Goal: Task Accomplishment & Management: Use online tool/utility

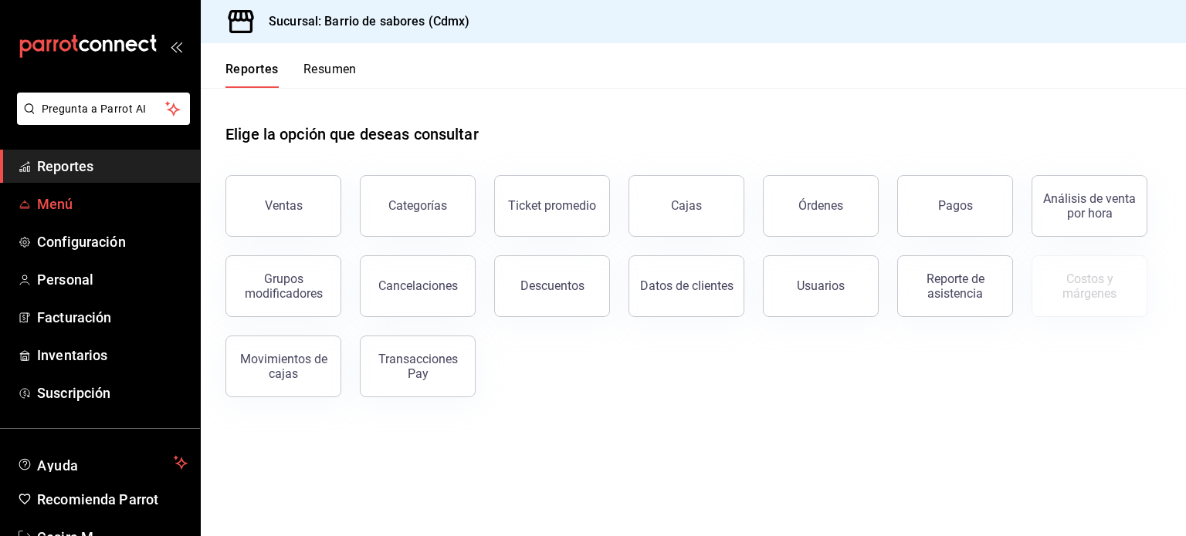
click at [80, 209] on span "Menú" at bounding box center [112, 204] width 151 height 21
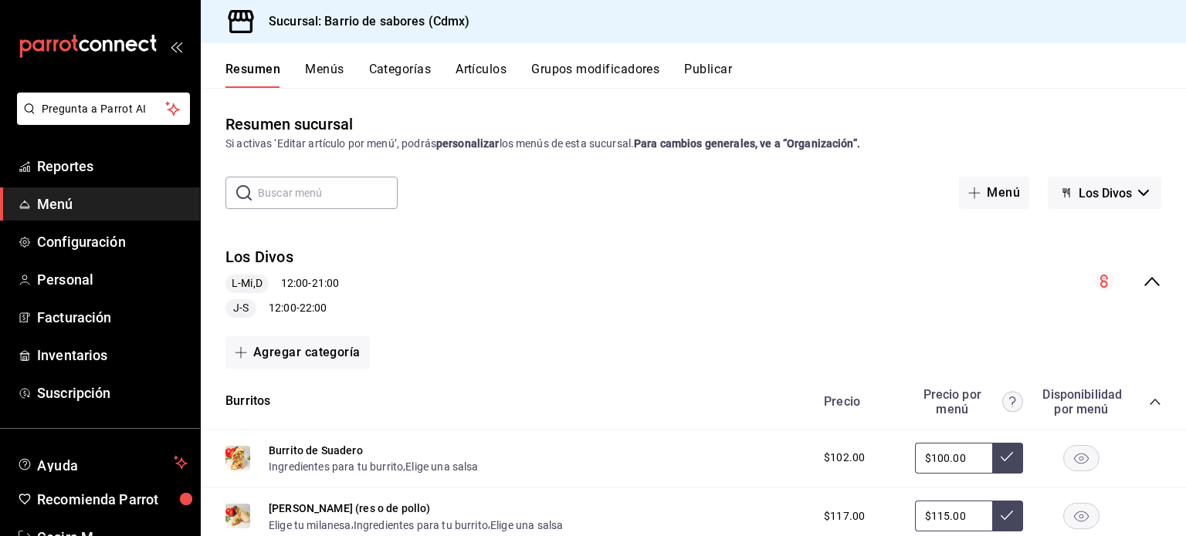
click at [1145, 277] on icon "collapse-menu-row" at bounding box center [1151, 281] width 19 height 19
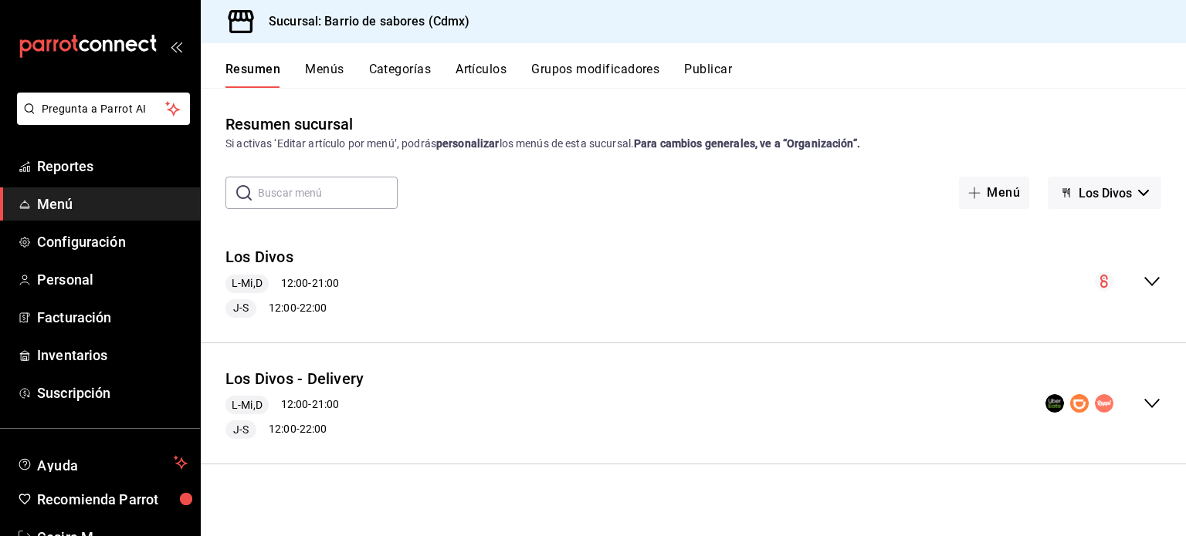
click at [1153, 406] on icon "collapse-menu-row" at bounding box center [1151, 403] width 19 height 19
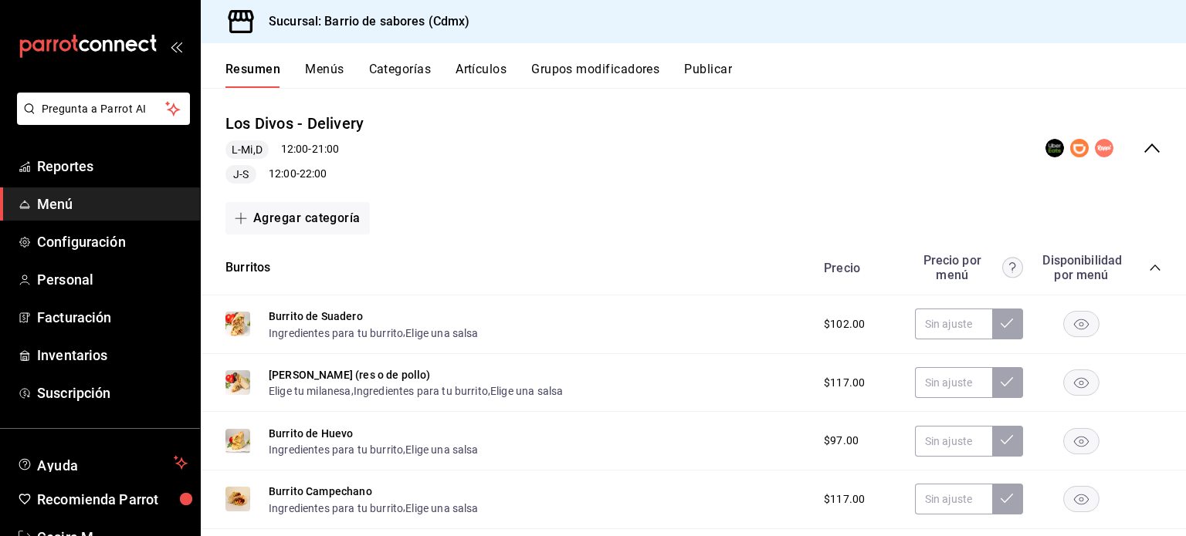
scroll to position [386, 0]
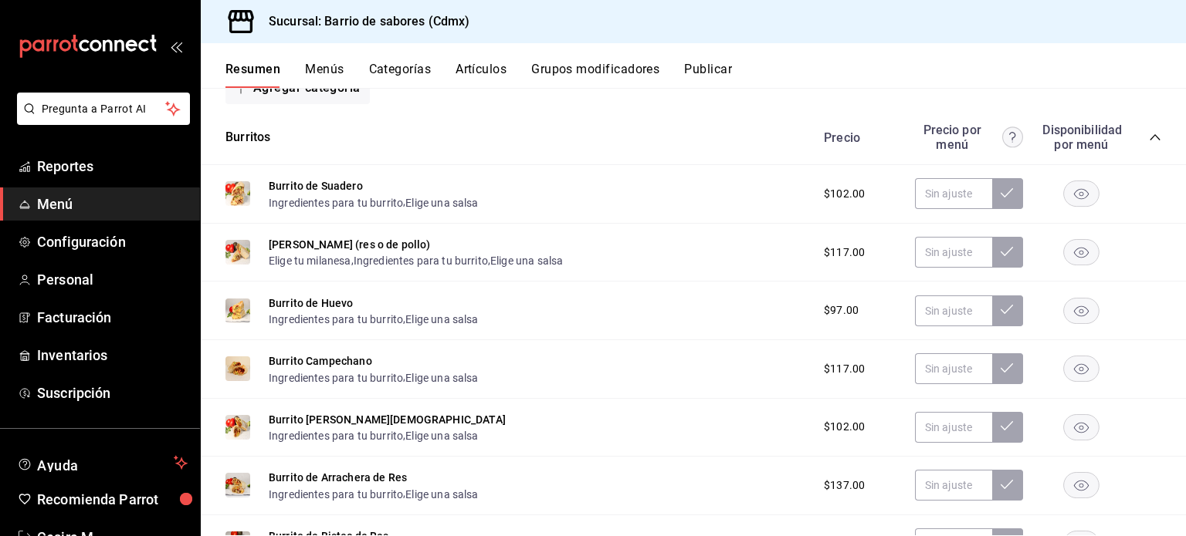
click at [1158, 139] on div "Burritos Precio Precio por menú Disponibilidad por menú" at bounding box center [693, 137] width 985 height 55
click at [1149, 141] on icon "collapse-category-row" at bounding box center [1155, 137] width 12 height 12
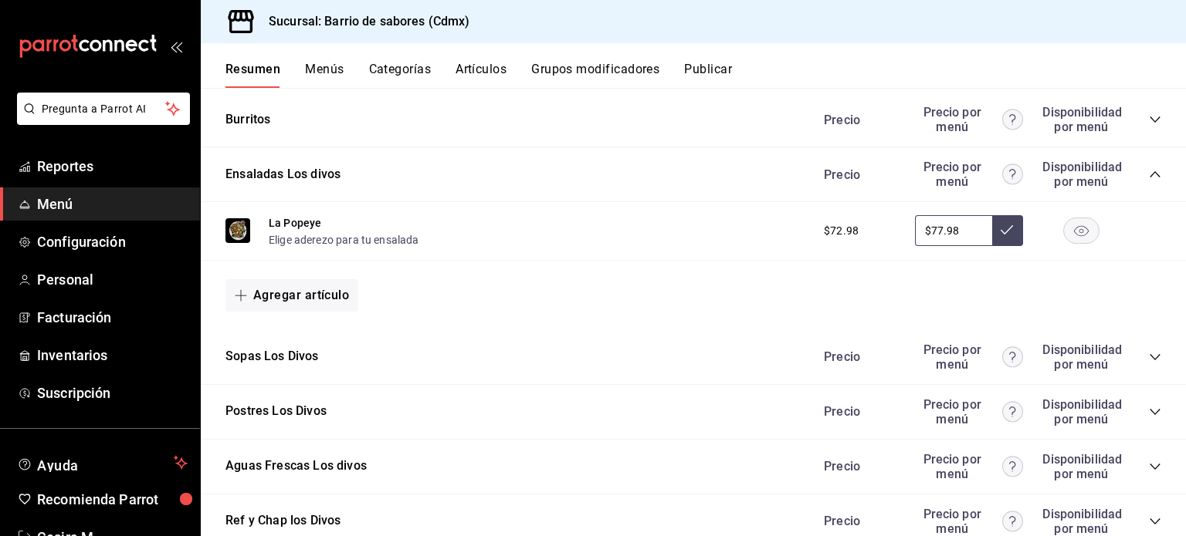
scroll to position [462, 0]
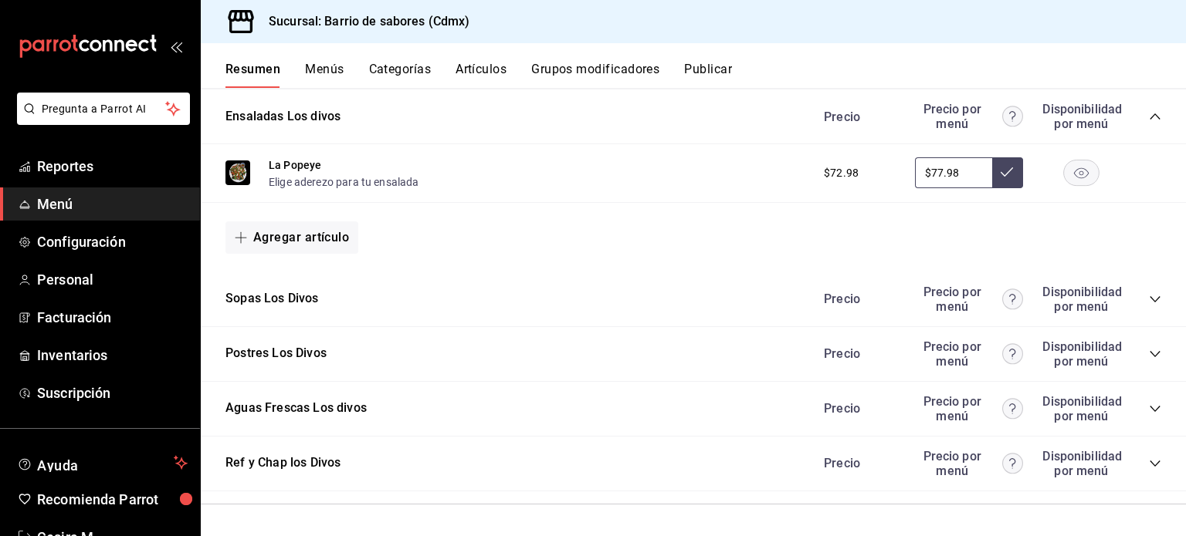
click at [1152, 459] on div "Ref y Chap los Divos Precio Precio por menú Disponibilidad por menú" at bounding box center [693, 464] width 985 height 55
click at [1149, 459] on icon "collapse-category-row" at bounding box center [1155, 464] width 12 height 12
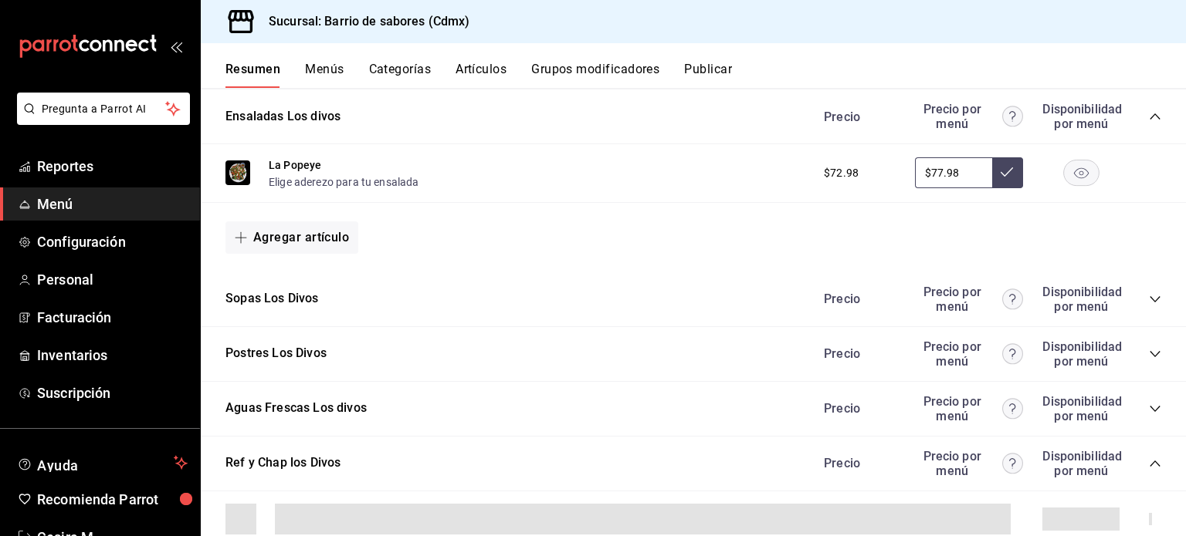
click at [1149, 461] on icon "collapse-category-row" at bounding box center [1155, 464] width 12 height 12
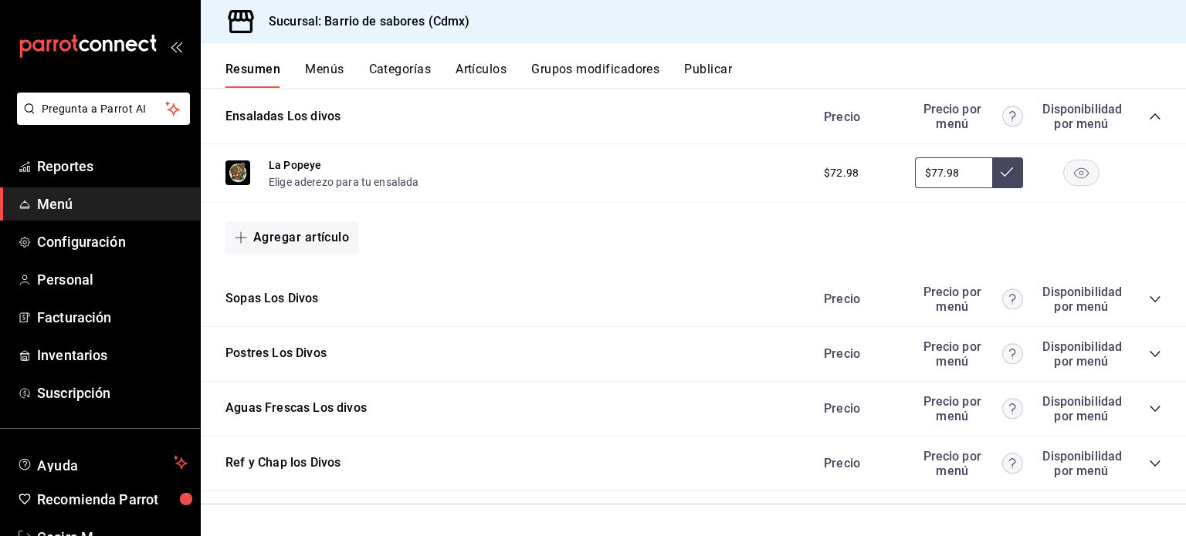
click at [1149, 461] on icon "collapse-category-row" at bounding box center [1155, 464] width 12 height 12
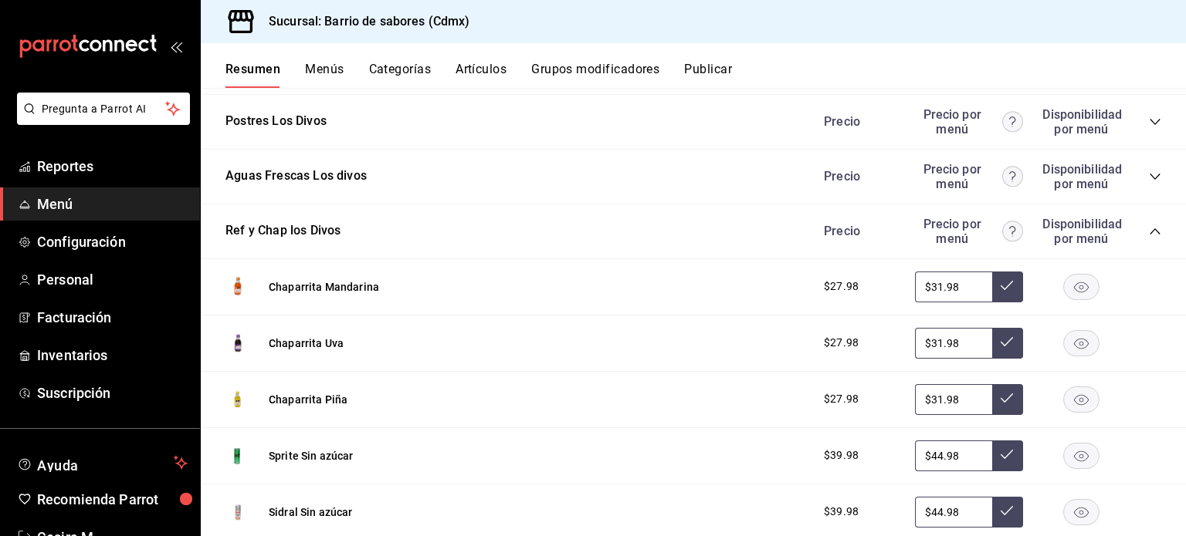
scroll to position [693, 0]
click at [1078, 291] on rect "button" at bounding box center [1082, 287] width 36 height 25
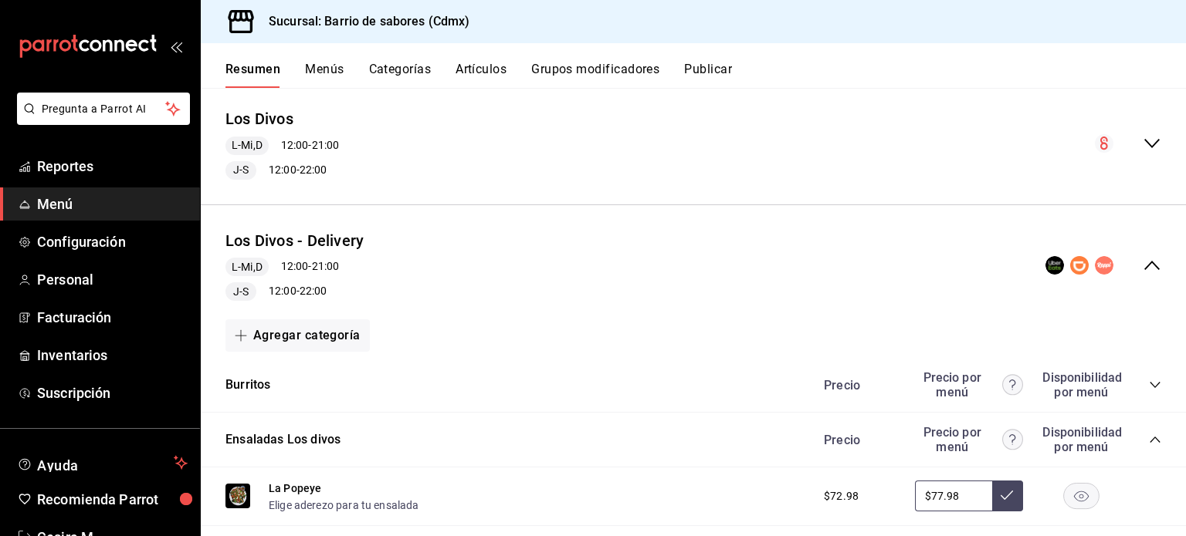
scroll to position [76, 0]
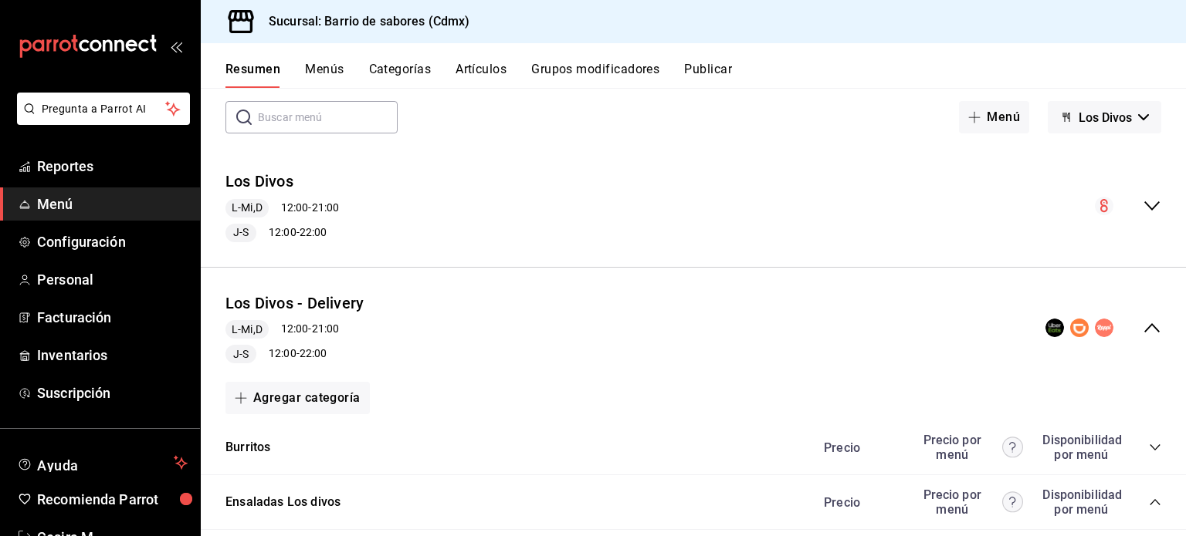
click at [1101, 120] on span "Los Divos" at bounding box center [1104, 117] width 53 height 15
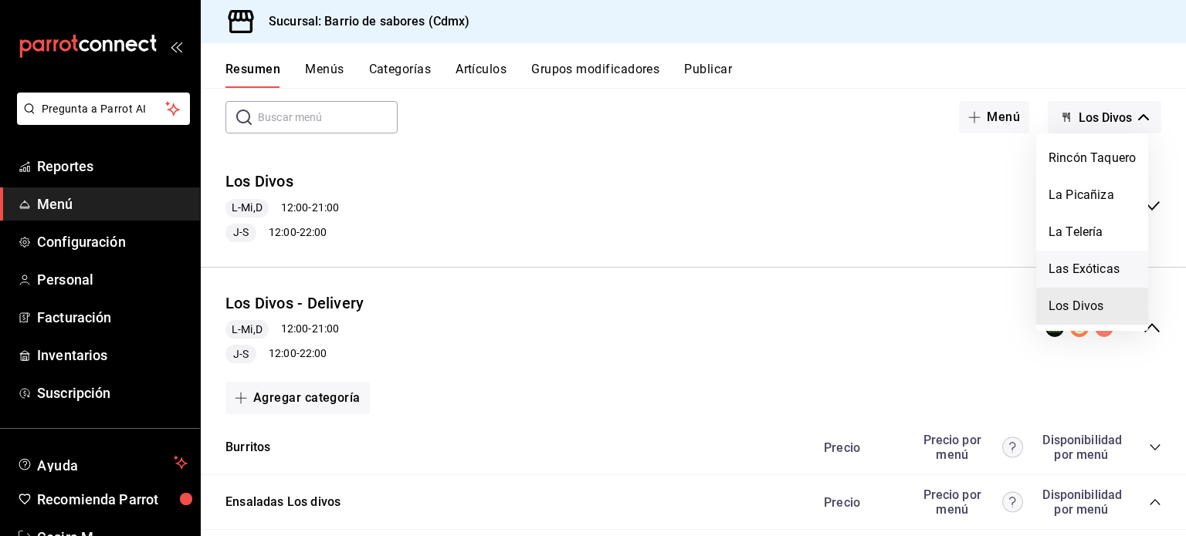
click at [1102, 269] on li "Las Exóticas" at bounding box center [1092, 269] width 112 height 37
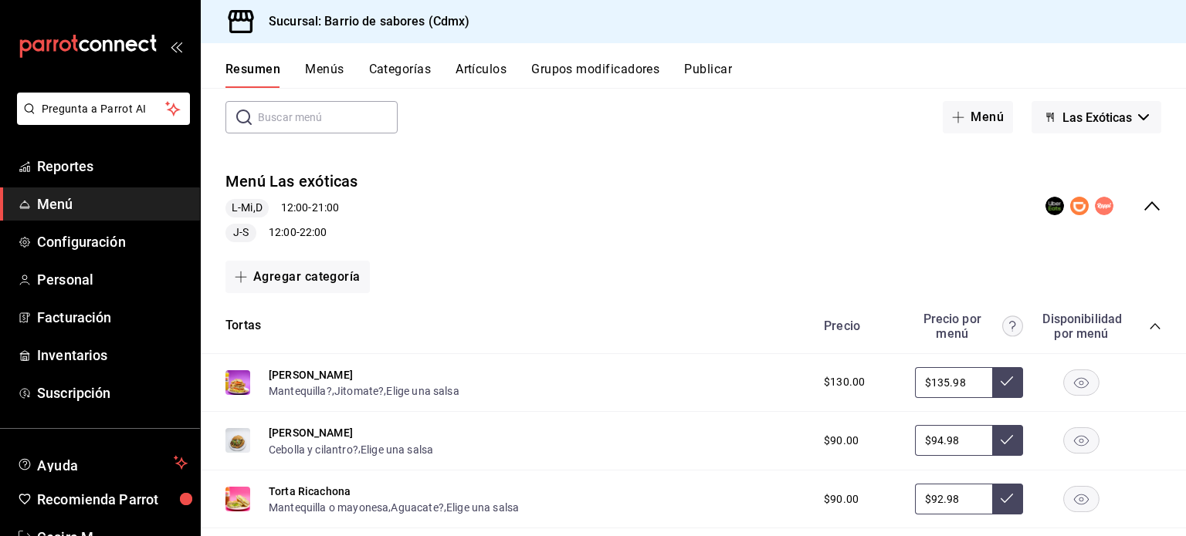
click at [1149, 330] on icon "collapse-category-row" at bounding box center [1155, 326] width 12 height 12
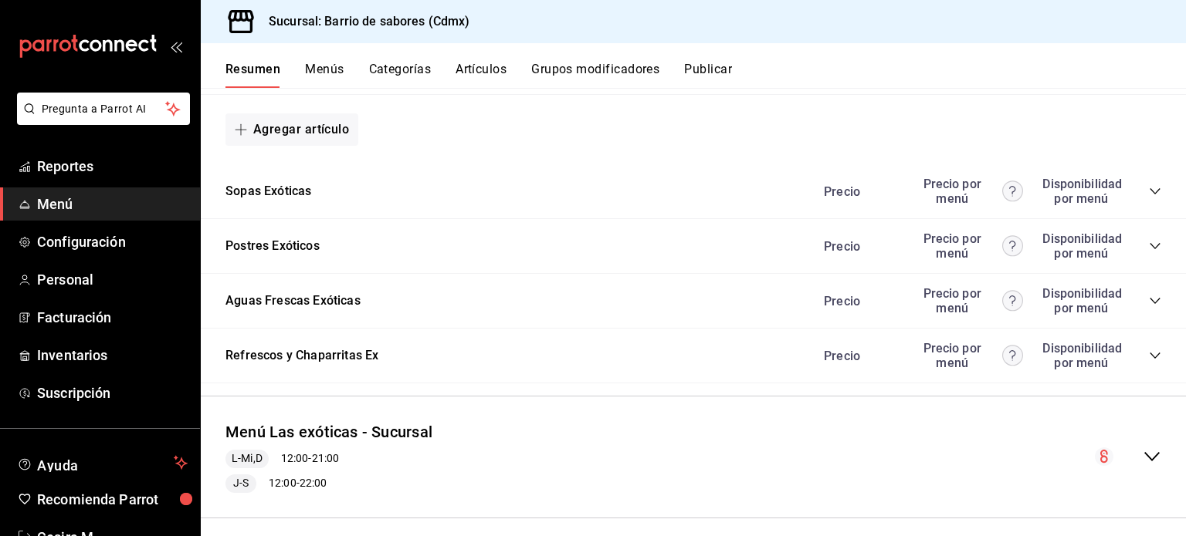
scroll to position [462, 0]
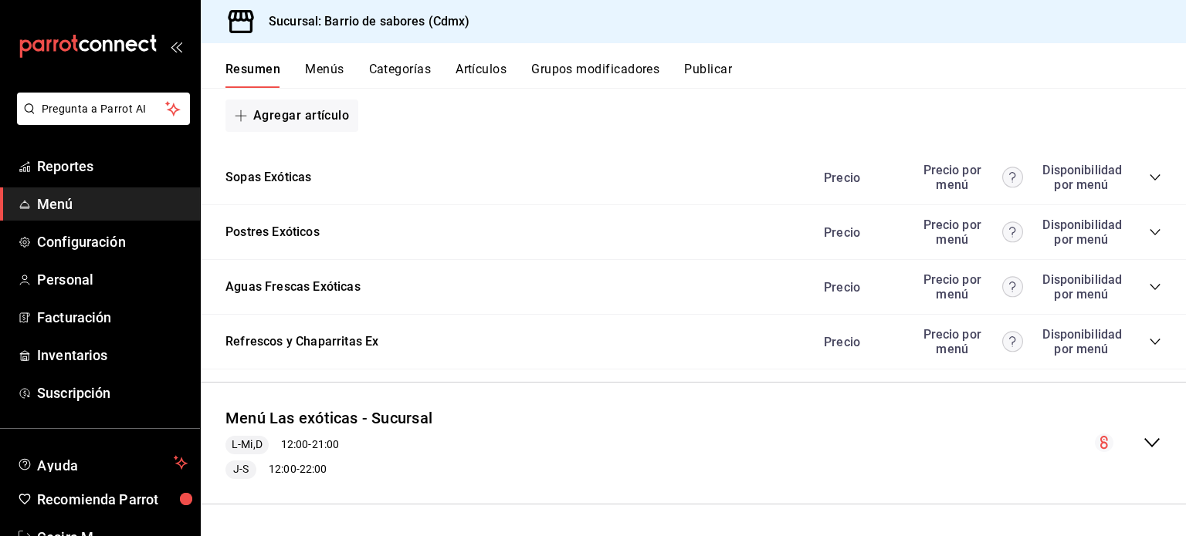
click at [1141, 335] on div "Precio Precio por menú Disponibilidad por menú" at bounding box center [984, 341] width 353 height 29
click at [1149, 346] on icon "collapse-category-row" at bounding box center [1155, 342] width 12 height 12
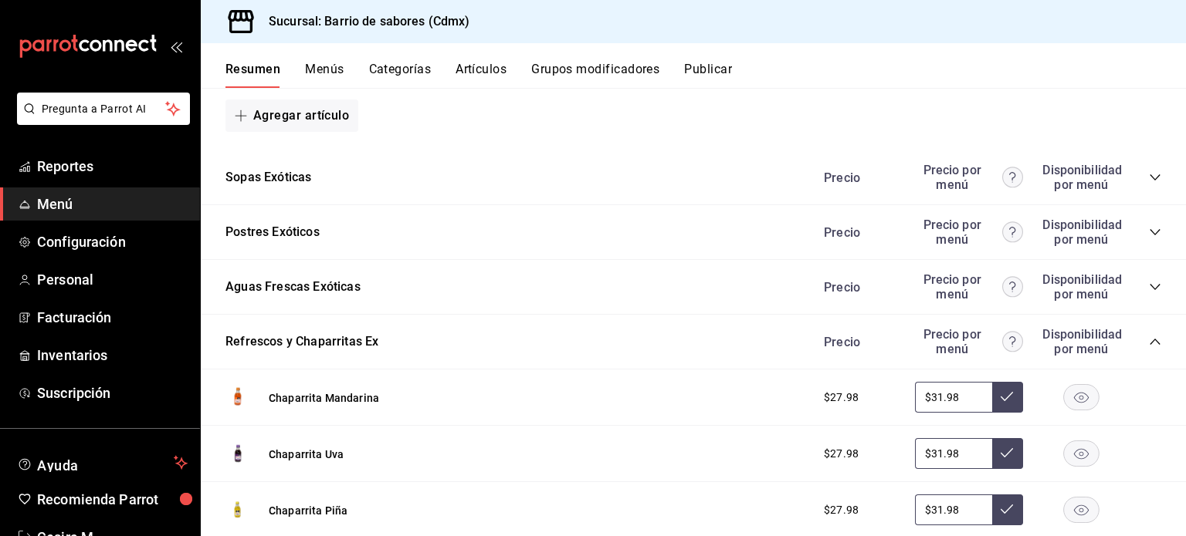
click at [1071, 405] on rect "button" at bounding box center [1082, 397] width 36 height 25
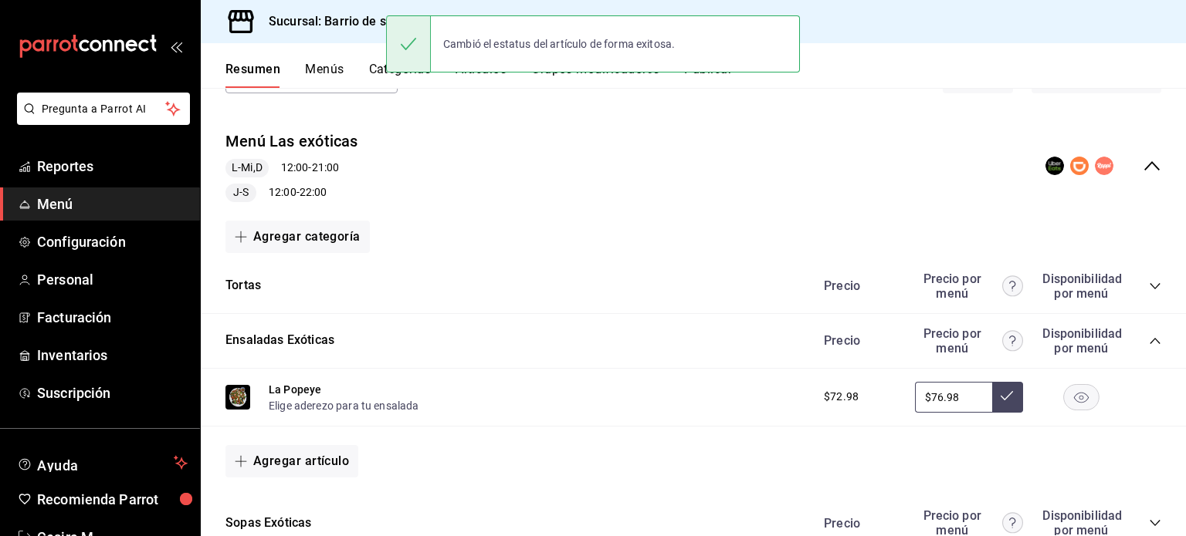
scroll to position [0, 0]
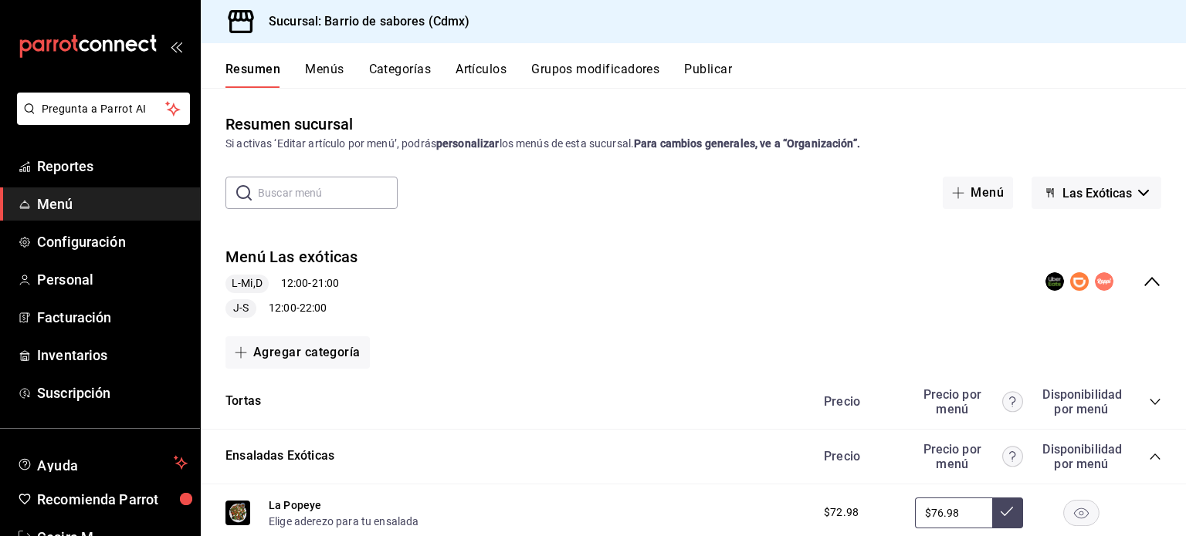
click at [1138, 190] on icon "button" at bounding box center [1143, 193] width 11 height 6
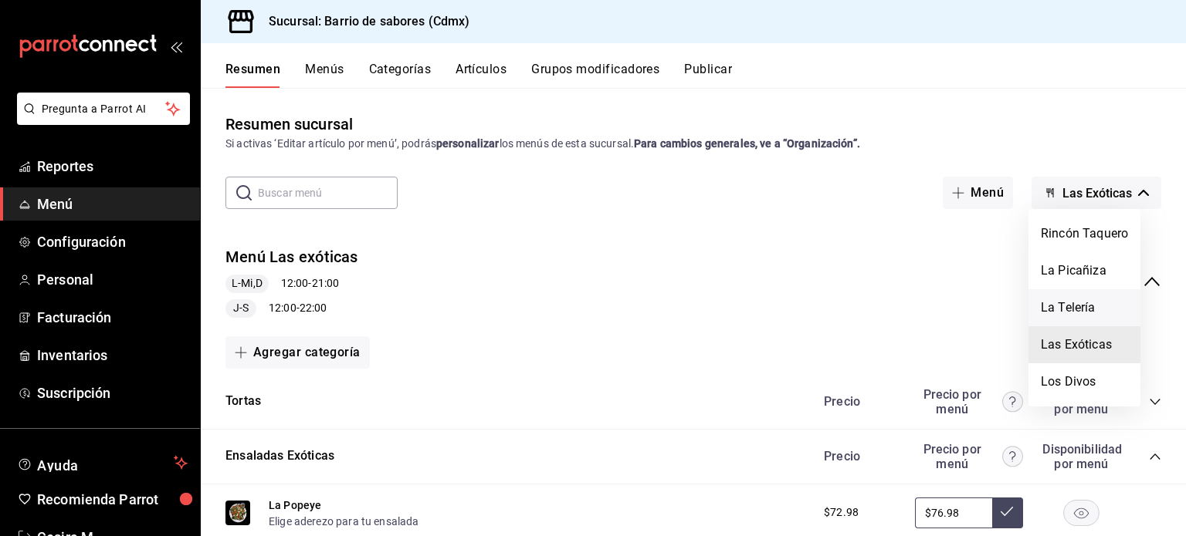
click at [1108, 293] on li "La Telería" at bounding box center [1084, 307] width 112 height 37
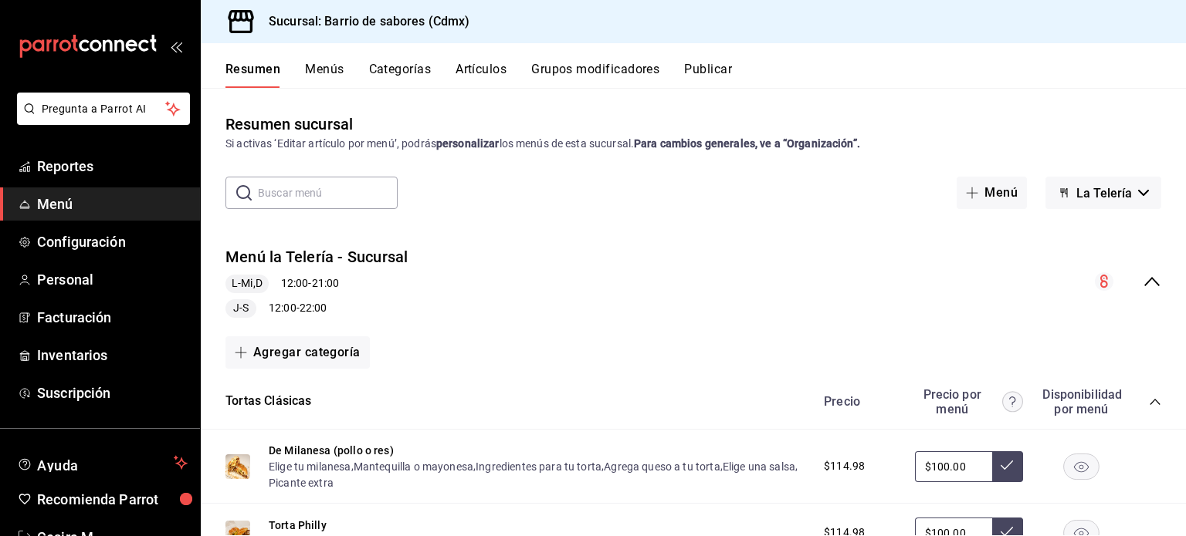
click at [1152, 262] on div "Menú la Telería - Sucursal L-Mi,D 12:00 - 21:00 J-S 12:00 - 22:00" at bounding box center [693, 282] width 985 height 96
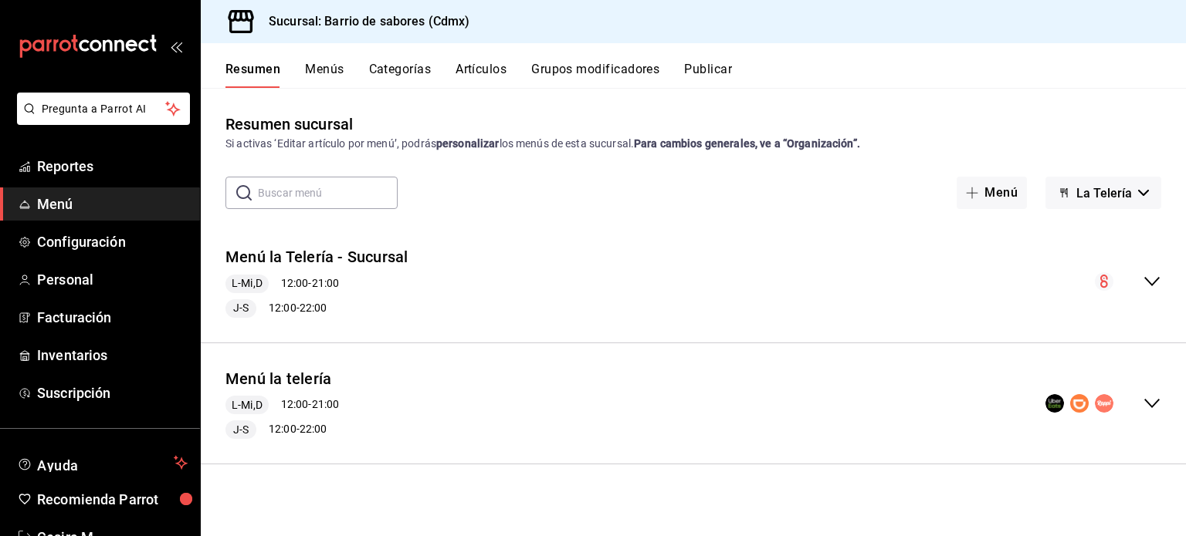
click at [1152, 391] on div "Menú la telería L-Mi,D 12:00 - 21:00 J-S 12:00 - 22:00" at bounding box center [693, 404] width 985 height 96
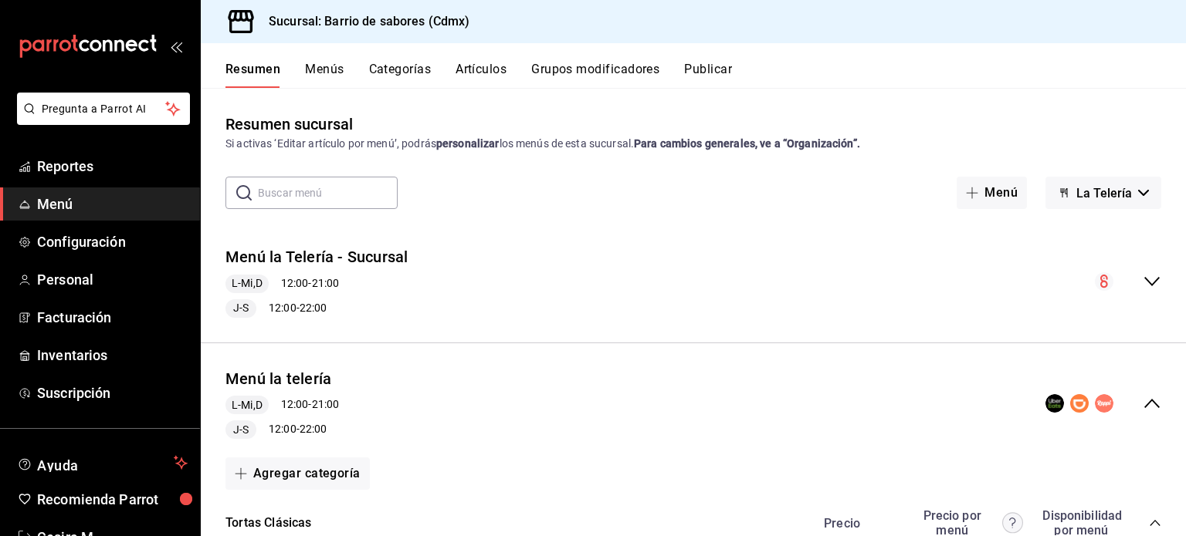
scroll to position [309, 0]
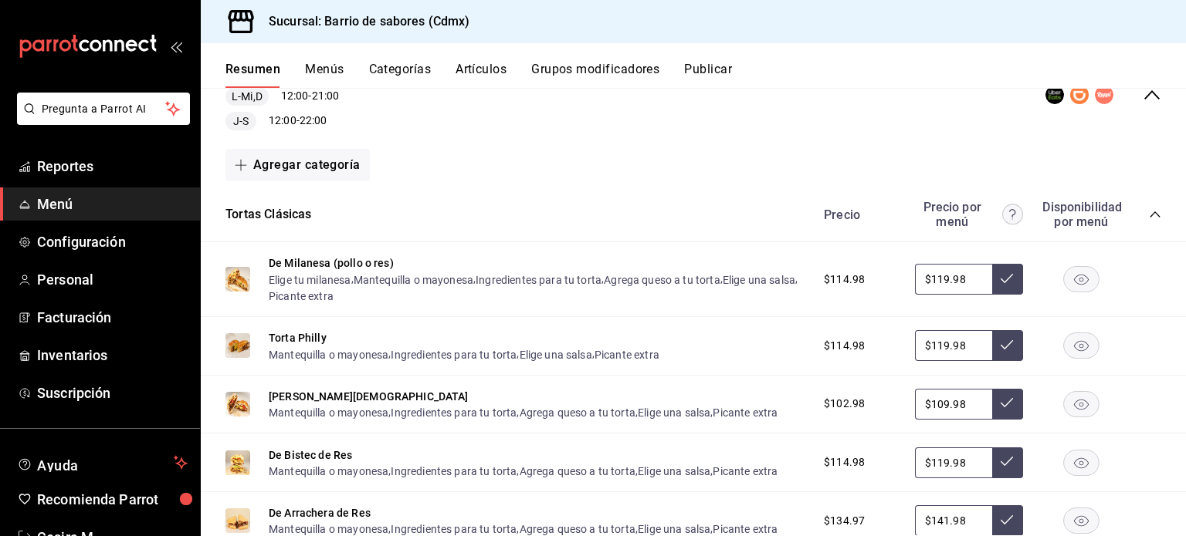
click at [1149, 212] on icon "collapse-category-row" at bounding box center [1155, 214] width 12 height 12
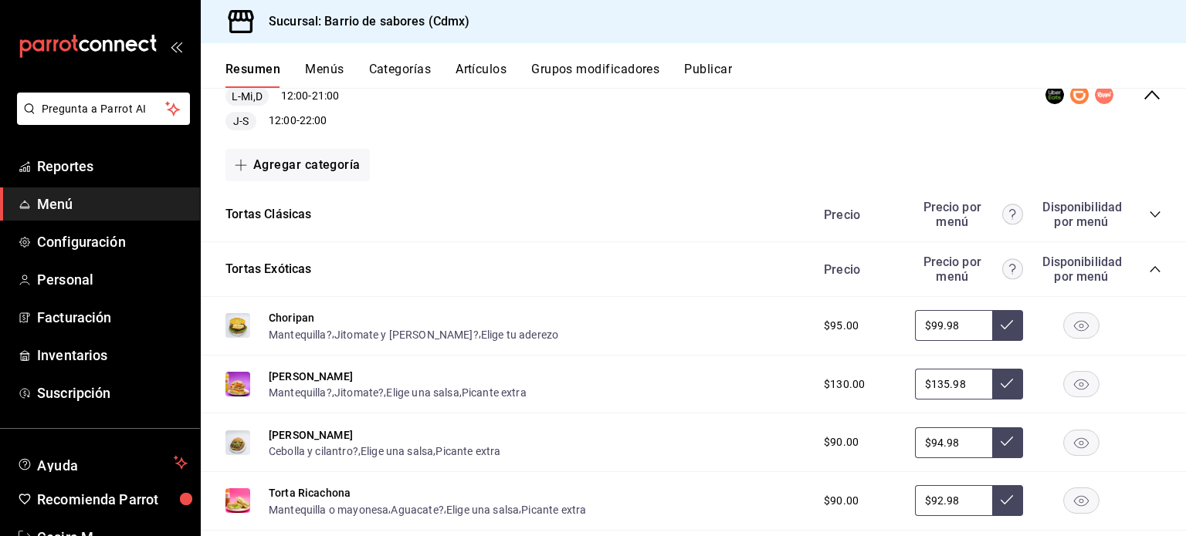
click at [1149, 266] on icon "collapse-category-row" at bounding box center [1155, 269] width 12 height 12
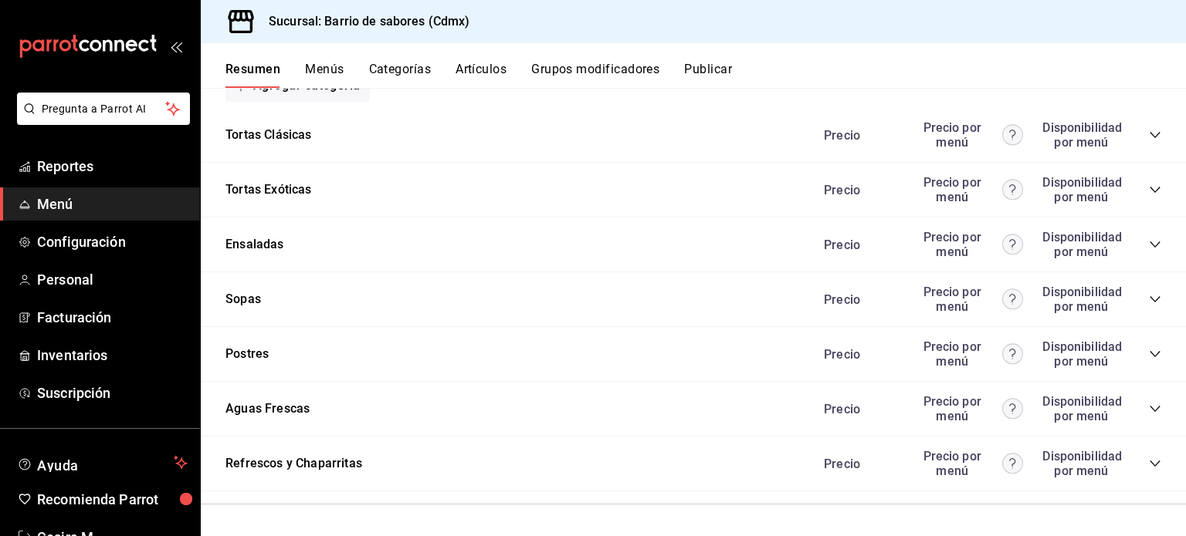
click at [1149, 462] on icon "collapse-category-row" at bounding box center [1155, 464] width 12 height 12
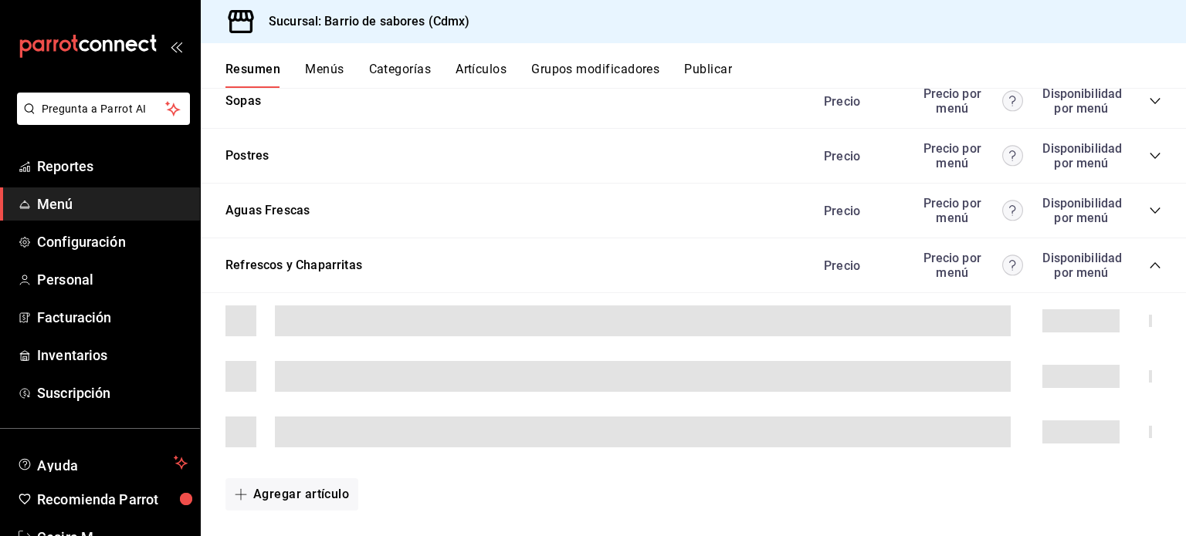
scroll to position [621, 0]
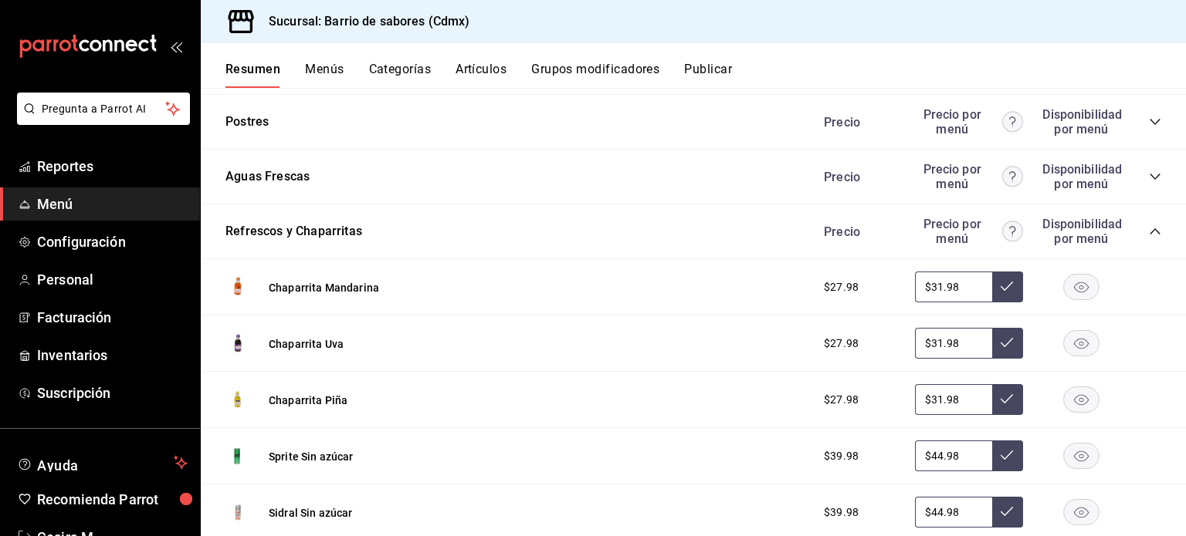
click at [1064, 292] on rect "button" at bounding box center [1082, 287] width 36 height 25
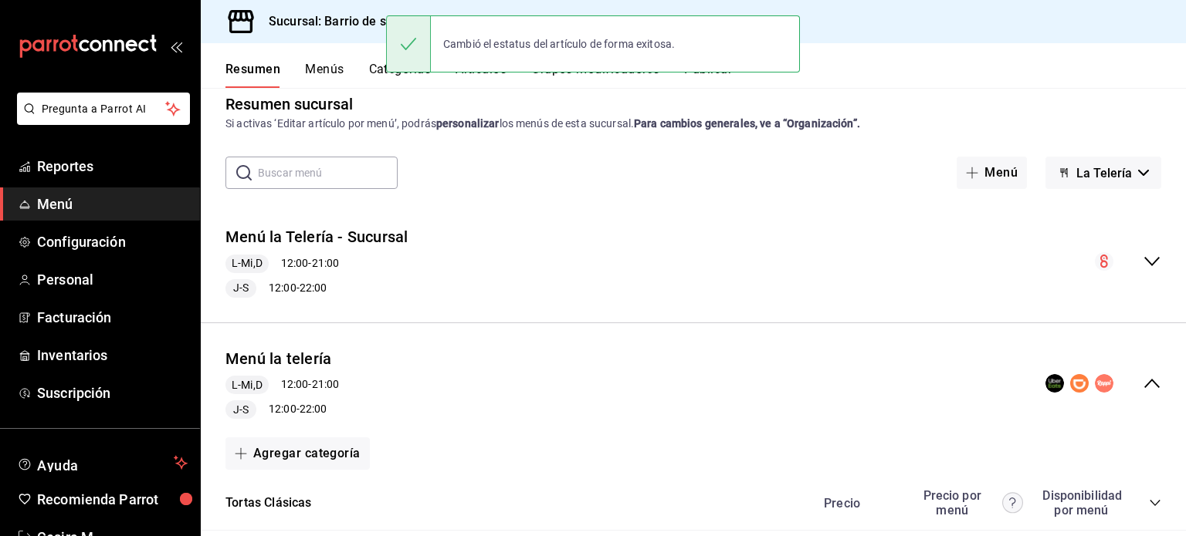
scroll to position [0, 0]
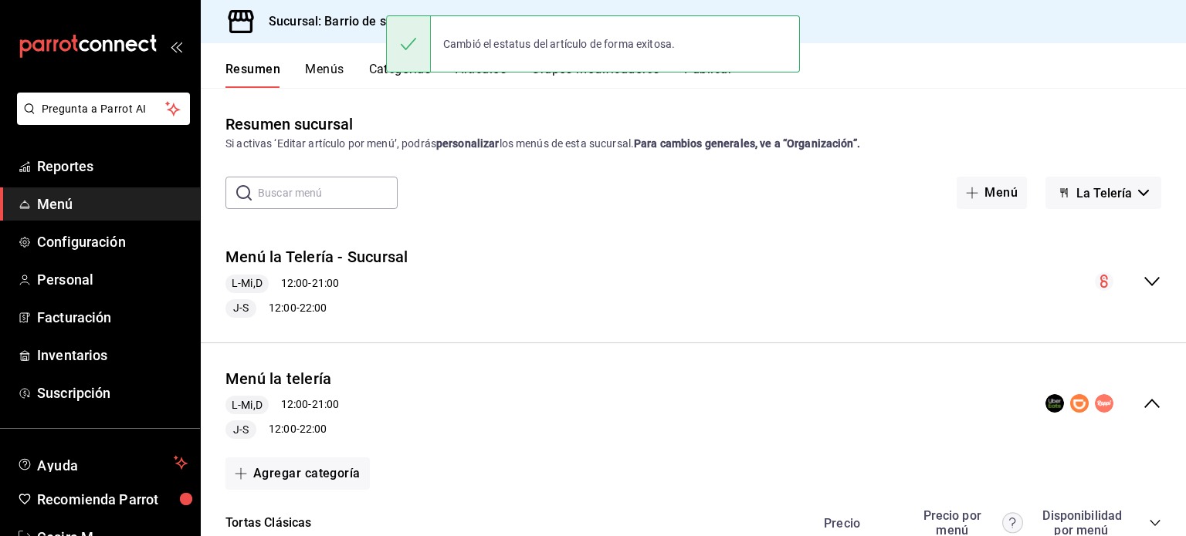
click at [1129, 209] on div "Resumen sucursal Si activas ‘Editar artículo por menú’, podrás personalizar los…" at bounding box center [693, 324] width 985 height 423
click at [1127, 181] on button "La Telería" at bounding box center [1103, 193] width 116 height 32
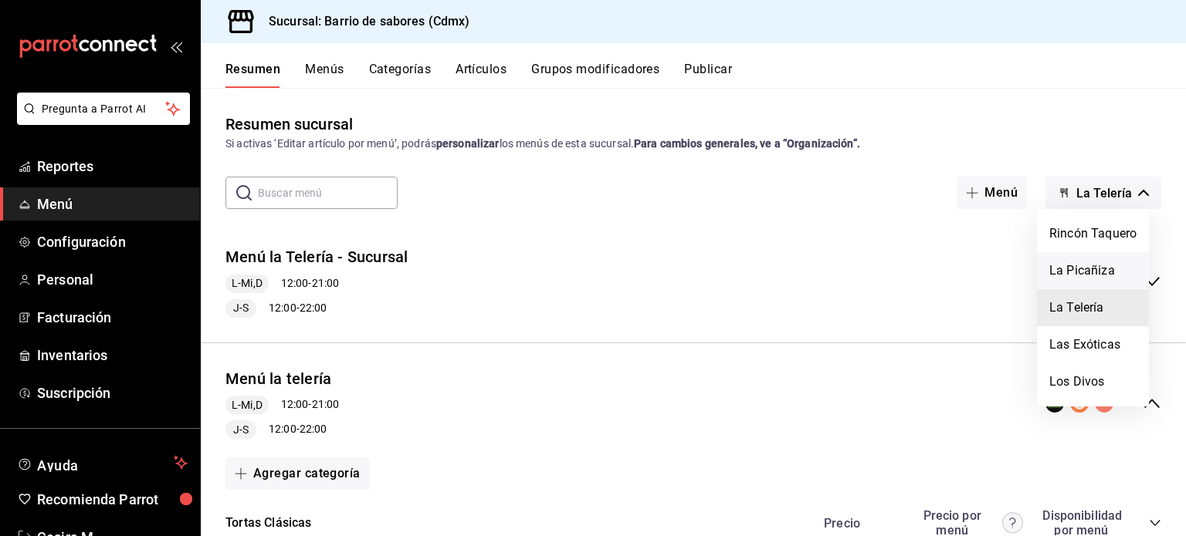
click at [1115, 274] on li "La Picañiza" at bounding box center [1093, 270] width 112 height 37
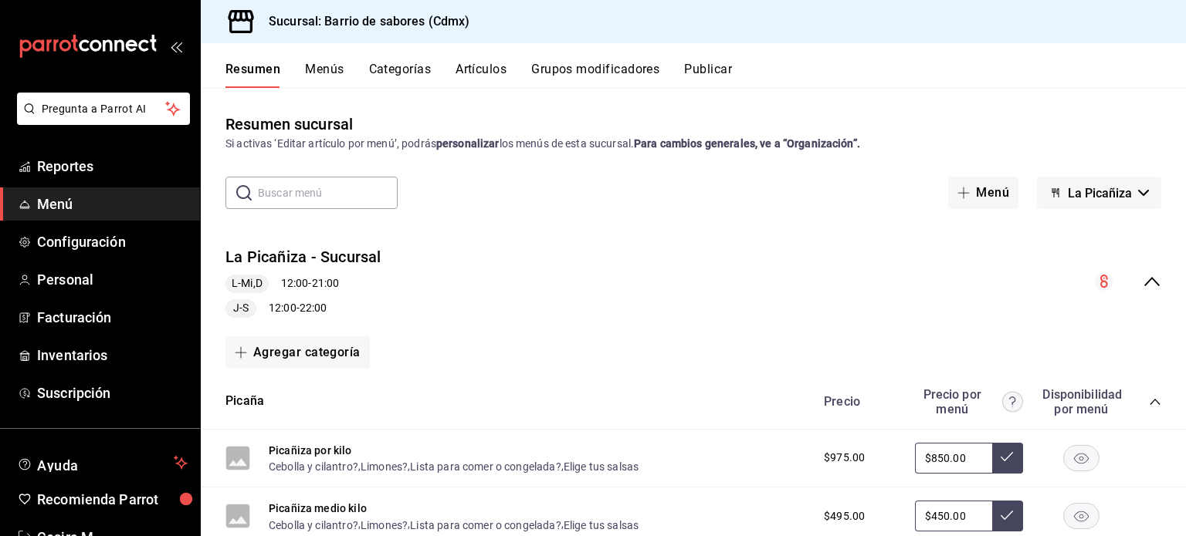
click at [1125, 286] on div "collapse-menu-row" at bounding box center [1128, 281] width 66 height 19
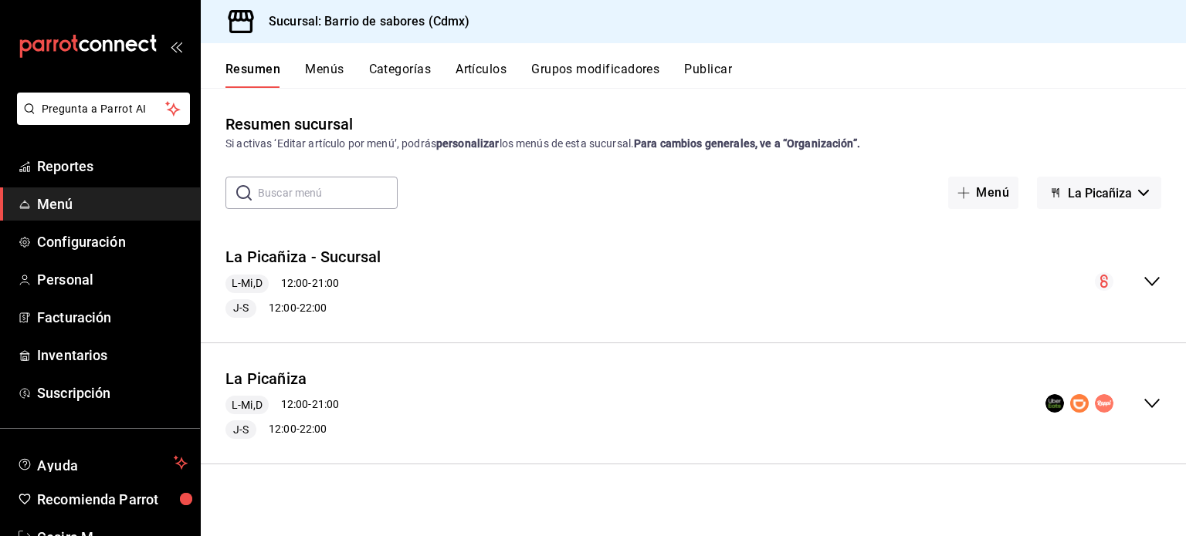
drag, startPoint x: 1147, startPoint y: 382, endPoint x: 1147, endPoint y: 401, distance: 18.5
click at [1147, 401] on div "La Picañiza L-Mi,D 12:00 - 21:00 J-S 12:00 - 22:00" at bounding box center [693, 404] width 985 height 96
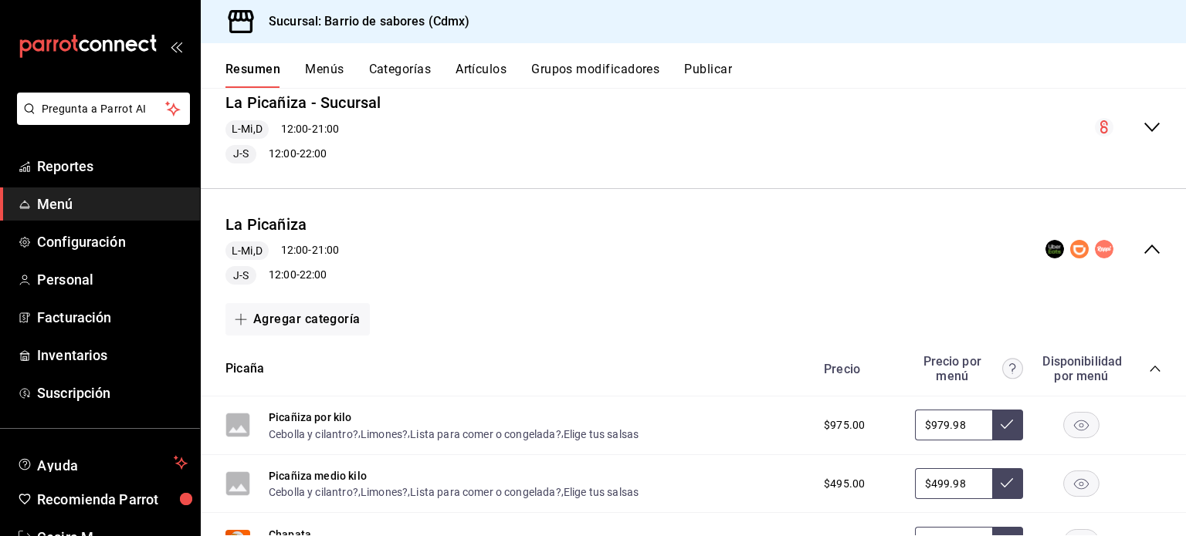
scroll to position [232, 0]
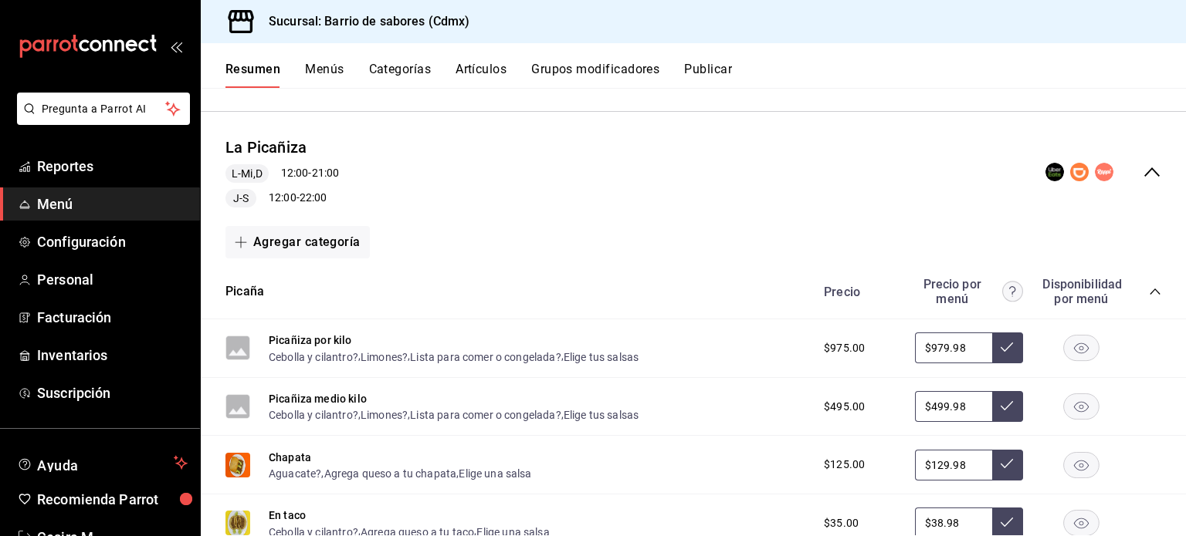
click at [1145, 302] on div "Precio Precio por menú Disponibilidad por menú" at bounding box center [984, 291] width 353 height 29
click at [1149, 286] on icon "collapse-category-row" at bounding box center [1155, 292] width 12 height 12
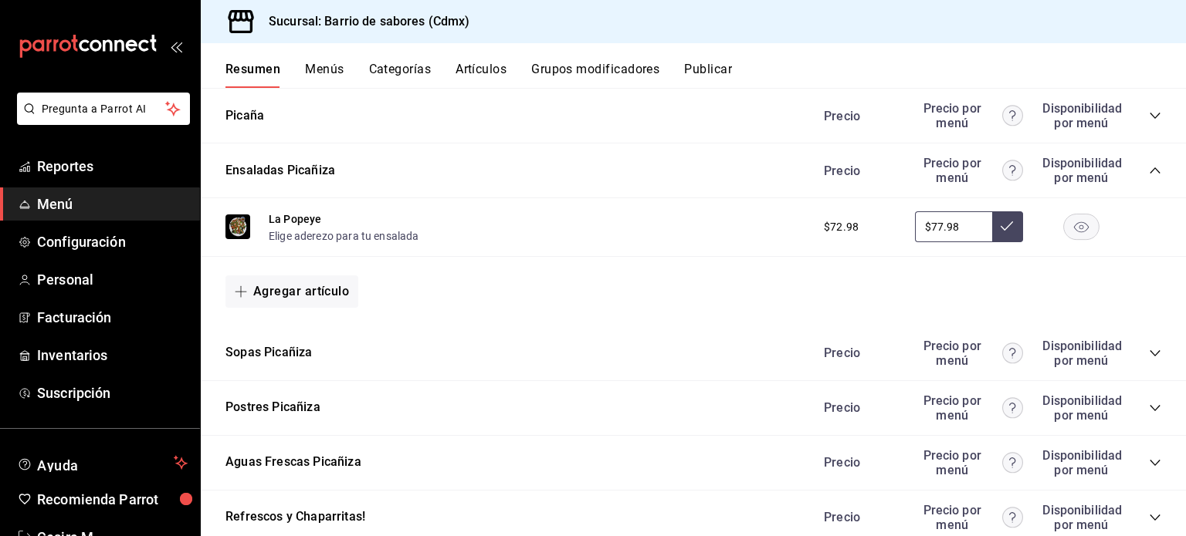
scroll to position [462, 0]
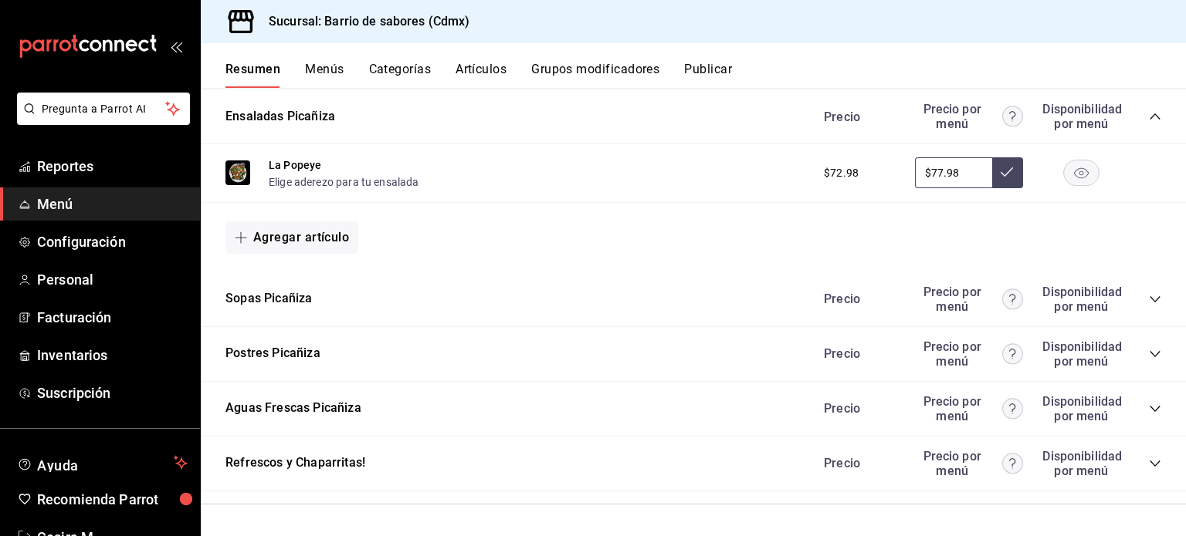
click at [1149, 460] on icon "collapse-category-row" at bounding box center [1155, 464] width 12 height 12
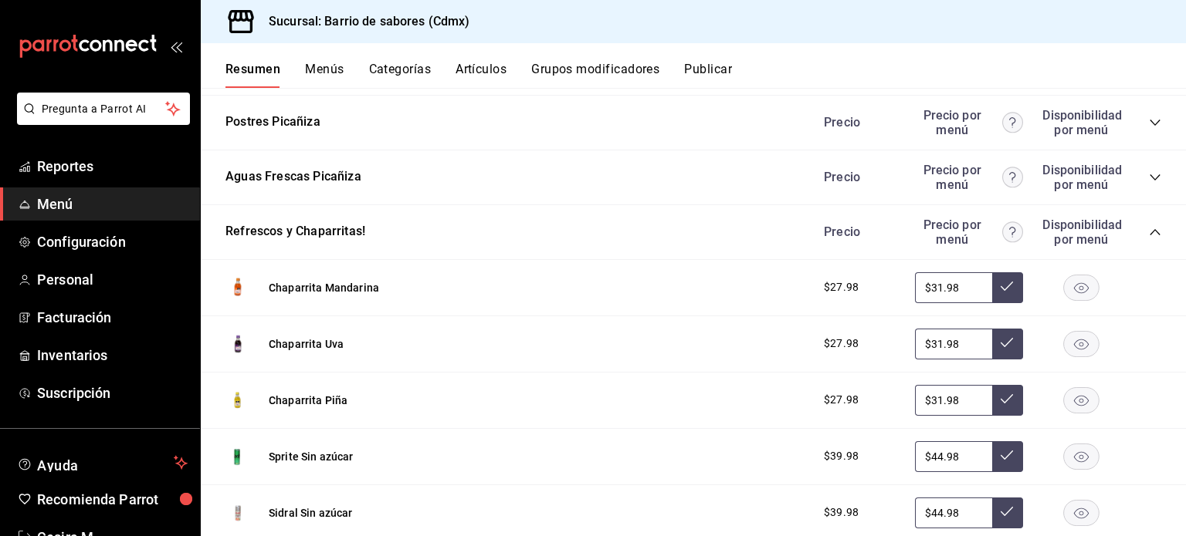
click at [1068, 292] on rect "button" at bounding box center [1082, 287] width 36 height 25
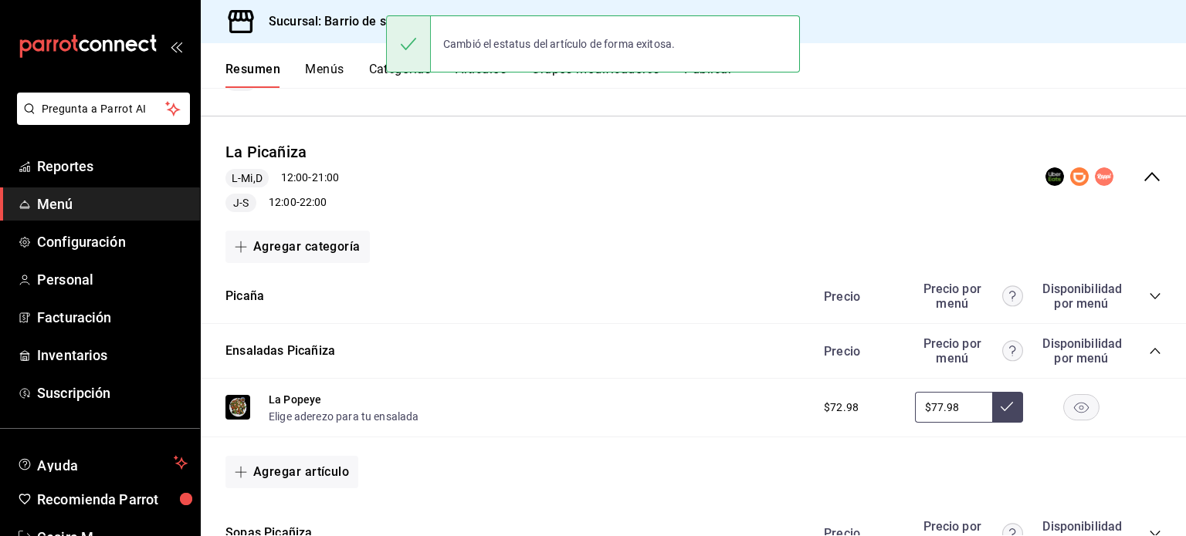
scroll to position [0, 0]
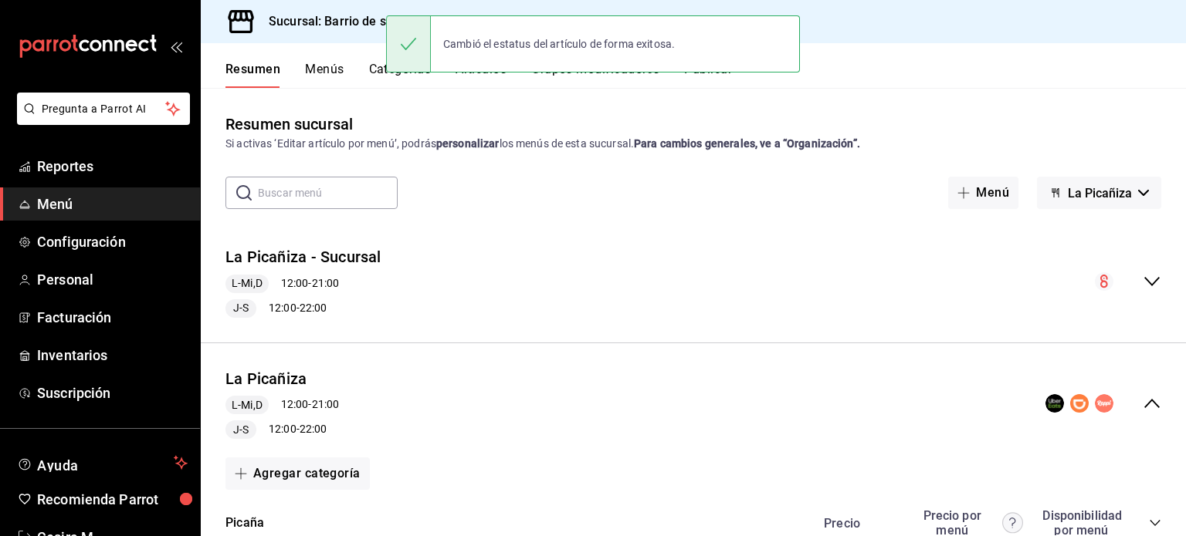
click at [1121, 185] on button "La Picañiza" at bounding box center [1099, 193] width 124 height 32
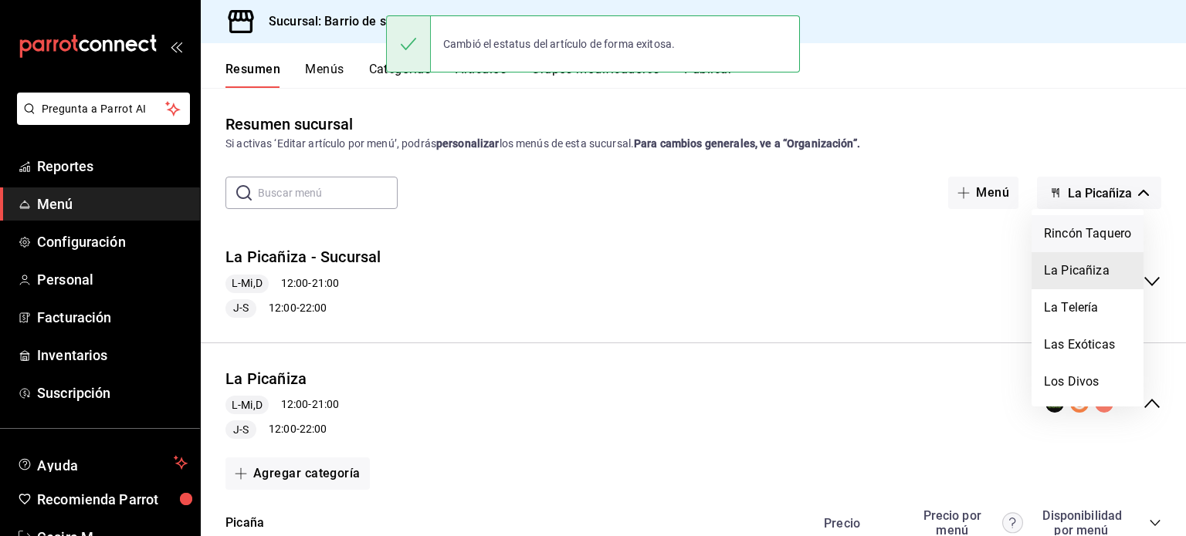
click at [1094, 234] on li "Rincón Taquero" at bounding box center [1087, 233] width 112 height 37
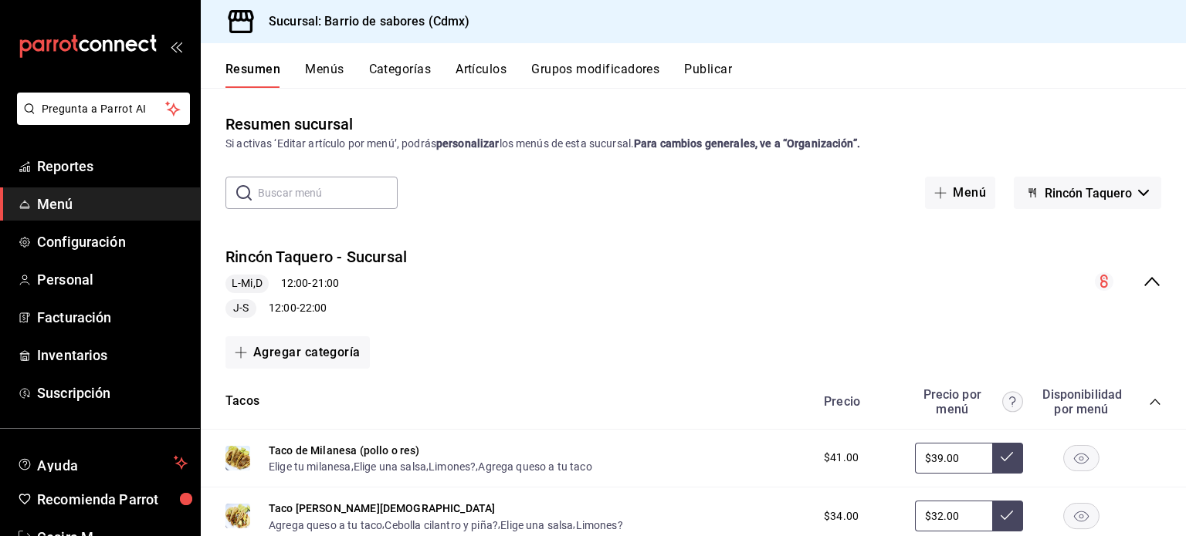
click at [1149, 404] on icon "collapse-category-row" at bounding box center [1155, 402] width 12 height 12
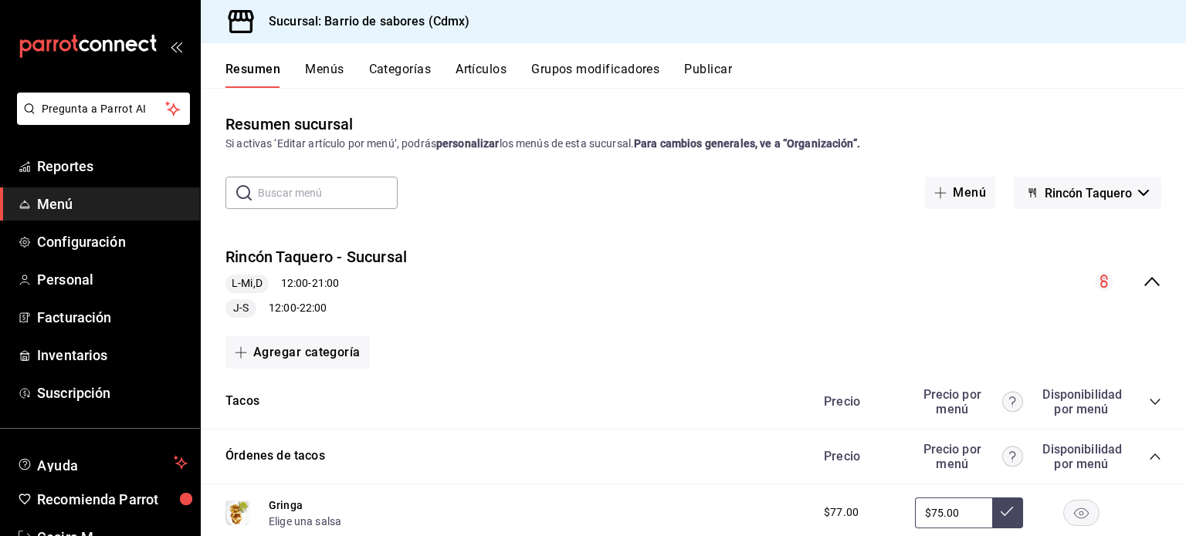
click at [1144, 278] on icon "collapse-menu-row" at bounding box center [1151, 281] width 19 height 19
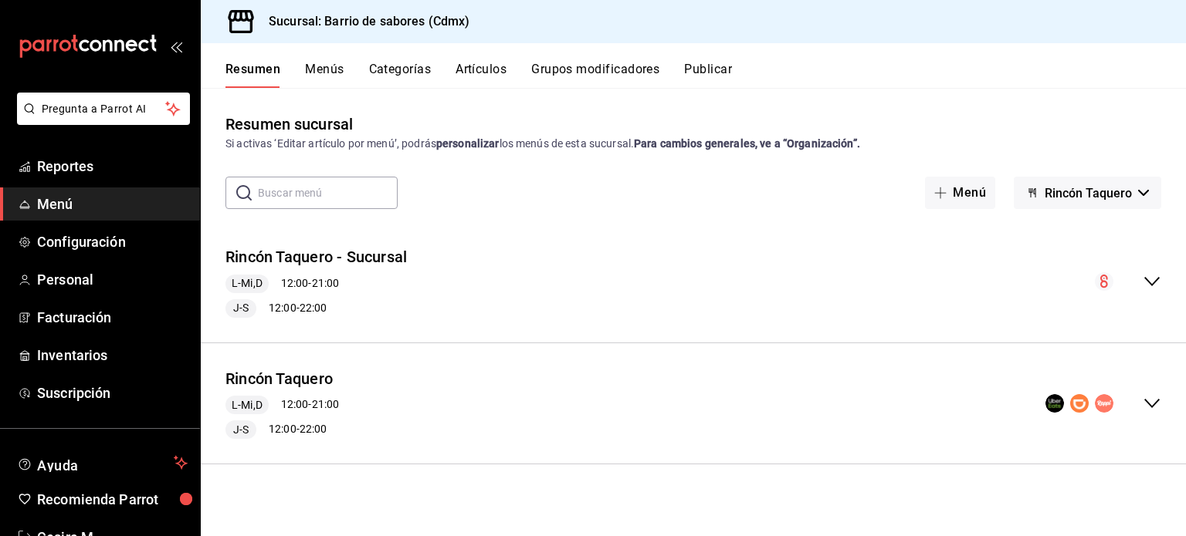
click at [1144, 401] on icon "collapse-menu-row" at bounding box center [1151, 403] width 19 height 19
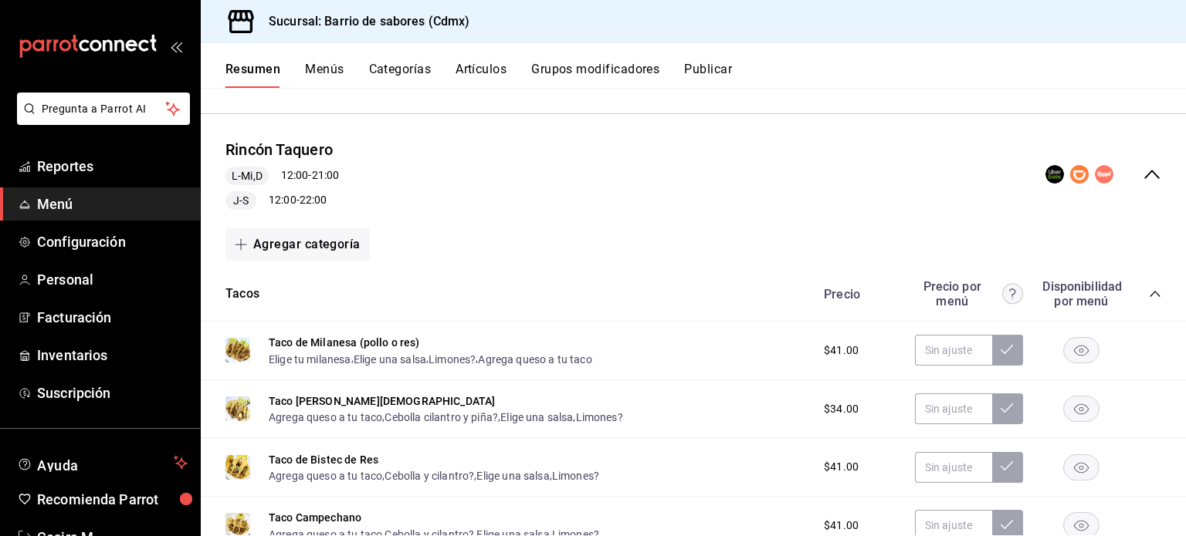
scroll to position [232, 0]
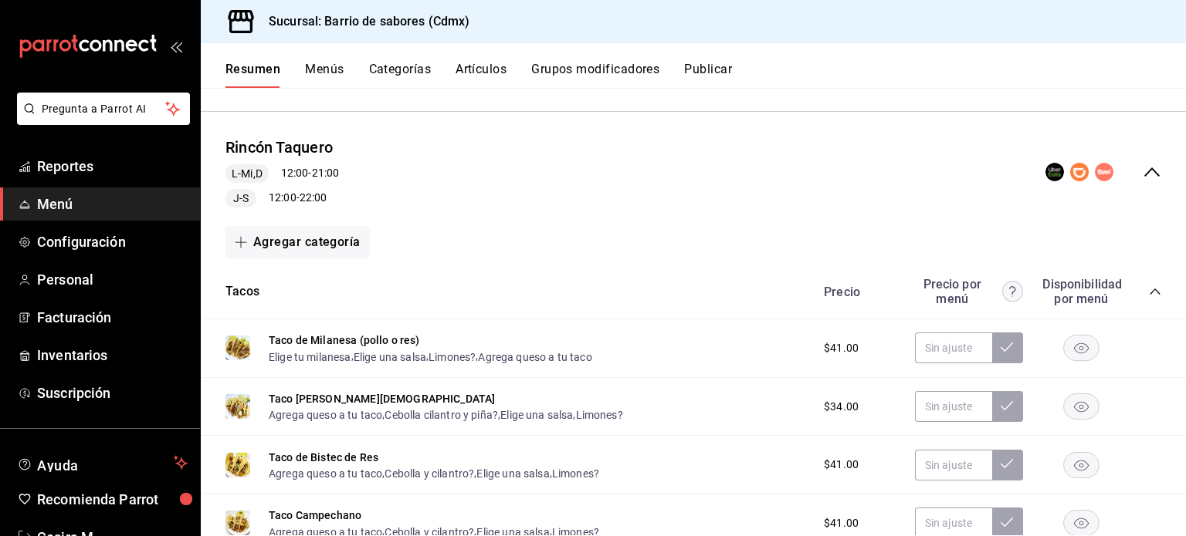
click at [1149, 296] on icon "collapse-category-row" at bounding box center [1155, 292] width 12 height 12
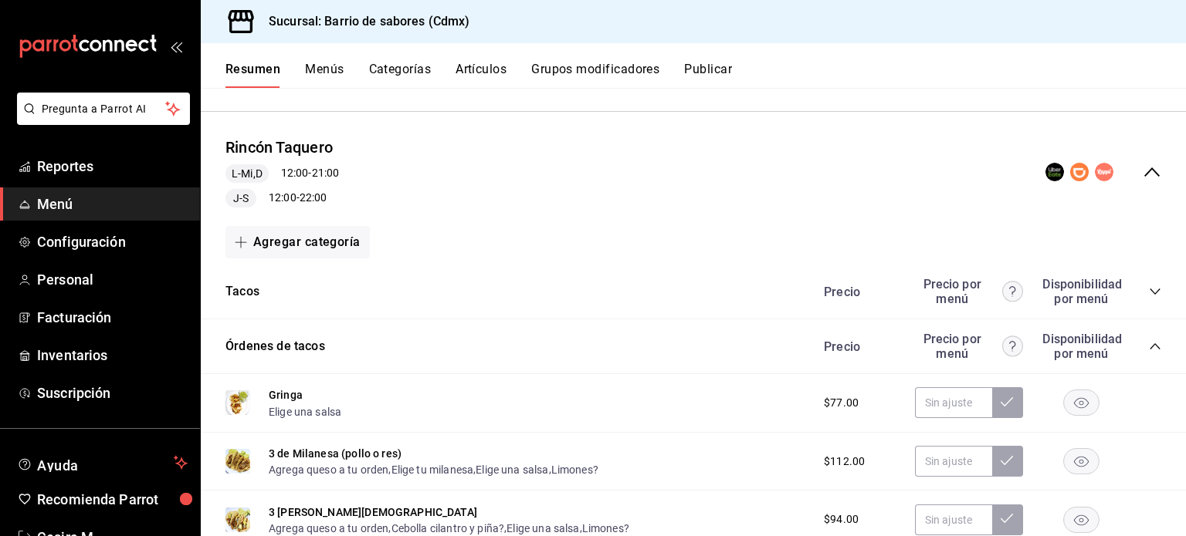
click at [1149, 348] on icon "collapse-category-row" at bounding box center [1155, 346] width 12 height 12
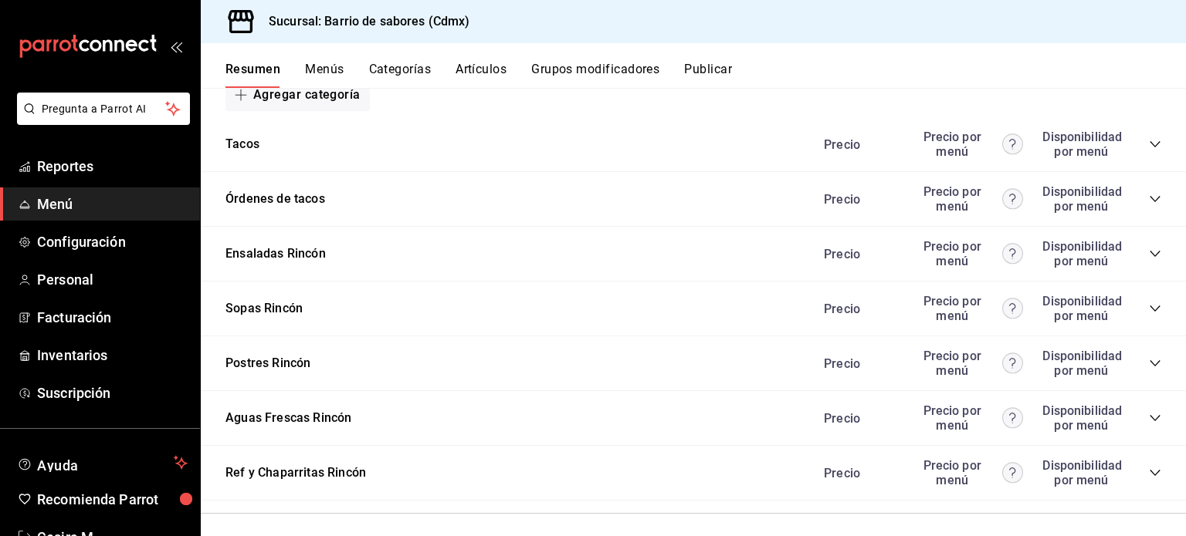
scroll to position [389, 0]
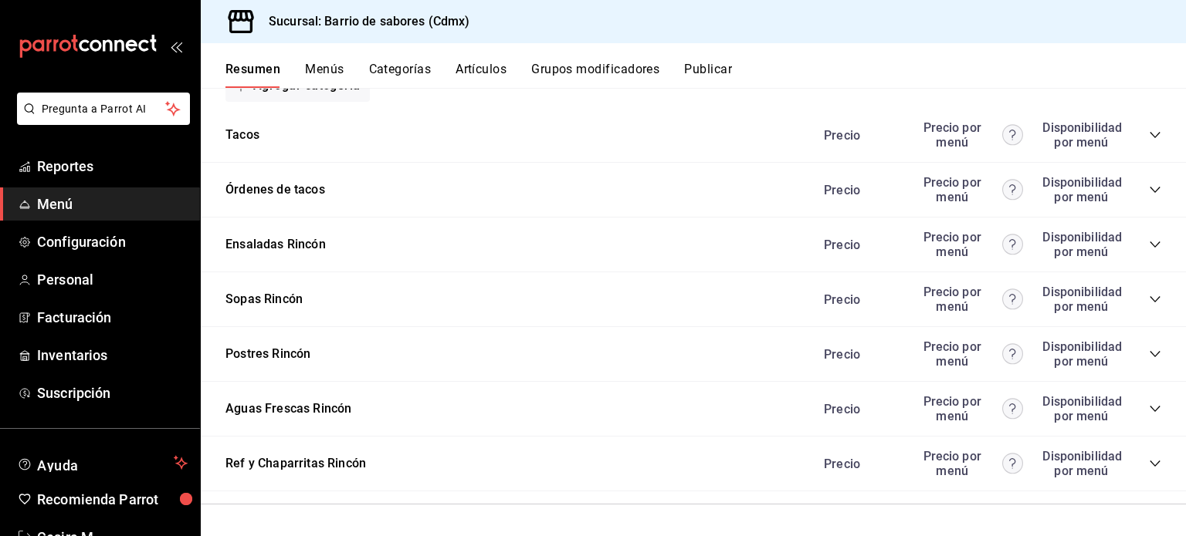
click at [1142, 479] on div "Ref y Chaparritas Rincón Precio Precio por menú Disponibilidad por menú" at bounding box center [693, 464] width 985 height 55
click at [1144, 473] on div "Precio Precio por menú Disponibilidad por menú" at bounding box center [984, 463] width 353 height 29
click at [1149, 463] on icon "collapse-category-row" at bounding box center [1154, 464] width 10 height 6
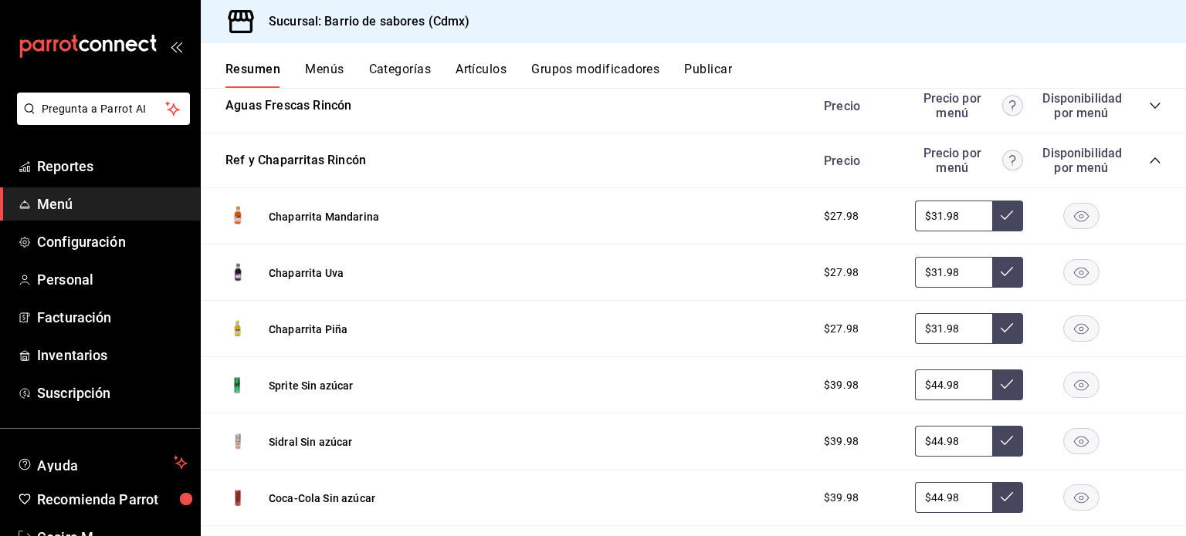
scroll to position [698, 0]
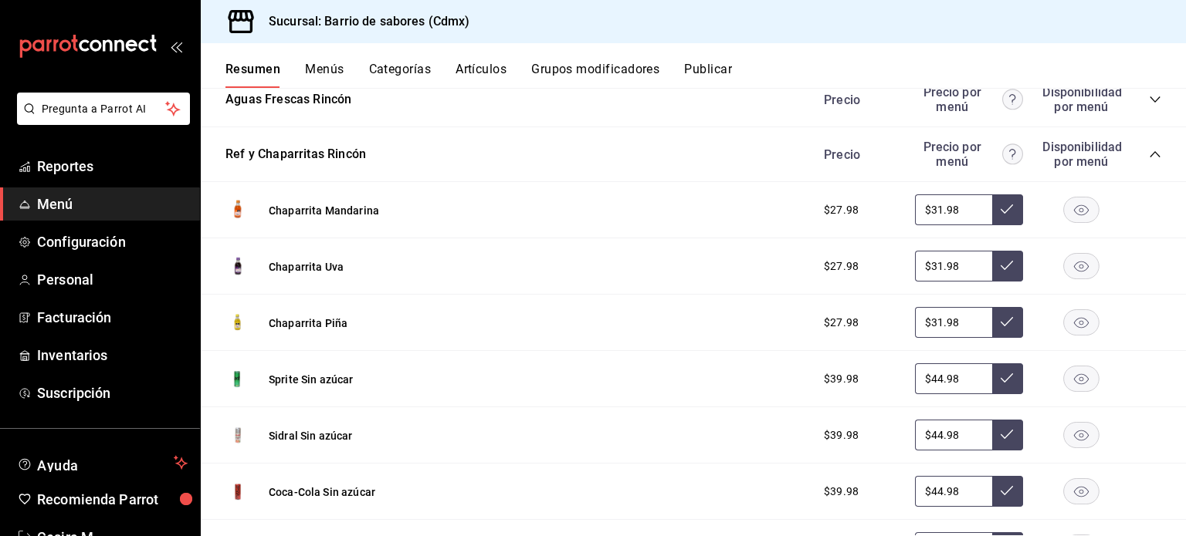
click at [1081, 209] on rect "button" at bounding box center [1082, 210] width 36 height 25
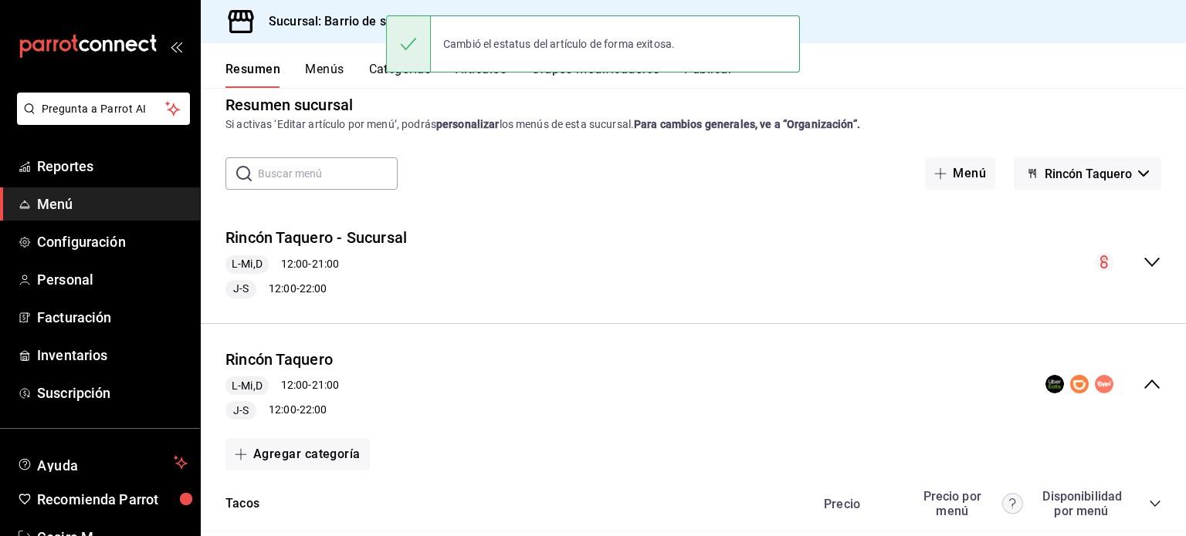
scroll to position [0, 0]
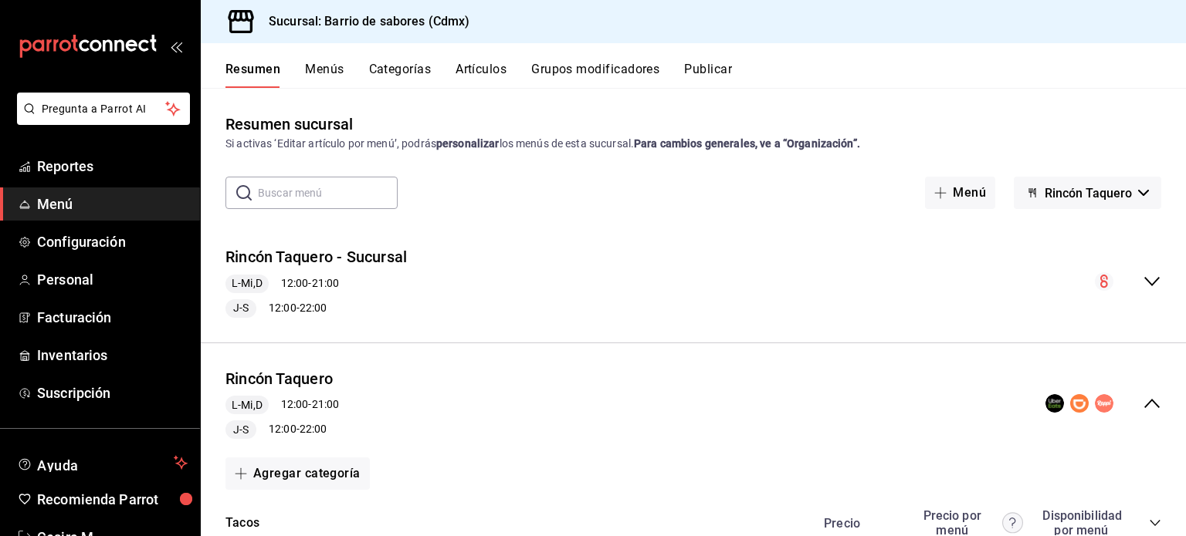
click at [698, 73] on button "Publicar" at bounding box center [708, 75] width 48 height 26
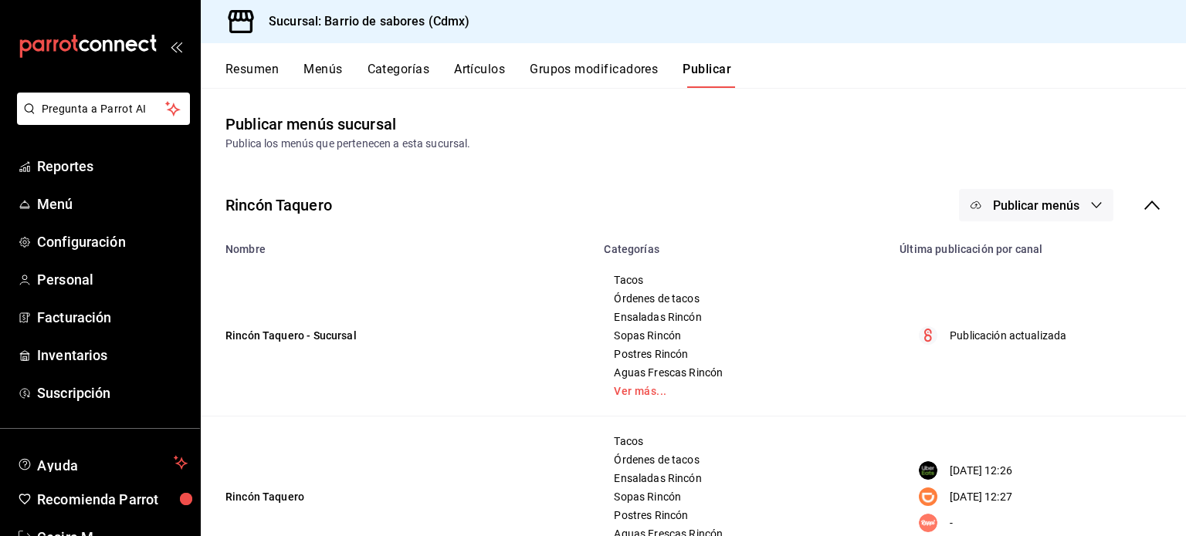
click at [1075, 191] on button "Publicar menús" at bounding box center [1036, 205] width 154 height 32
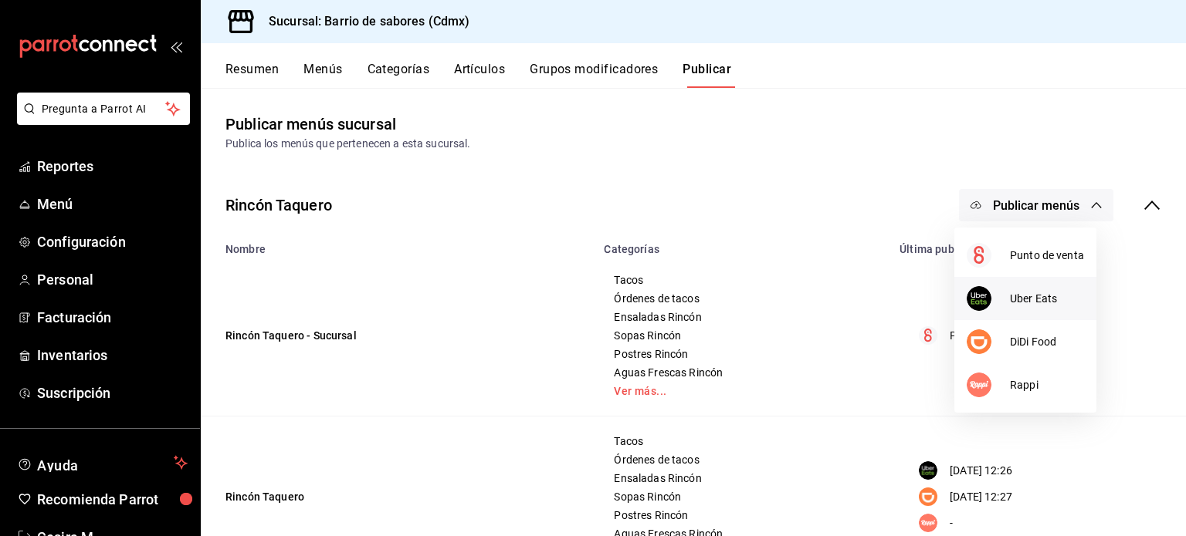
click at [1024, 310] on li "Uber Eats" at bounding box center [1025, 298] width 142 height 43
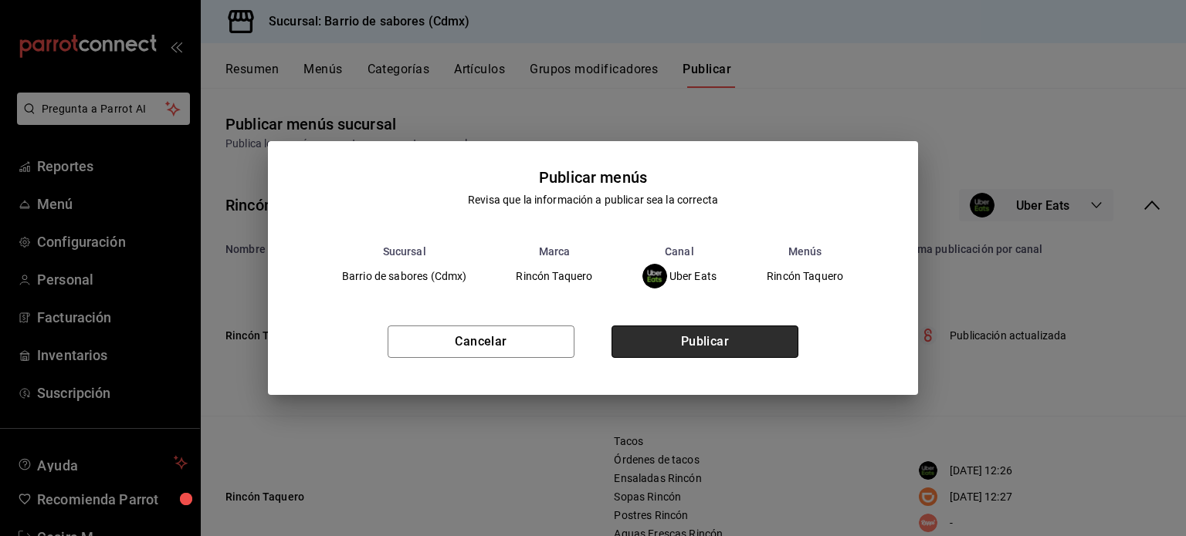
click at [716, 342] on button "Publicar" at bounding box center [704, 342] width 187 height 32
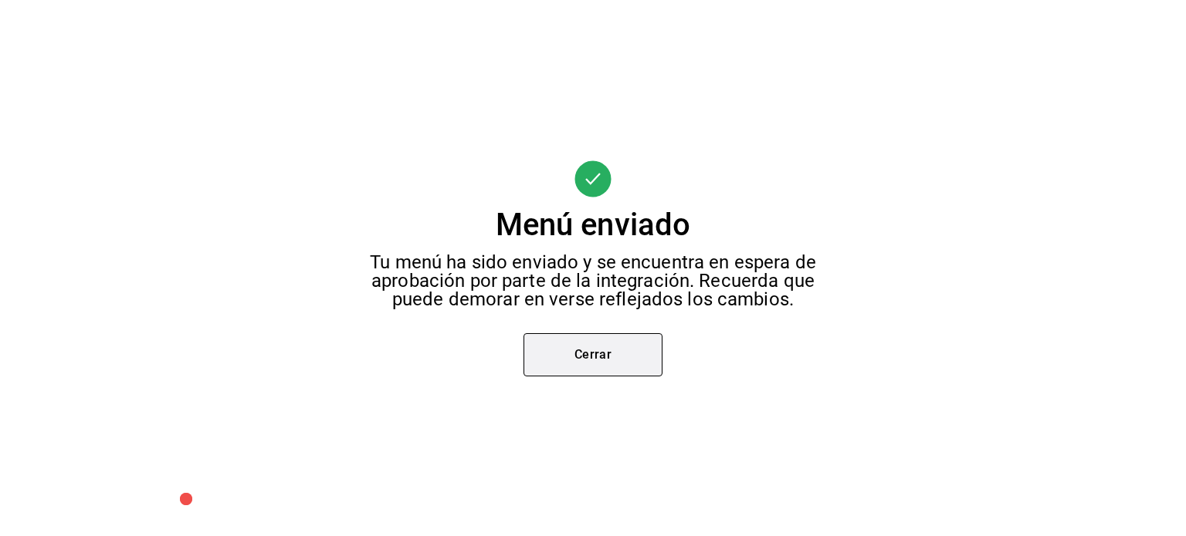
click at [540, 364] on button "Cerrar" at bounding box center [592, 354] width 139 height 43
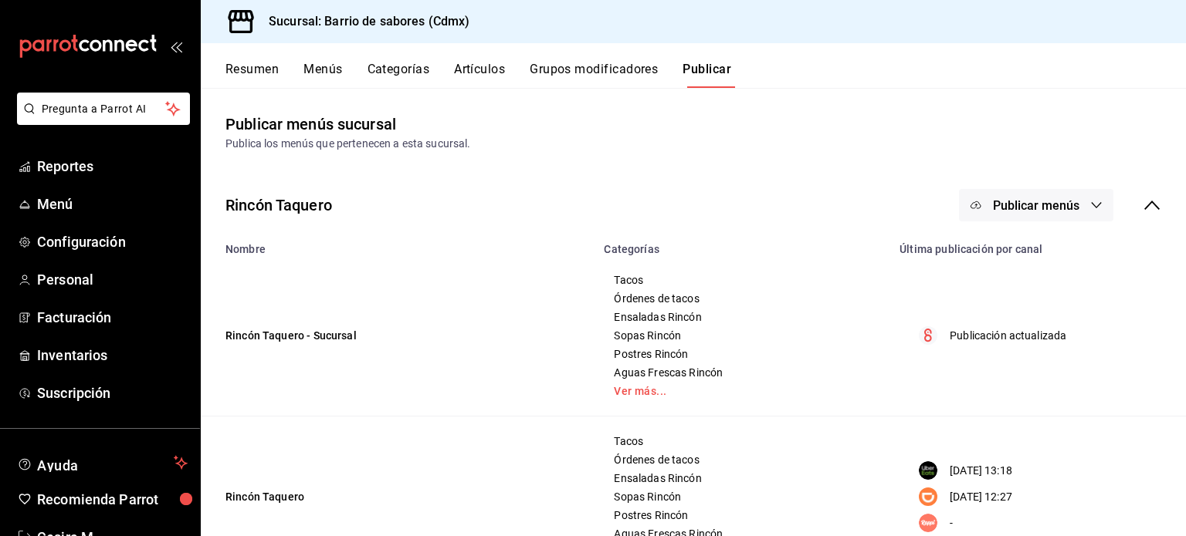
click at [1031, 199] on span "Publicar menús" at bounding box center [1036, 205] width 86 height 15
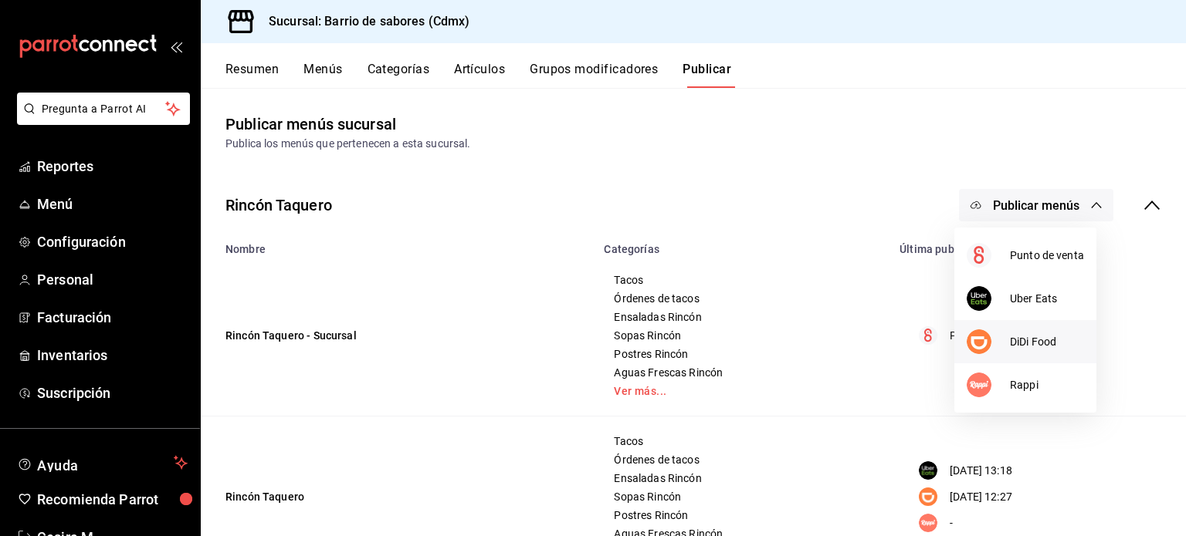
click at [1024, 345] on span "DiDi Food" at bounding box center [1047, 342] width 74 height 16
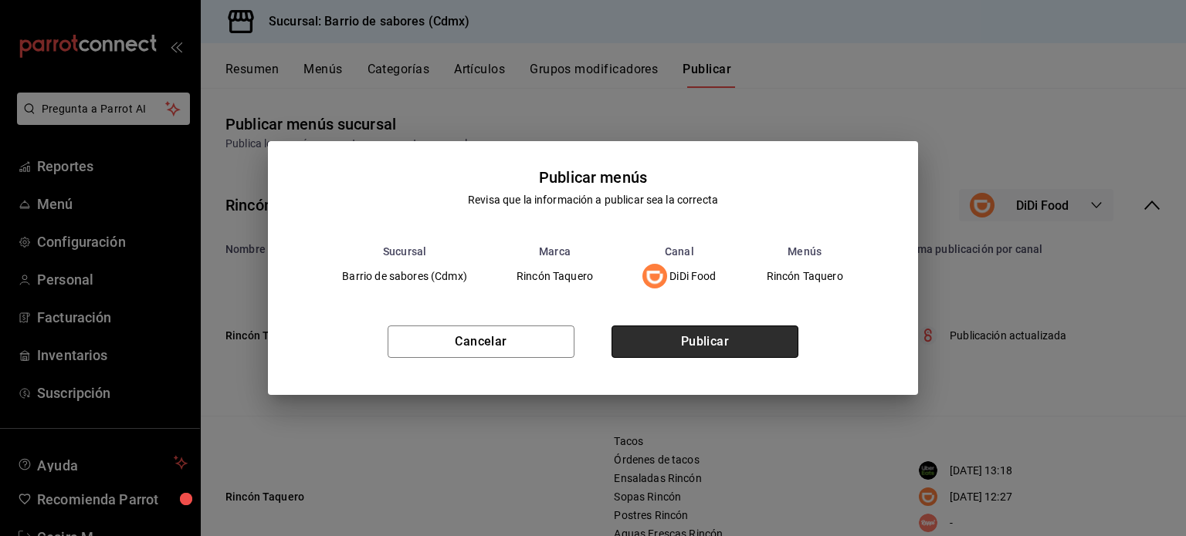
click at [753, 348] on button "Publicar" at bounding box center [704, 342] width 187 height 32
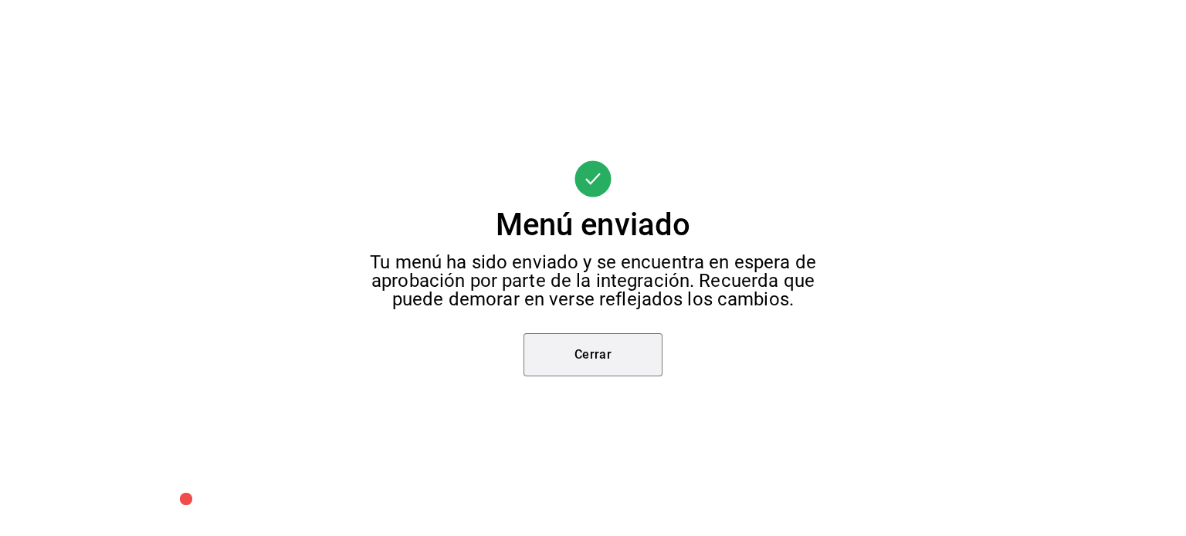
click at [662, 369] on button "Cerrar" at bounding box center [592, 354] width 139 height 43
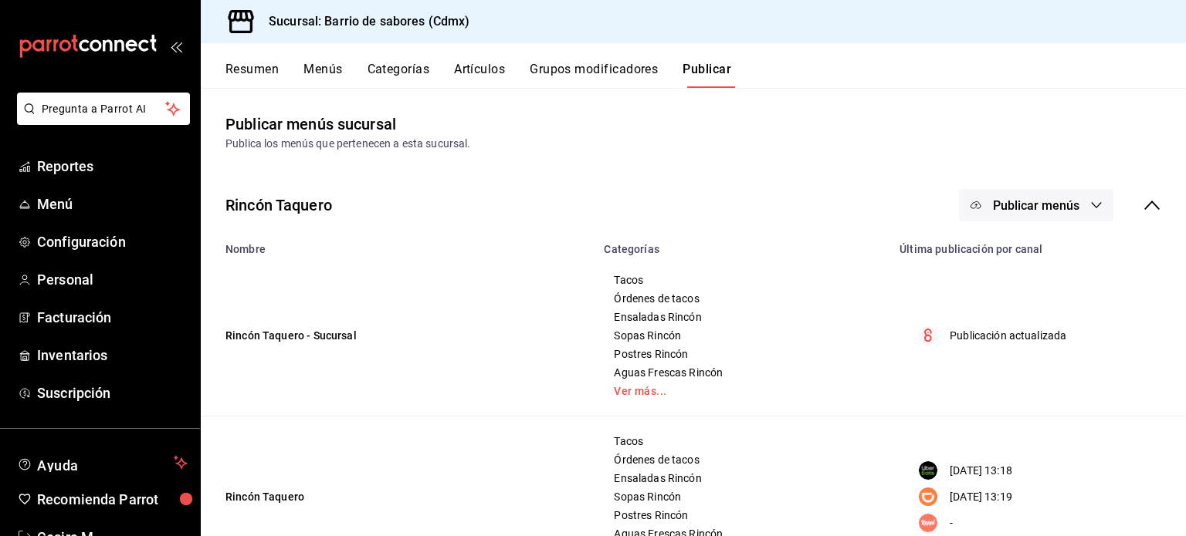
click at [1142, 209] on icon at bounding box center [1151, 205] width 19 height 19
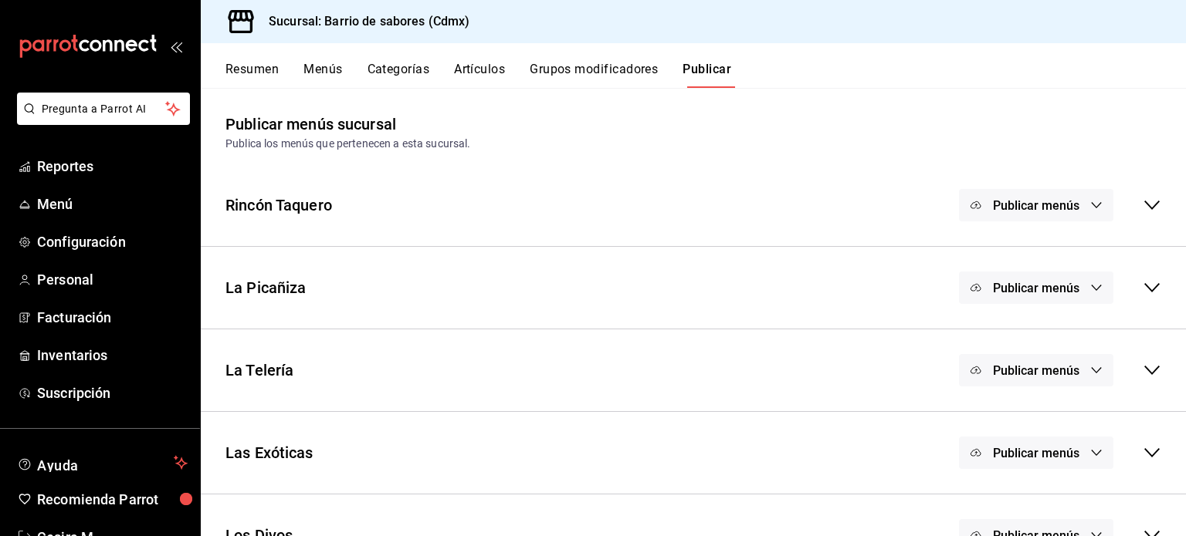
click at [1066, 297] on button "Publicar menús" at bounding box center [1036, 288] width 154 height 32
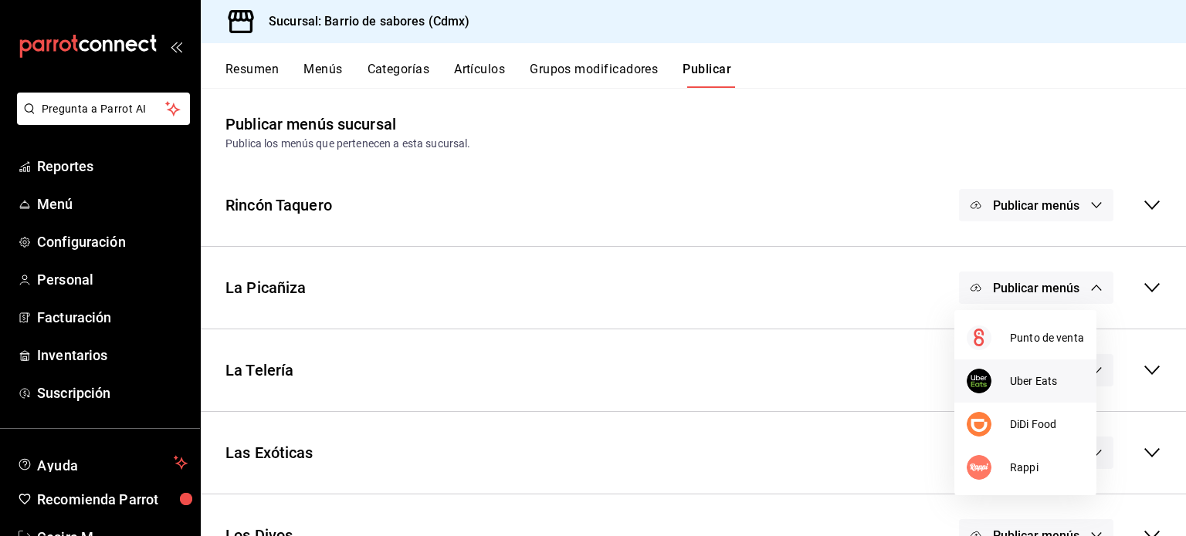
click at [1004, 377] on div at bounding box center [987, 381] width 43 height 25
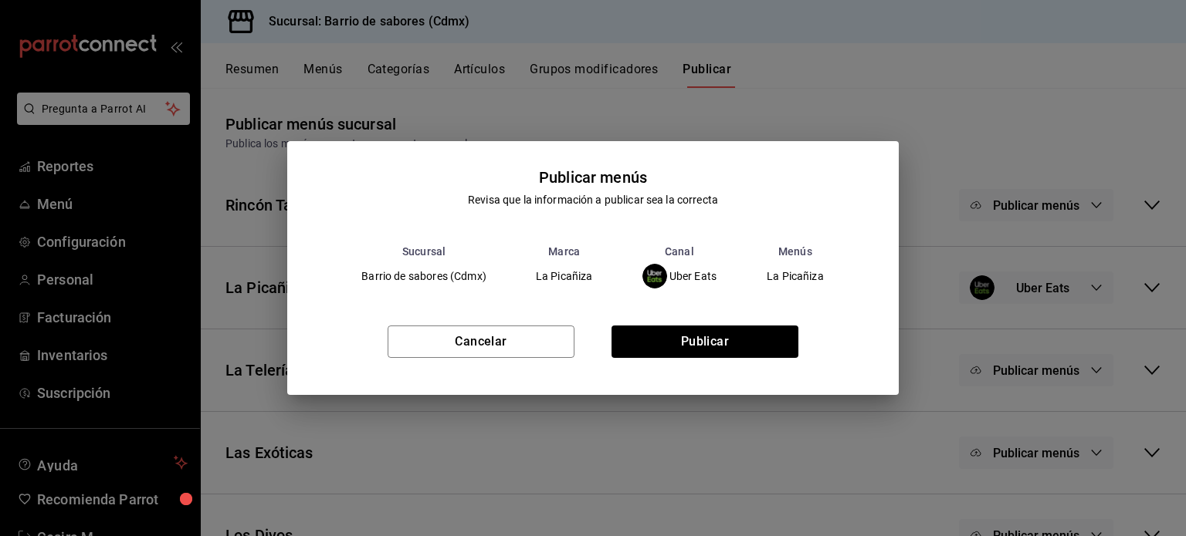
click at [799, 348] on div "Cancelar Publicar" at bounding box center [592, 348] width 611 height 94
click at [742, 348] on button "Publicar" at bounding box center [704, 342] width 187 height 32
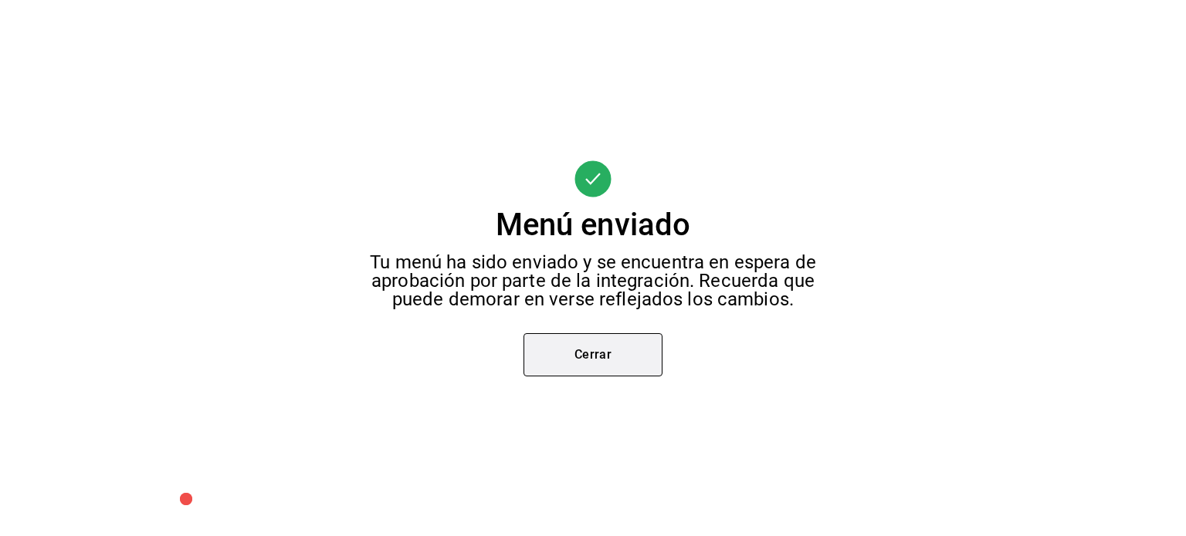
click at [628, 360] on button "Cerrar" at bounding box center [592, 354] width 139 height 43
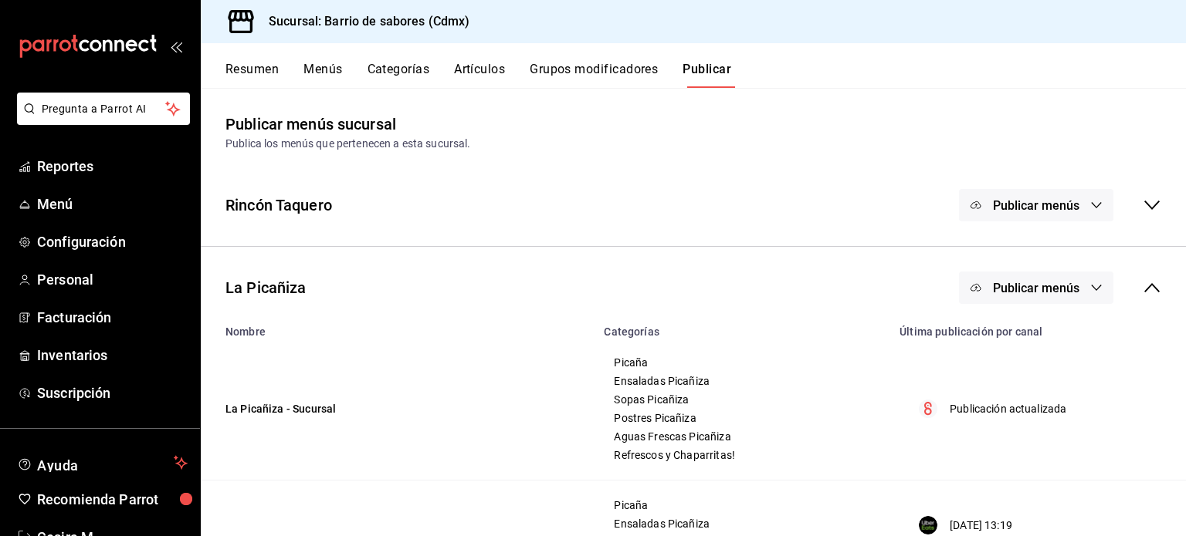
click at [1061, 289] on span "Publicar menús" at bounding box center [1036, 288] width 86 height 15
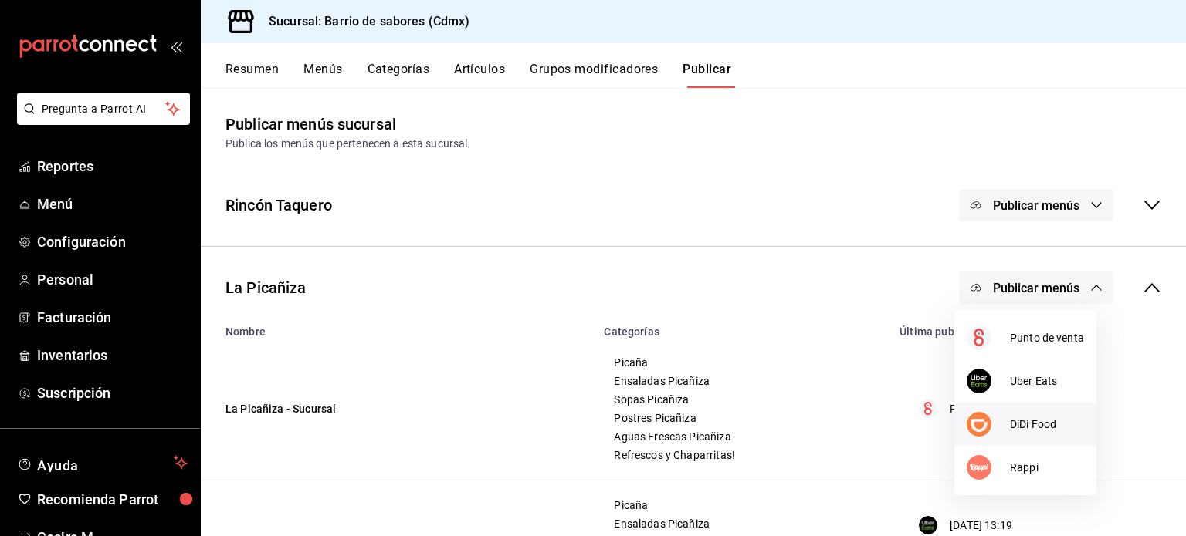
click at [1022, 431] on span "DiDi Food" at bounding box center [1047, 425] width 74 height 16
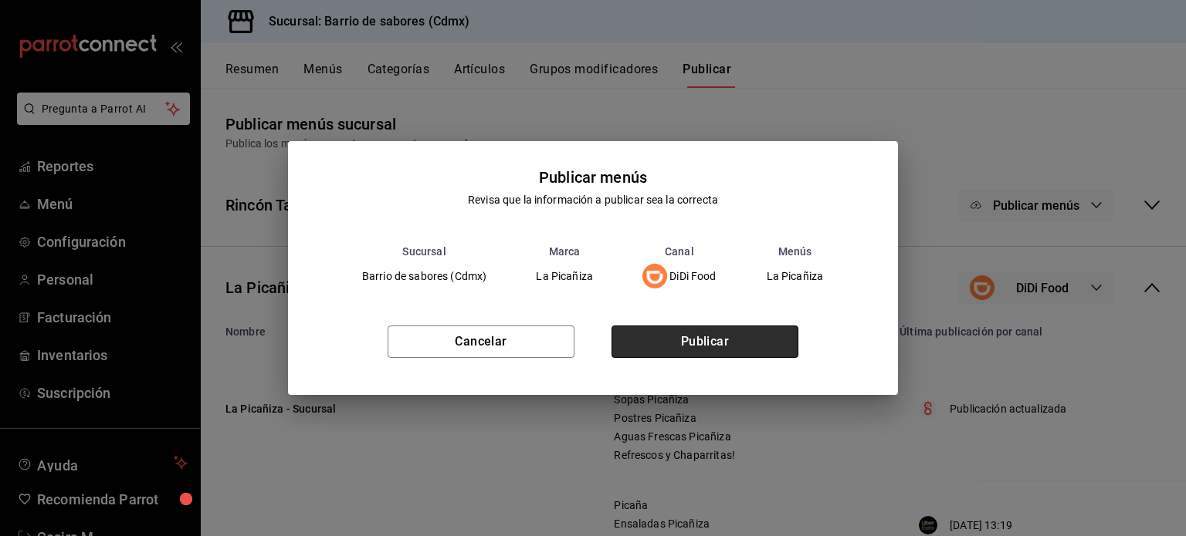
click at [777, 351] on button "Publicar" at bounding box center [704, 342] width 187 height 32
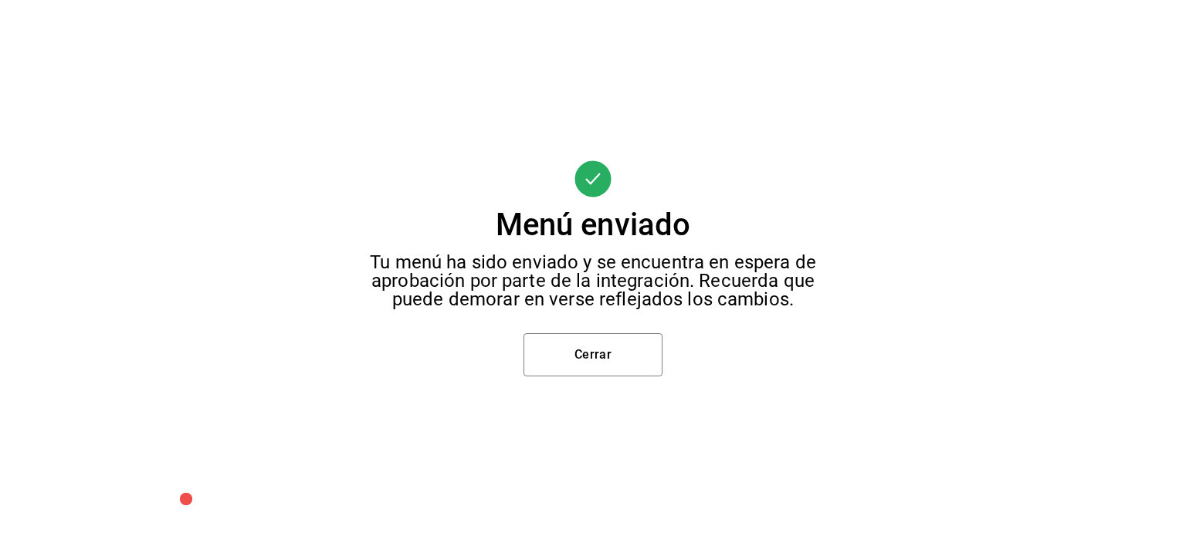
click at [665, 367] on div "Menú enviado Tu menú ha sido enviado y se encuentra en espera de aprobación por…" at bounding box center [593, 268] width 1186 height 536
click at [659, 373] on div "Menú enviado Tu menú ha sido enviado y se encuentra en espera de aprobación por…" at bounding box center [593, 268] width 1186 height 536
click at [642, 373] on button "Cerrar" at bounding box center [592, 354] width 139 height 43
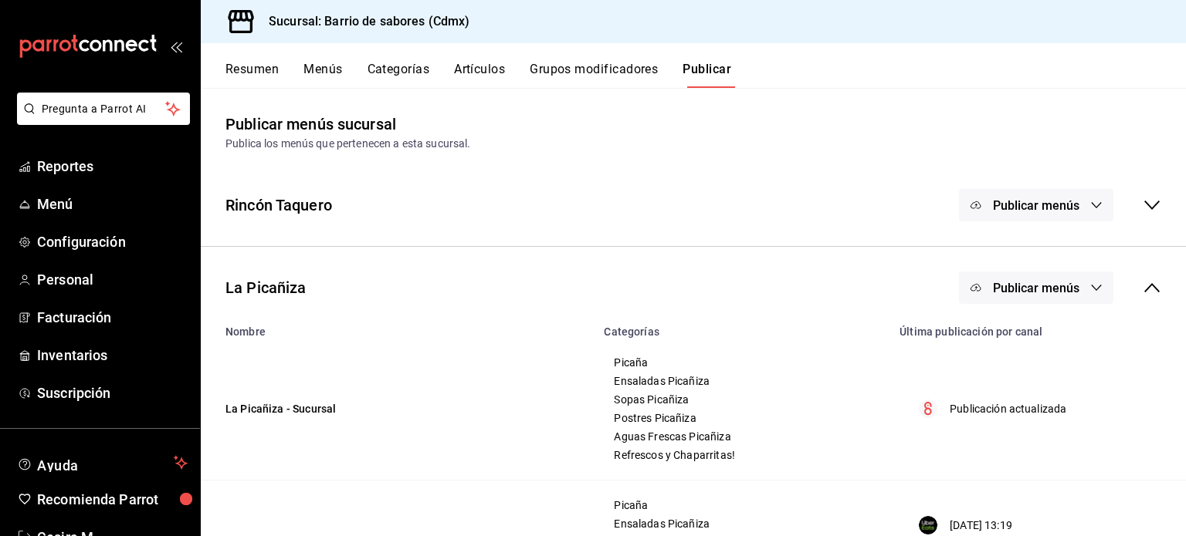
click at [1146, 299] on div "Publicar menús" at bounding box center [1060, 288] width 202 height 32
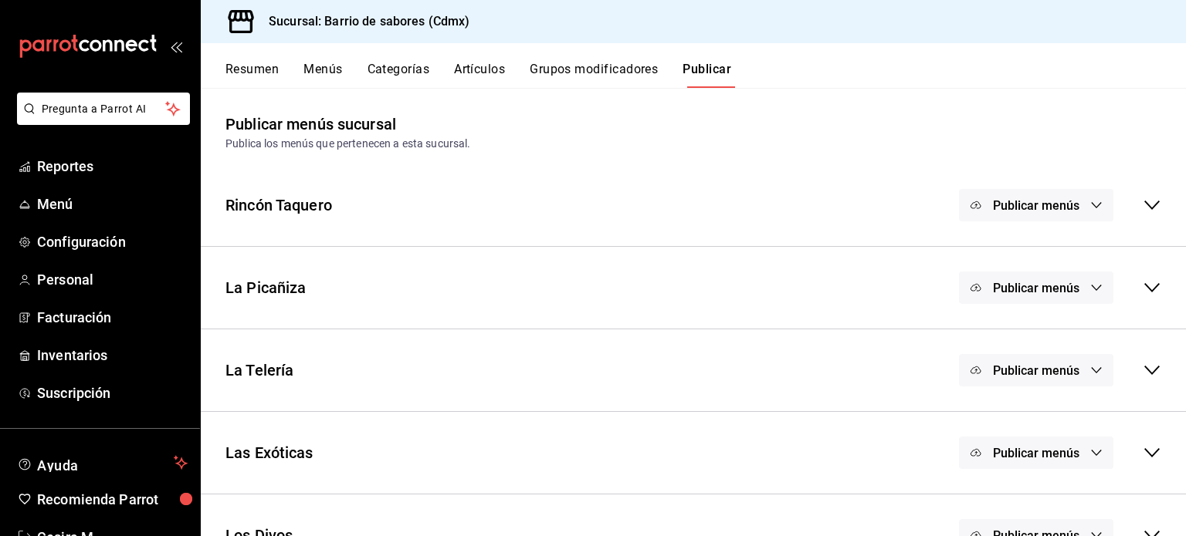
click at [1051, 372] on span "Publicar menús" at bounding box center [1036, 371] width 86 height 15
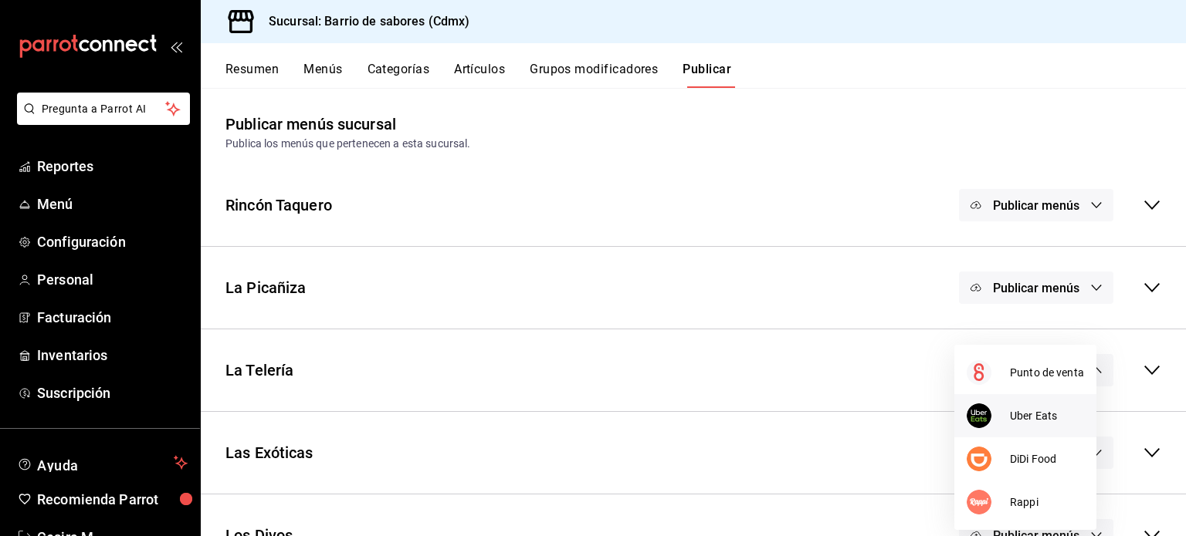
click at [1017, 411] on span "Uber Eats" at bounding box center [1047, 416] width 74 height 16
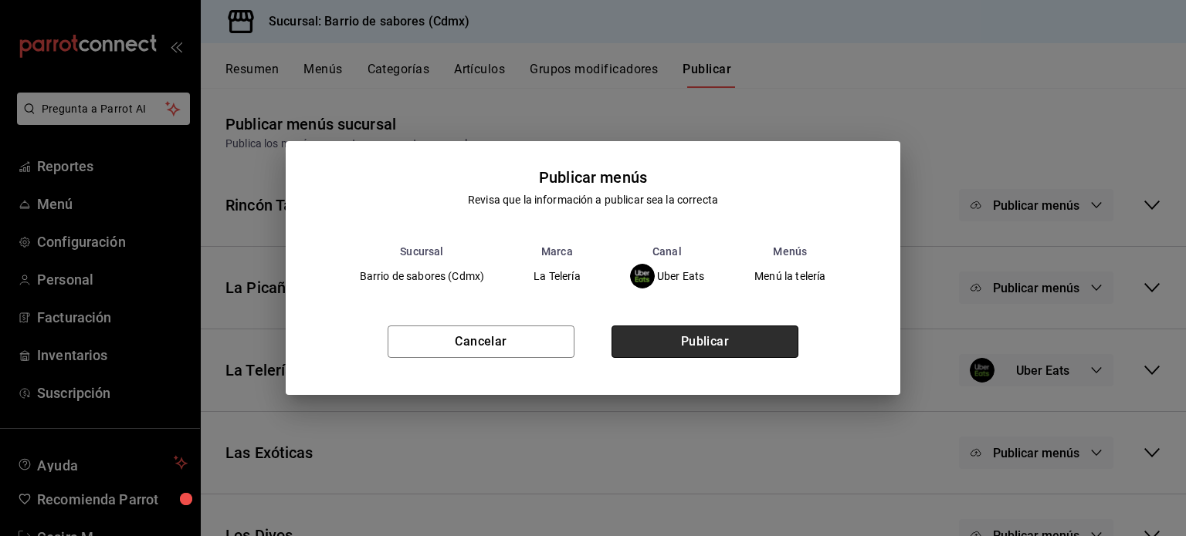
click at [726, 350] on button "Publicar" at bounding box center [704, 342] width 187 height 32
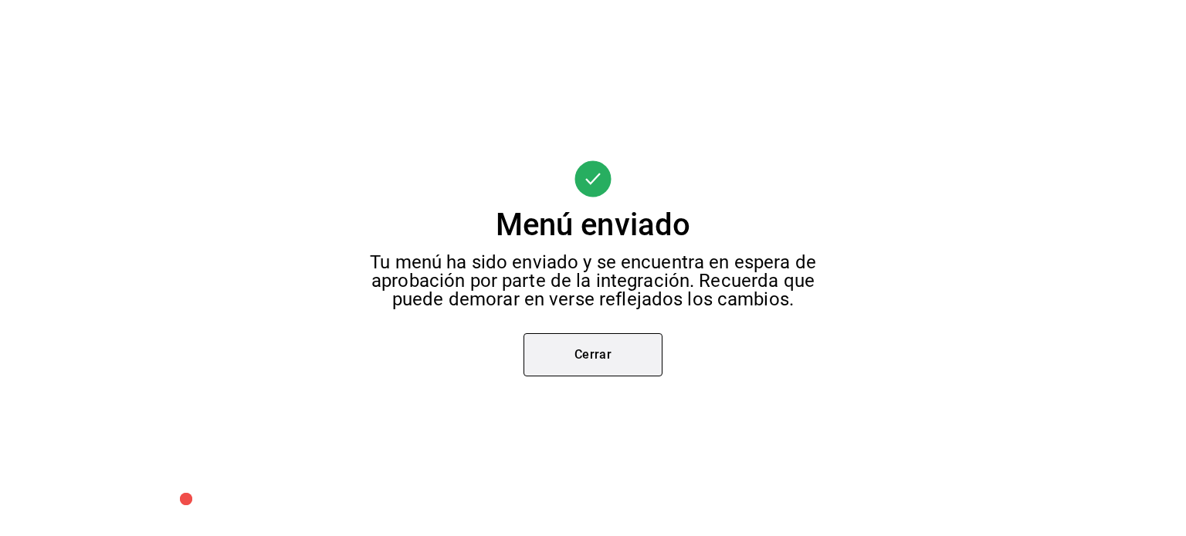
click at [579, 349] on button "Cerrar" at bounding box center [592, 354] width 139 height 43
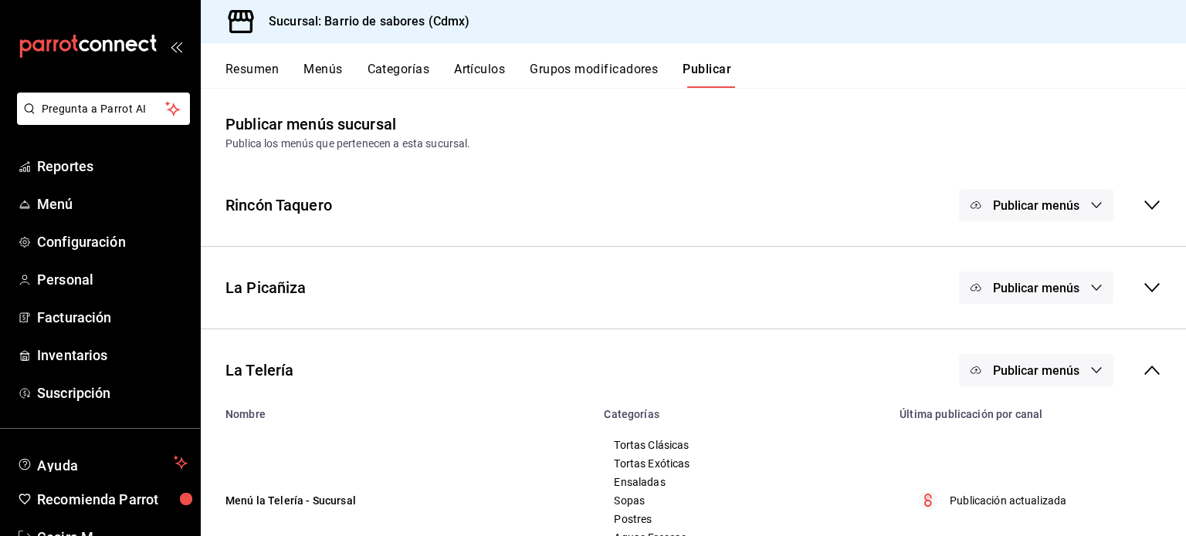
scroll to position [80, 0]
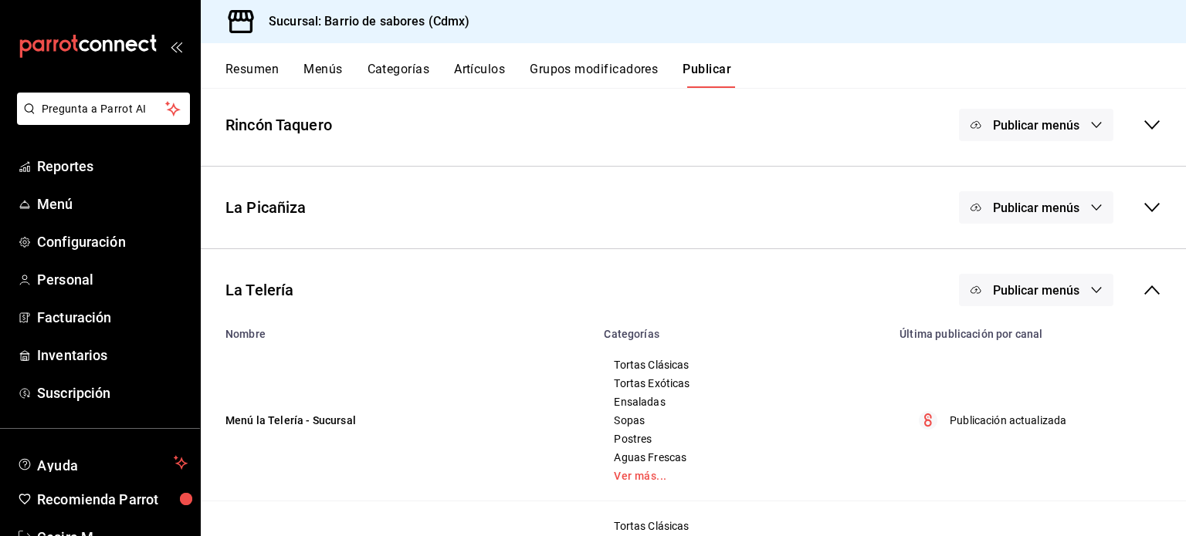
click at [1013, 283] on span "Publicar menús" at bounding box center [1036, 290] width 86 height 15
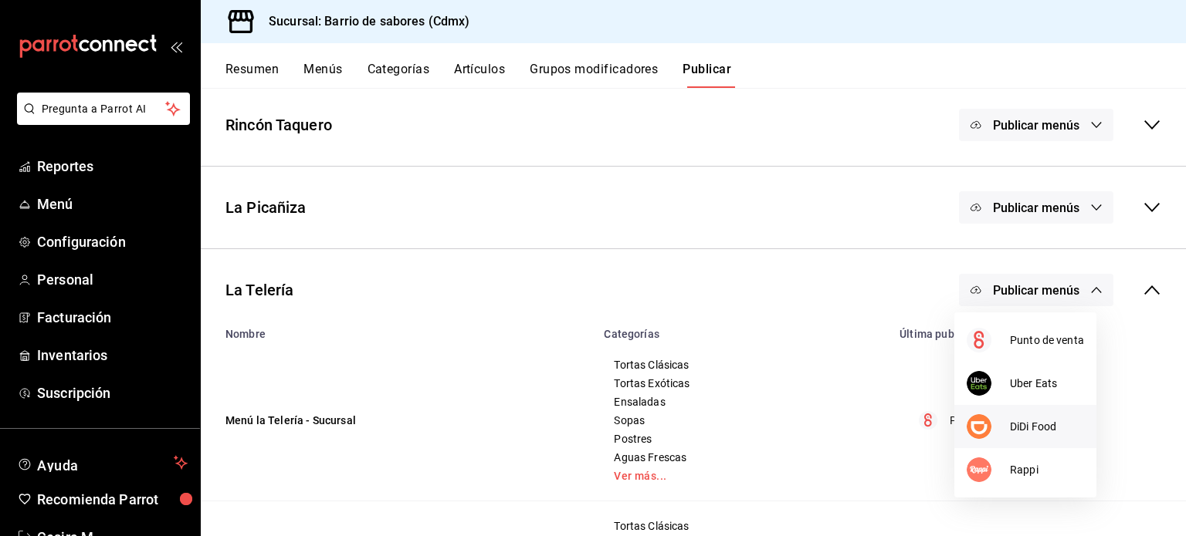
click at [1040, 425] on span "DiDi Food" at bounding box center [1047, 427] width 74 height 16
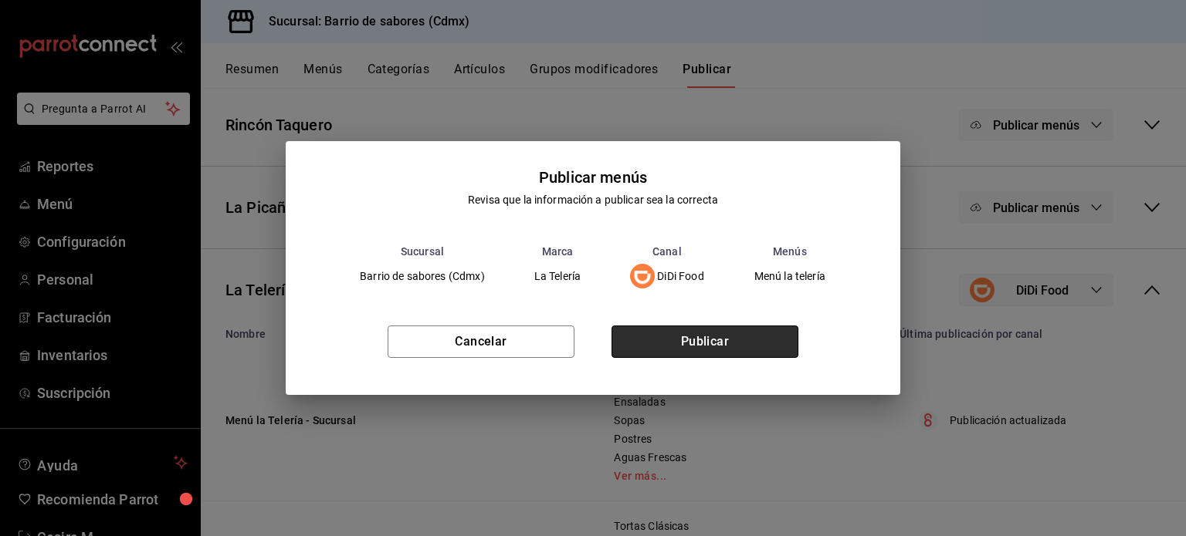
click at [776, 341] on button "Publicar" at bounding box center [704, 342] width 187 height 32
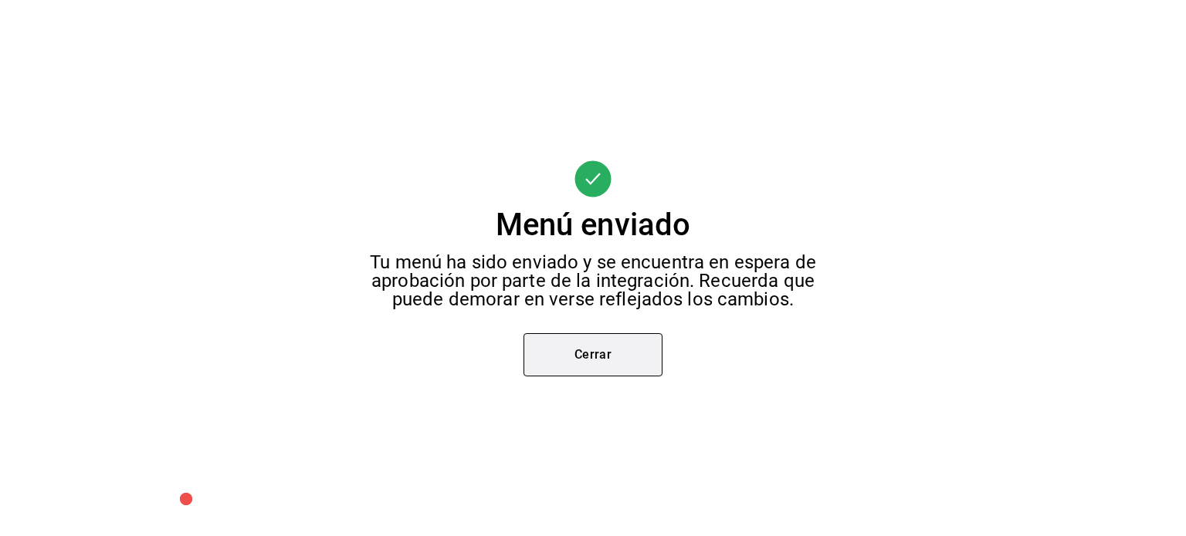
click at [652, 363] on button "Cerrar" at bounding box center [592, 354] width 139 height 43
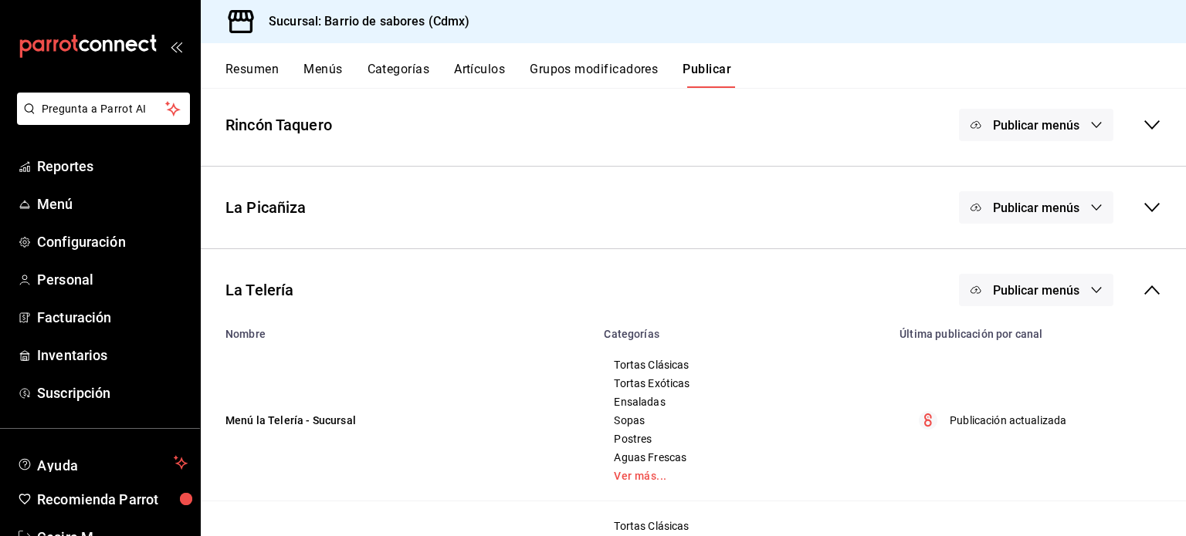
click at [1045, 296] on span "Publicar menús" at bounding box center [1036, 290] width 86 height 15
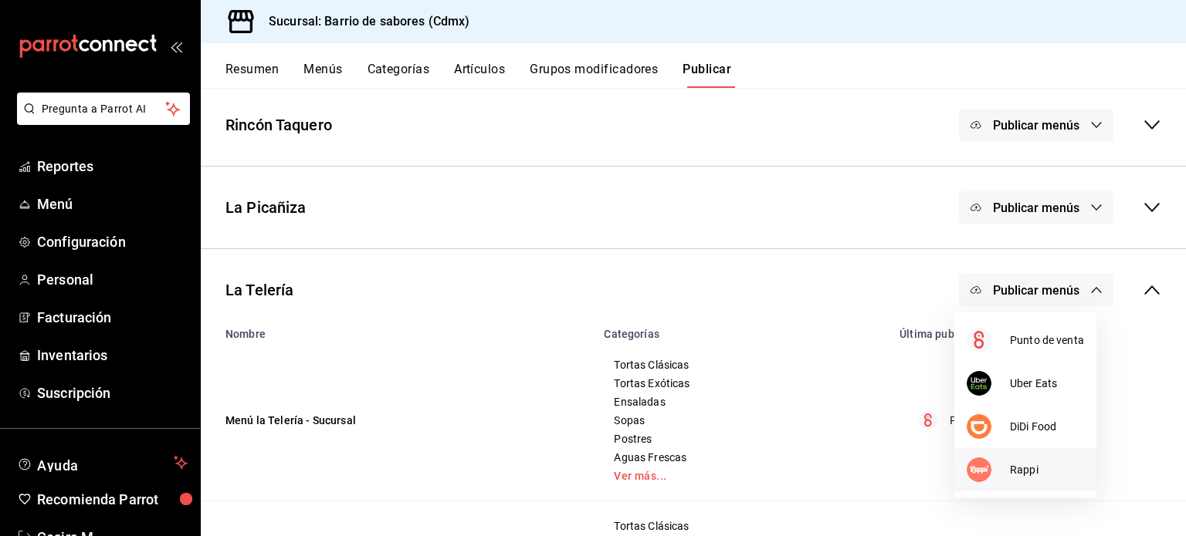
drag, startPoint x: 1000, startPoint y: 423, endPoint x: 990, endPoint y: 479, distance: 56.5
click at [990, 479] on ul "Punto de venta Uber Eats DiDi Food Rappi" at bounding box center [1025, 405] width 142 height 185
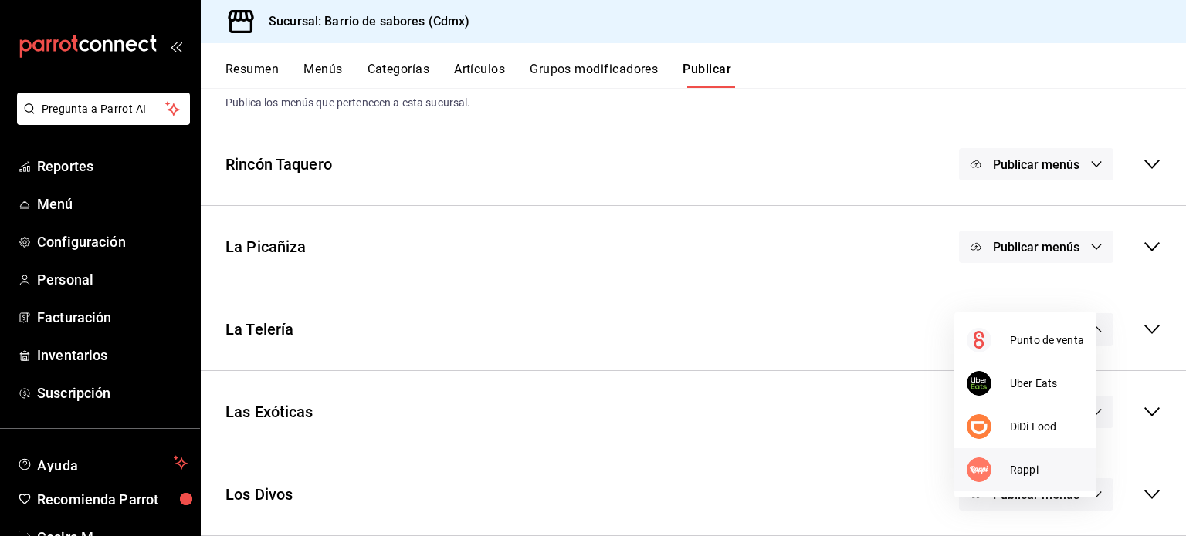
scroll to position [40, 0]
click at [990, 479] on div at bounding box center [987, 470] width 43 height 25
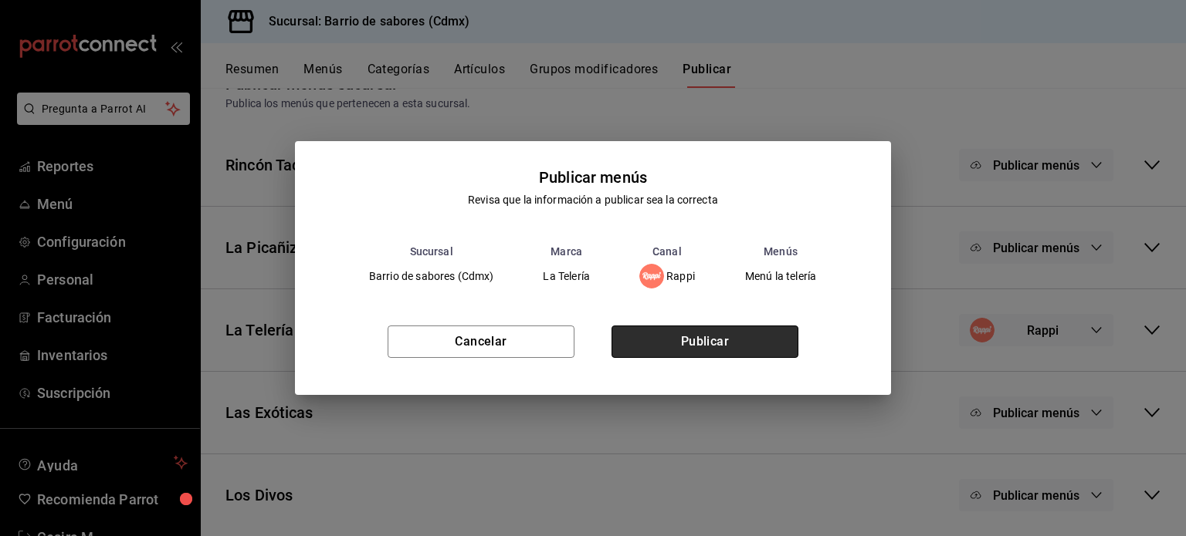
click at [725, 337] on button "Publicar" at bounding box center [704, 342] width 187 height 32
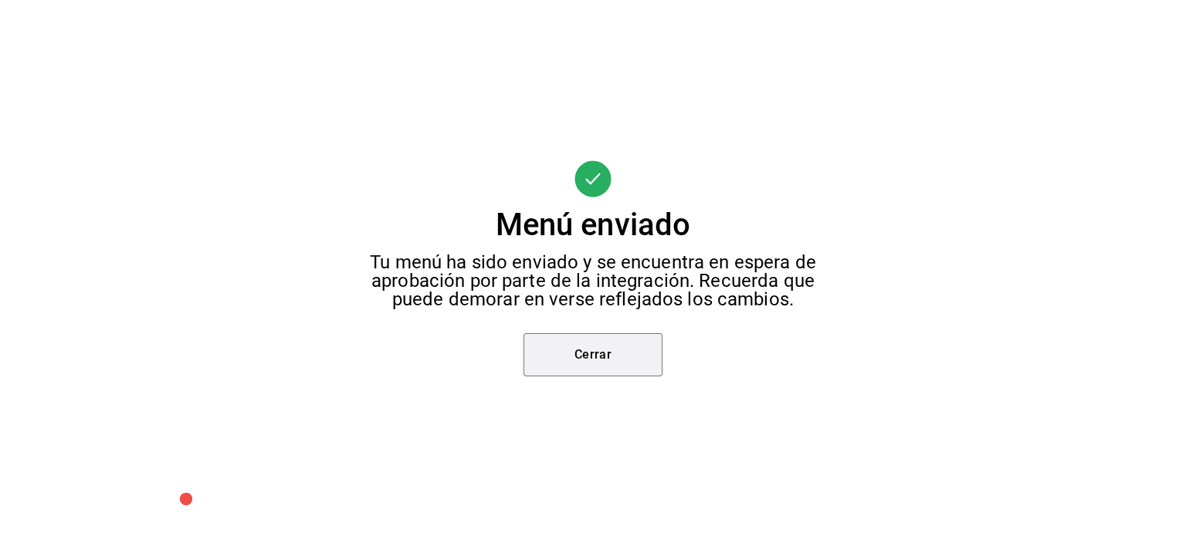
click at [581, 354] on button "Cerrar" at bounding box center [592, 354] width 139 height 43
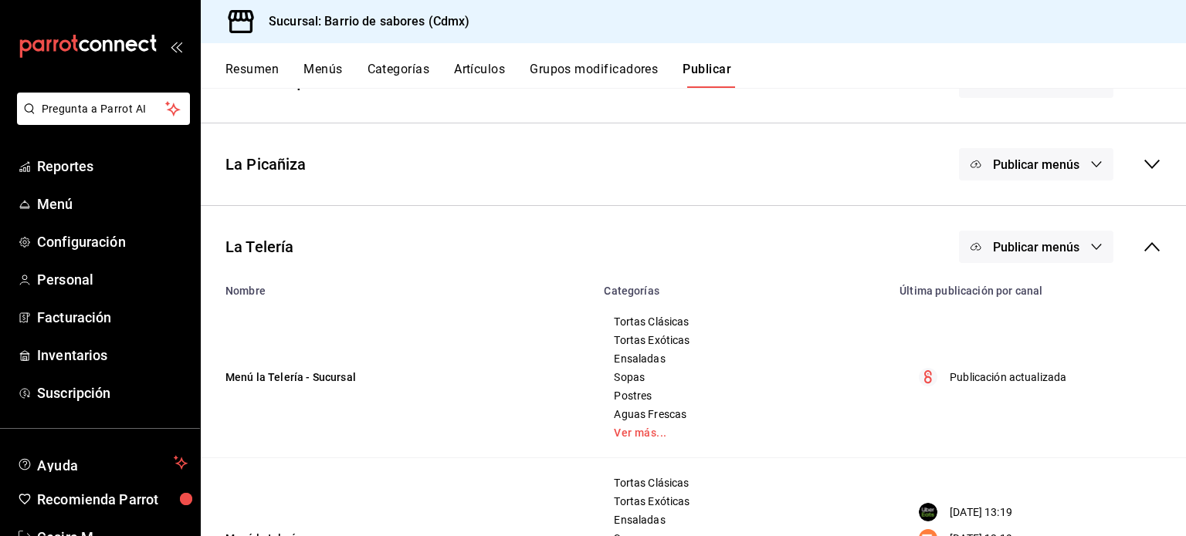
scroll to position [389, 0]
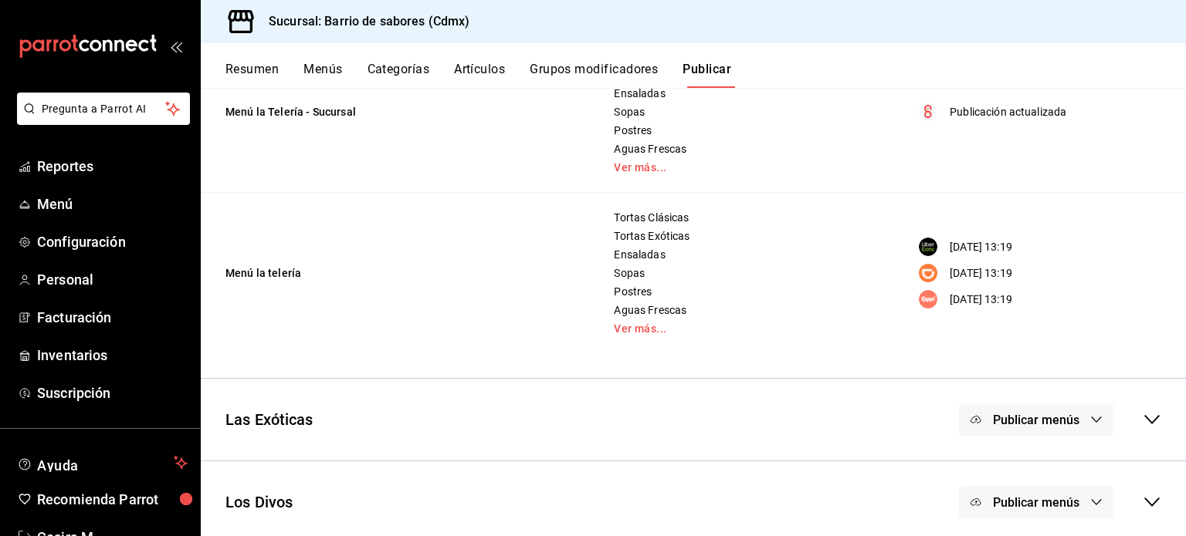
click at [1044, 422] on span "Publicar menús" at bounding box center [1036, 420] width 86 height 15
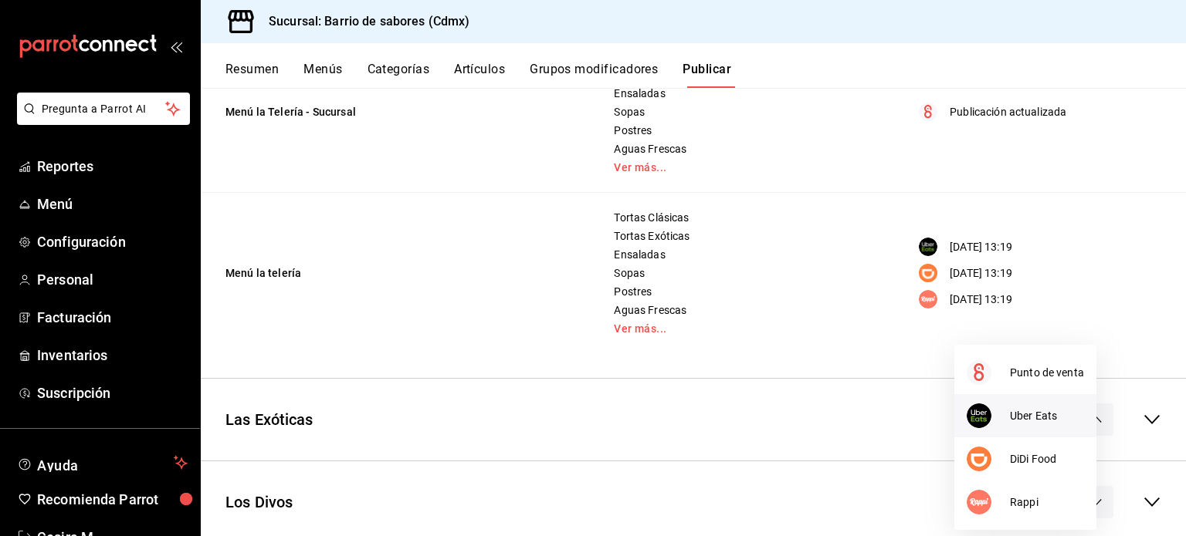
click at [1036, 429] on li "Uber Eats" at bounding box center [1025, 415] width 142 height 43
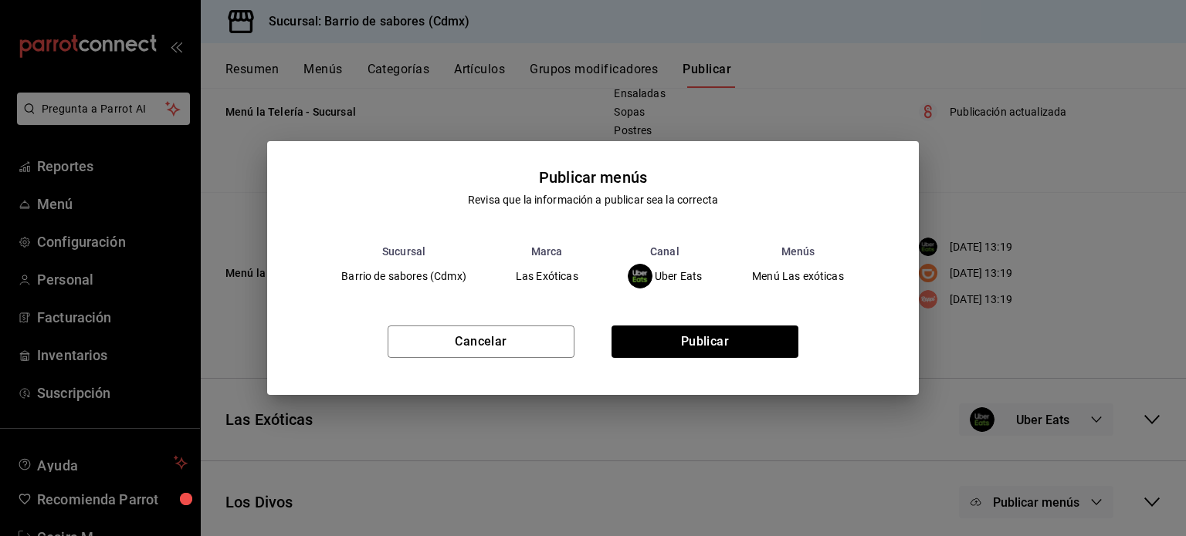
click at [733, 367] on div "Cancelar Publicar" at bounding box center [592, 348] width 651 height 94
click at [735, 345] on button "Publicar" at bounding box center [704, 342] width 187 height 32
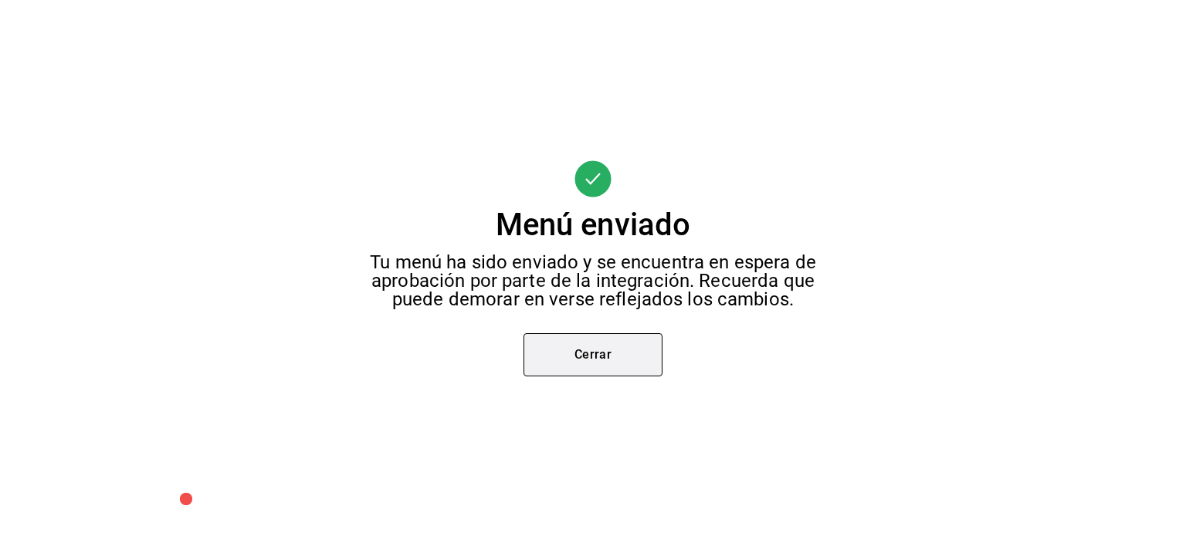
click at [540, 354] on button "Cerrar" at bounding box center [592, 354] width 139 height 43
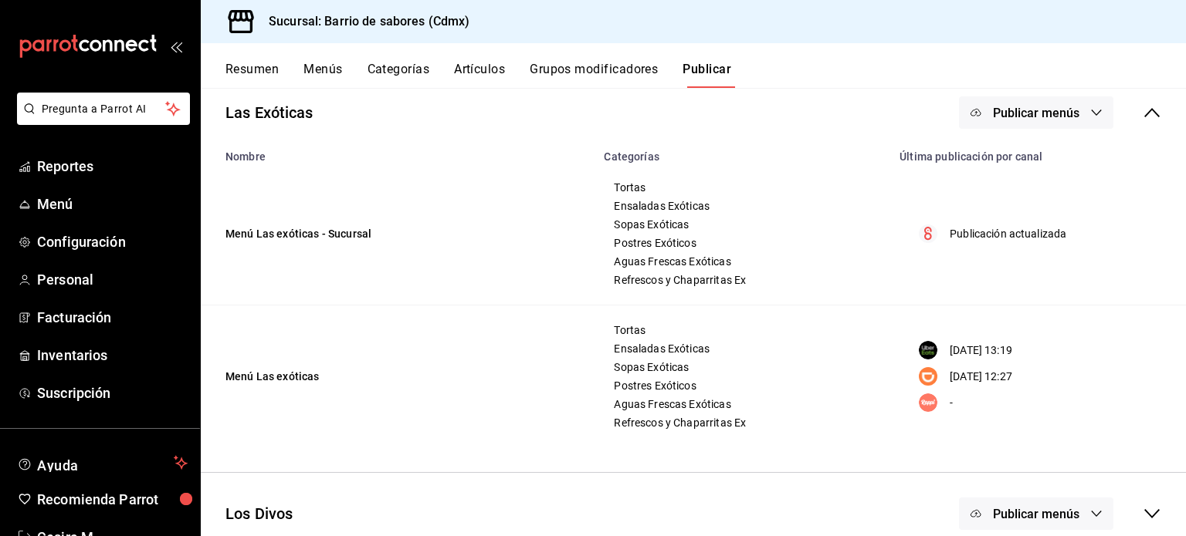
scroll to position [163, 0]
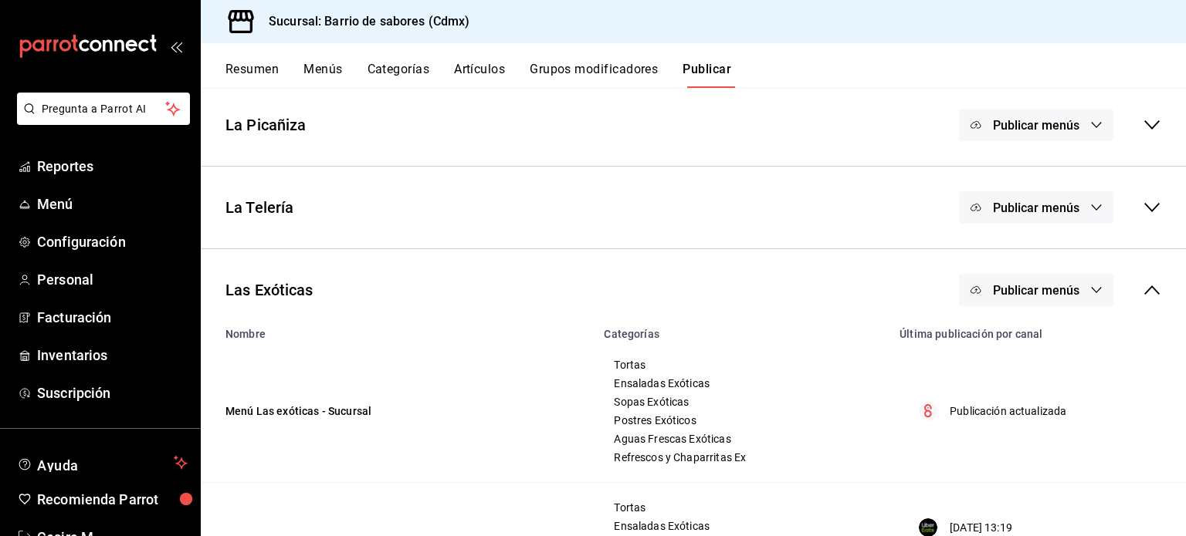
click at [1047, 296] on span "Publicar menús" at bounding box center [1036, 290] width 86 height 15
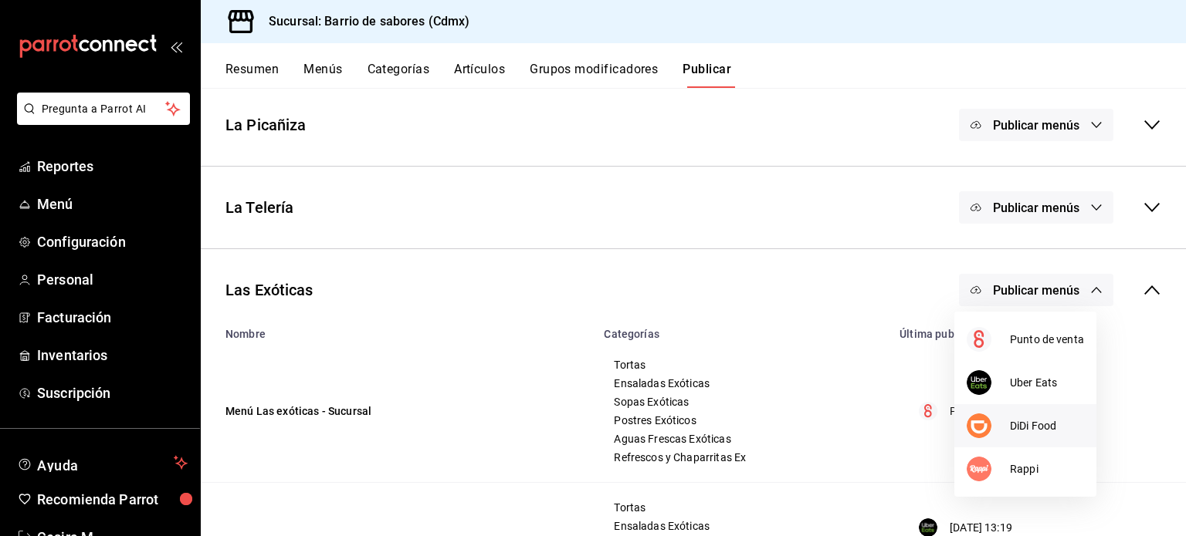
drag, startPoint x: 1033, startPoint y: 452, endPoint x: 1032, endPoint y: 413, distance: 38.6
click at [1032, 413] on ul "Punto de venta Uber Eats DiDi Food Rappi" at bounding box center [1025, 404] width 142 height 185
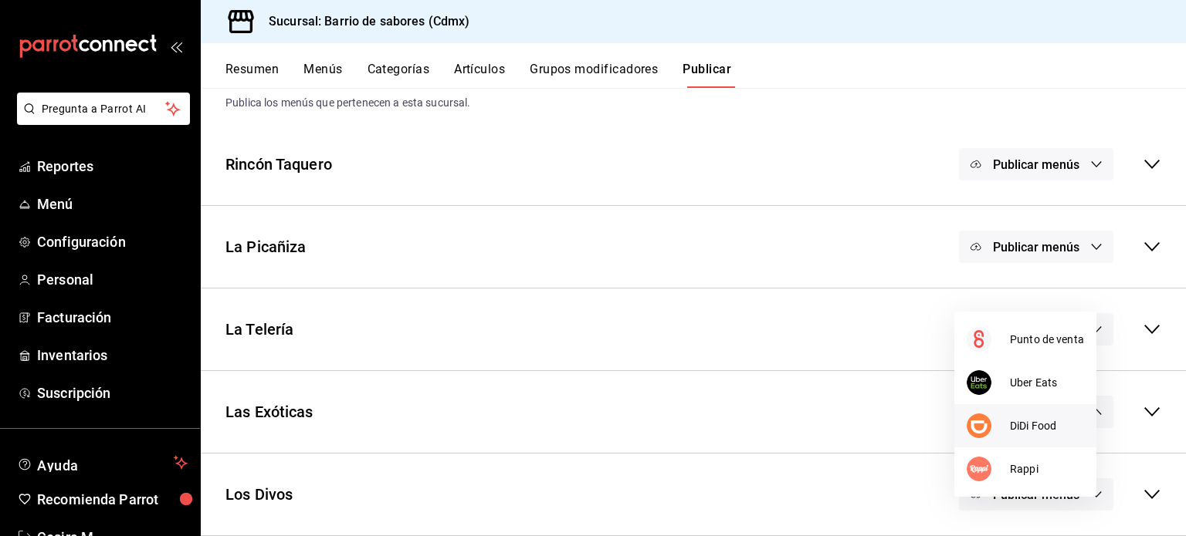
scroll to position [40, 0]
click at [1032, 413] on li "DiDi Food" at bounding box center [1025, 425] width 142 height 43
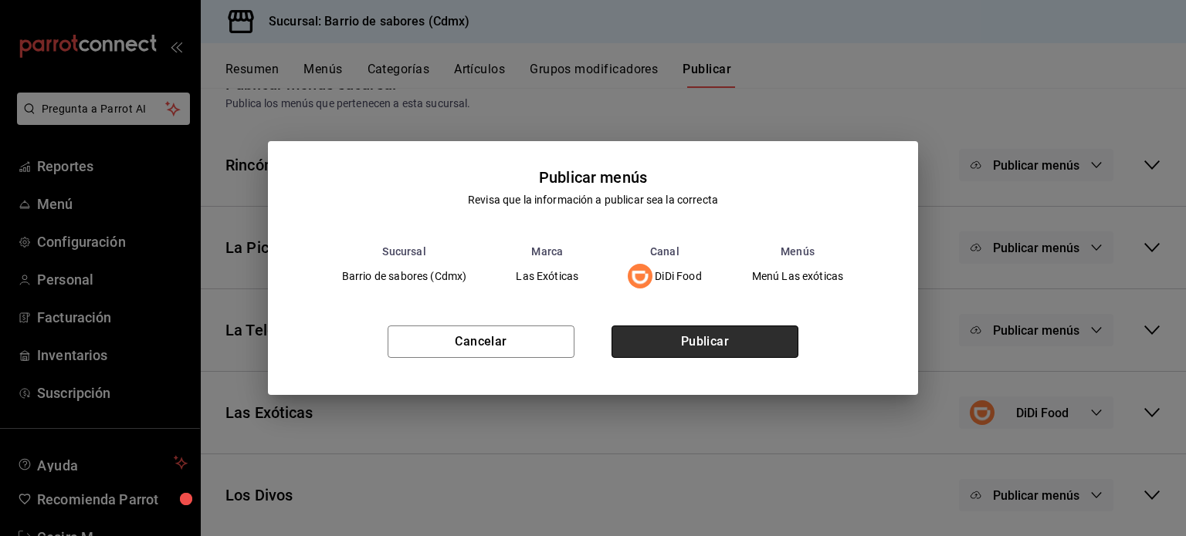
click at [709, 329] on button "Publicar" at bounding box center [704, 342] width 187 height 32
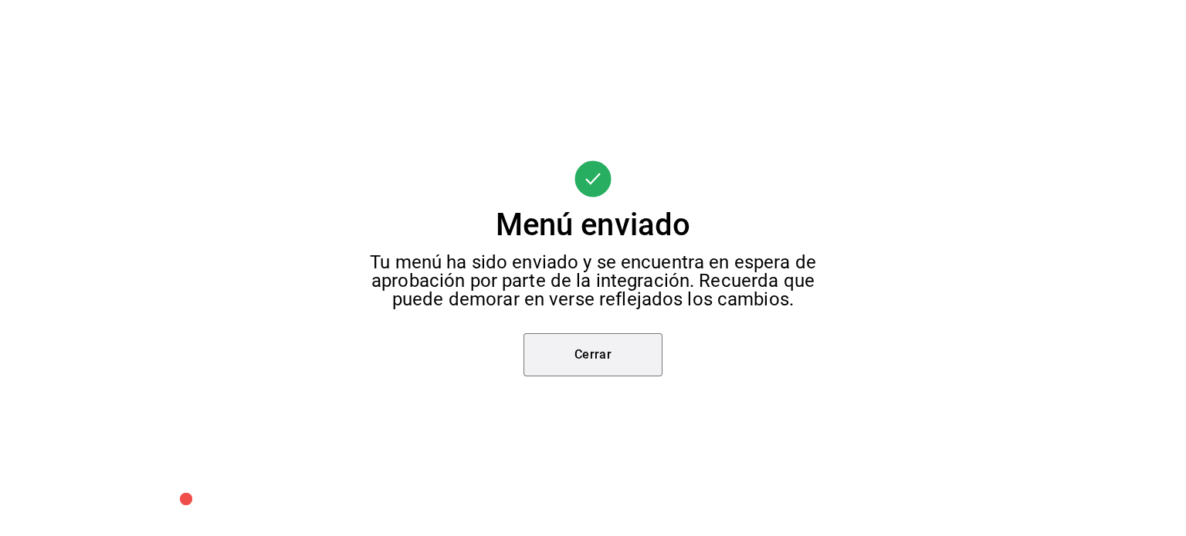
click at [634, 367] on button "Cerrar" at bounding box center [592, 354] width 139 height 43
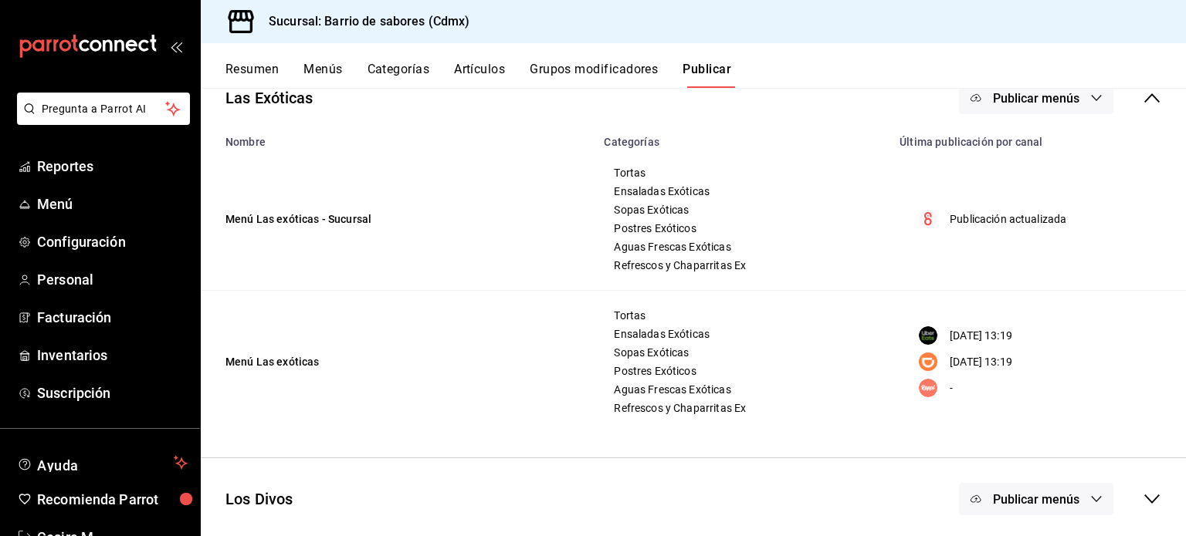
scroll to position [359, 0]
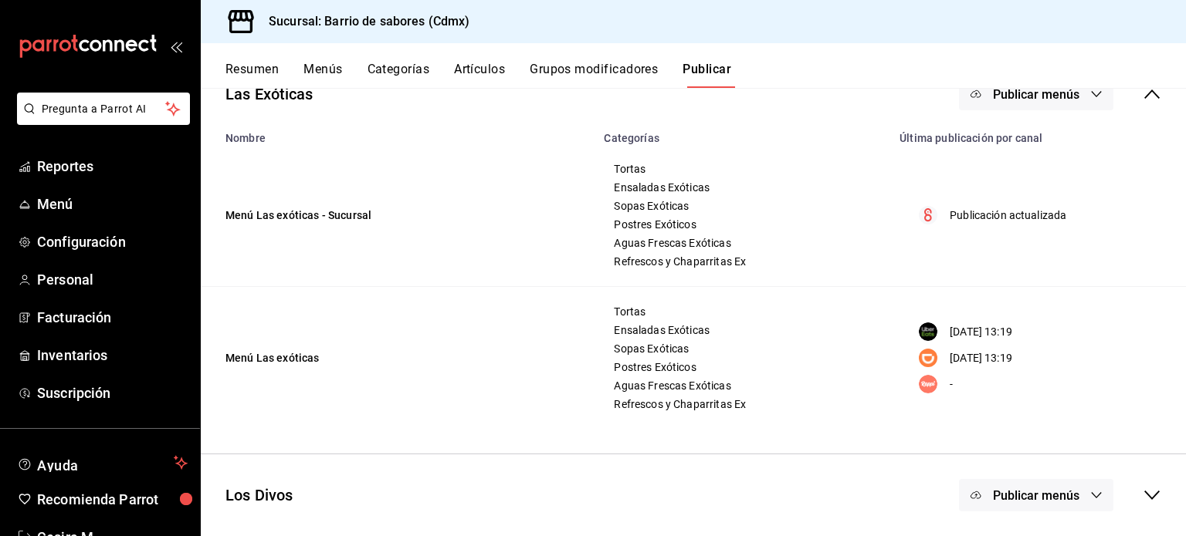
click at [1026, 496] on span "Publicar menús" at bounding box center [1036, 496] width 86 height 15
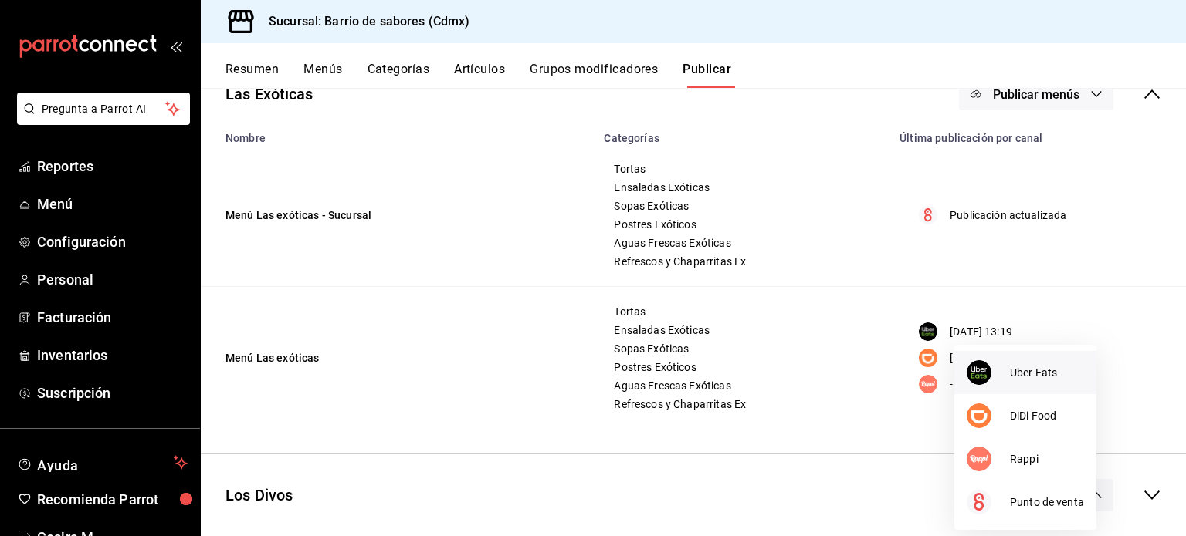
click at [1010, 381] on li "Uber Eats" at bounding box center [1025, 372] width 142 height 43
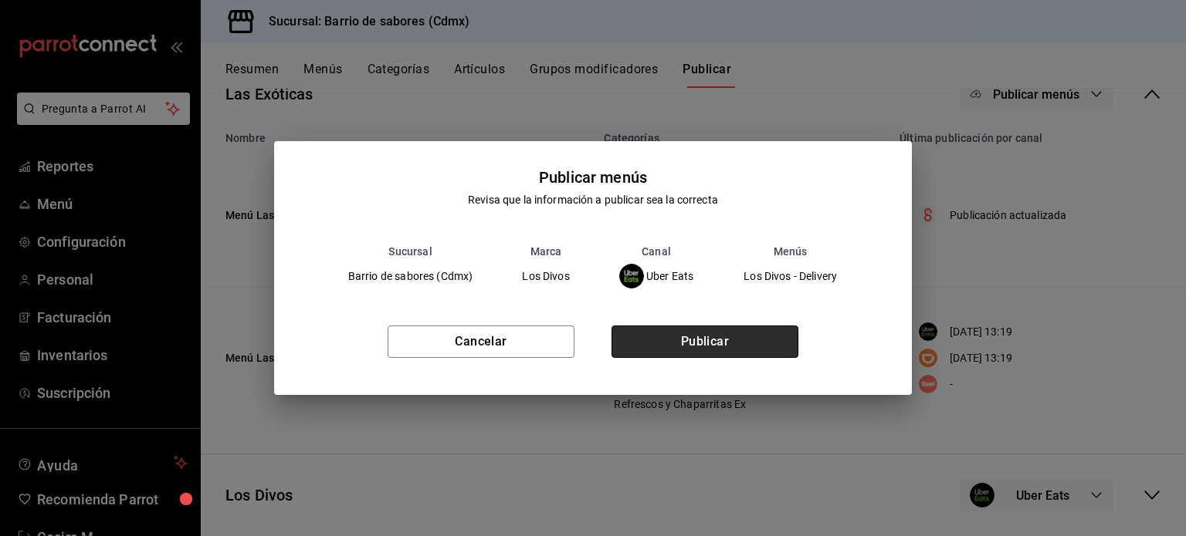
click at [753, 327] on button "Publicar" at bounding box center [704, 342] width 187 height 32
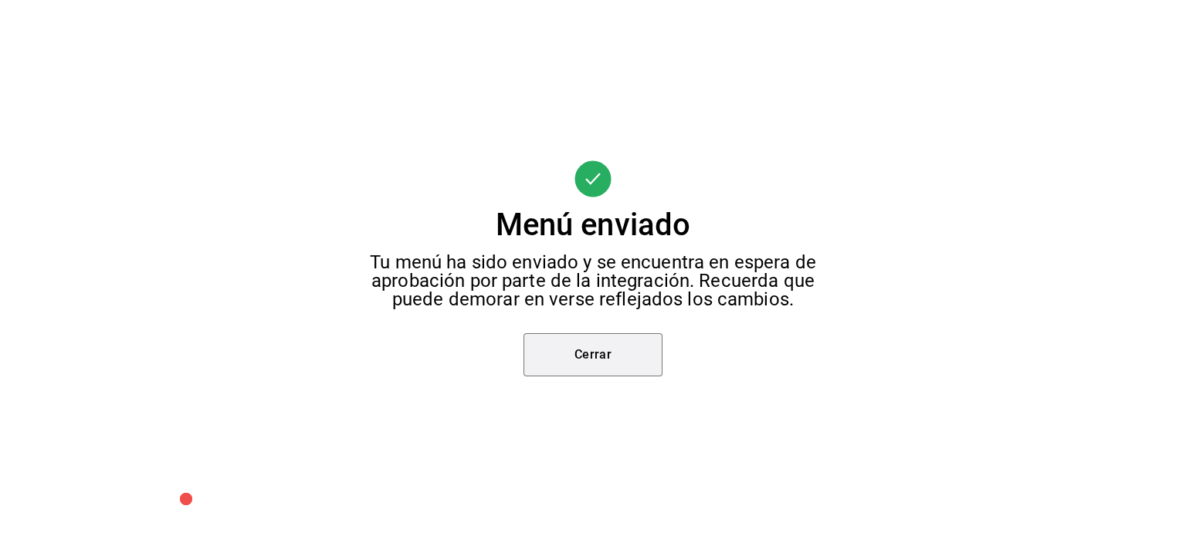
click at [643, 341] on button "Cerrar" at bounding box center [592, 354] width 139 height 43
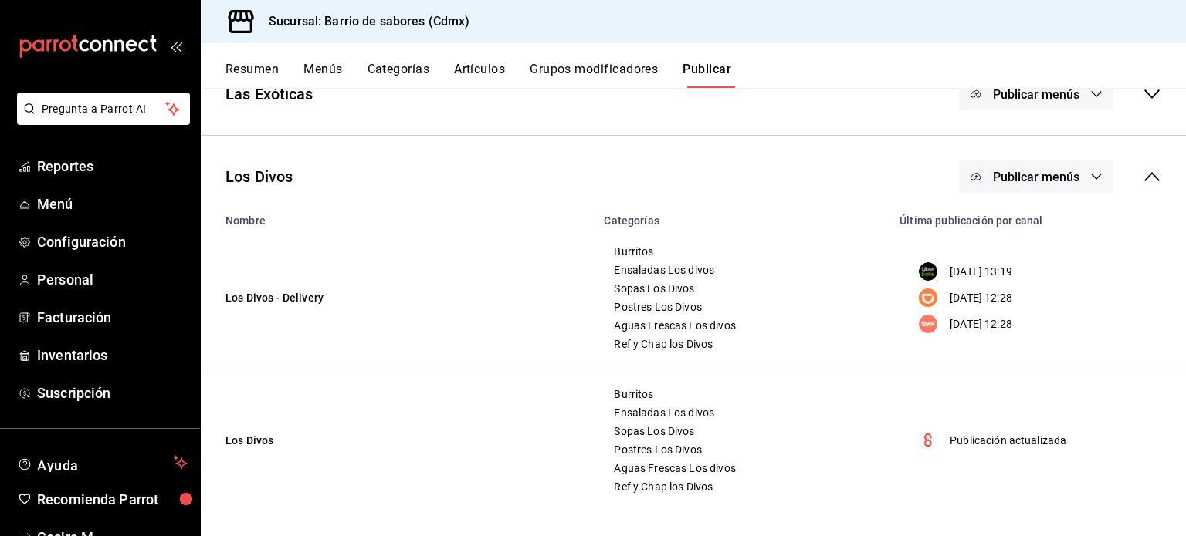
click at [1030, 171] on span "Publicar menús" at bounding box center [1036, 177] width 86 height 15
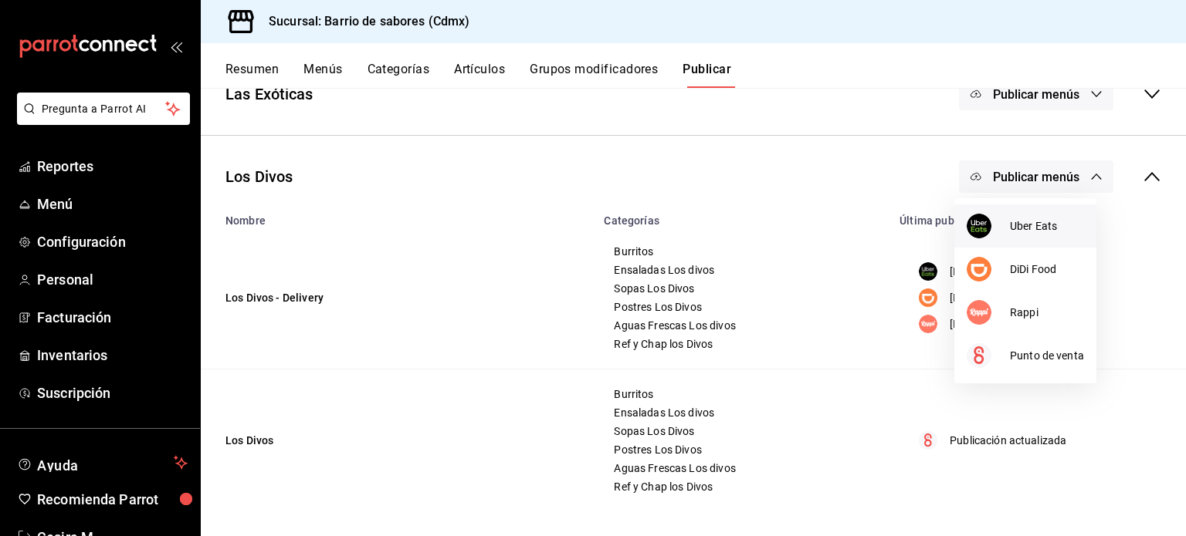
click at [1030, 244] on li "Uber Eats" at bounding box center [1025, 226] width 142 height 43
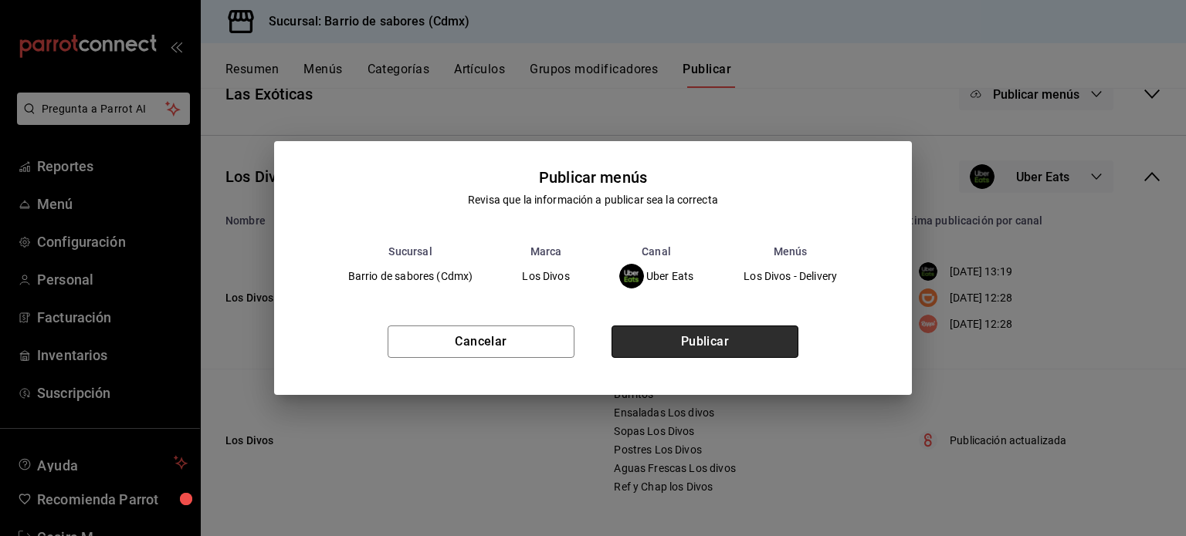
click at [704, 344] on button "Publicar" at bounding box center [704, 342] width 187 height 32
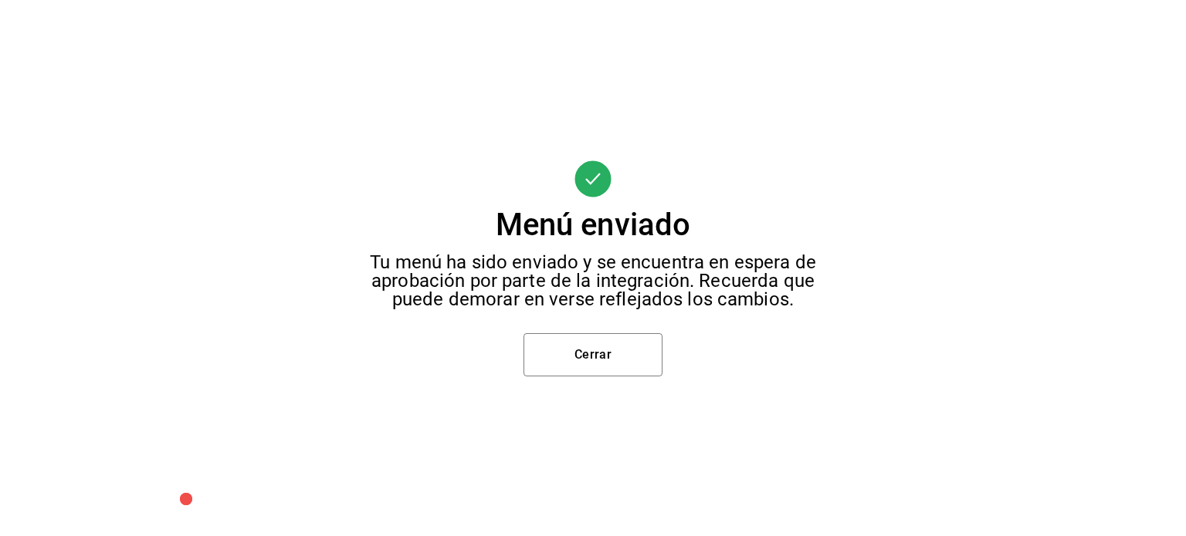
click at [587, 333] on div "Cerrar" at bounding box center [592, 354] width 139 height 43
click at [599, 339] on button "Cerrar" at bounding box center [592, 354] width 139 height 43
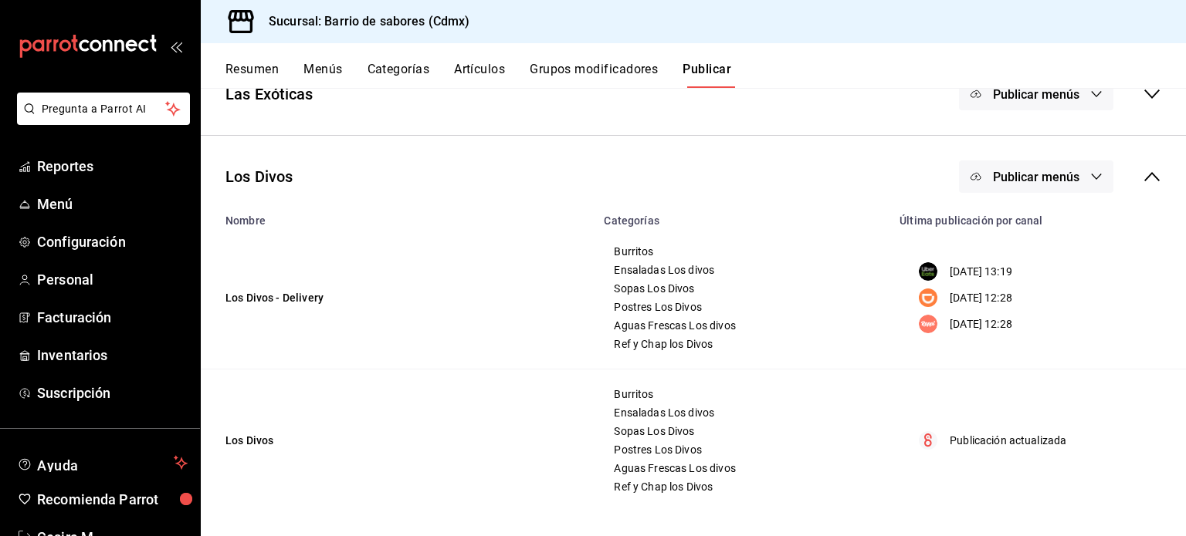
click at [1015, 197] on div "Los Divos Publicar menús" at bounding box center [693, 176] width 985 height 57
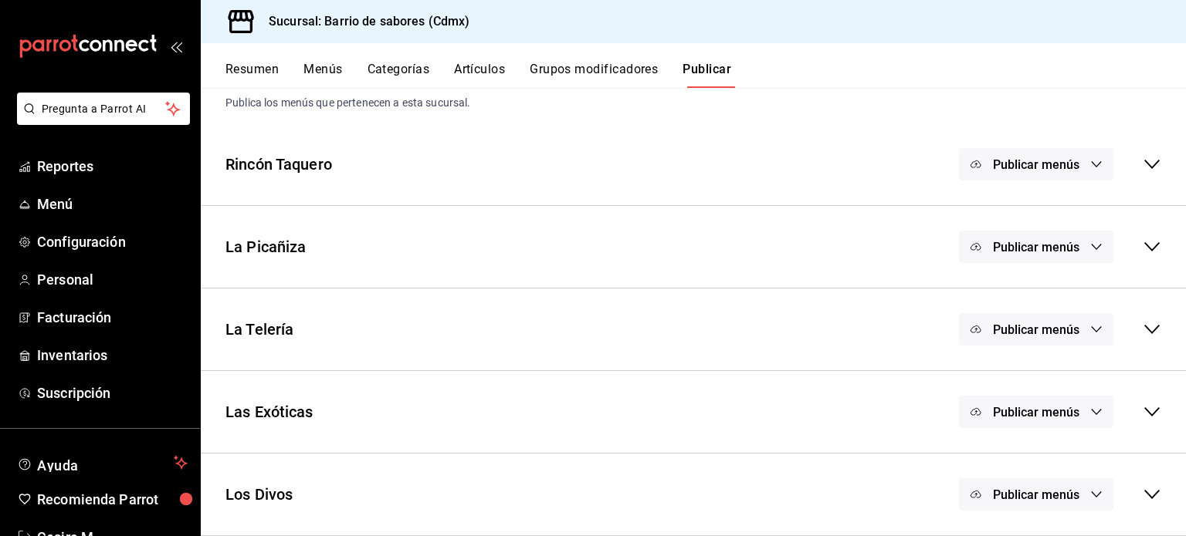
scroll to position [40, 0]
click at [1038, 496] on span "Publicar menús" at bounding box center [1036, 496] width 86 height 15
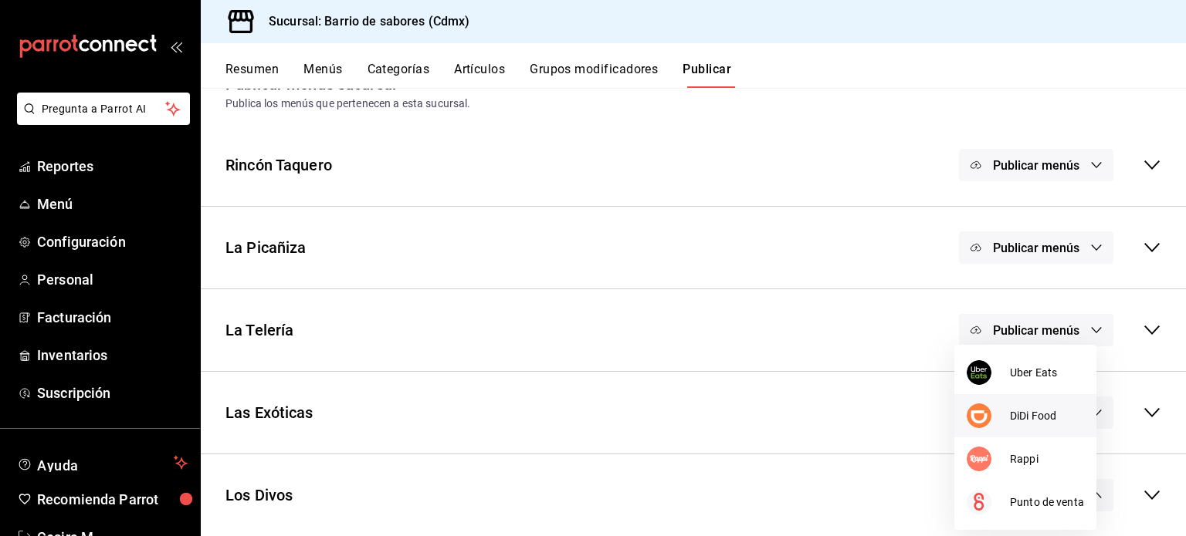
click at [1003, 411] on div at bounding box center [987, 416] width 43 height 25
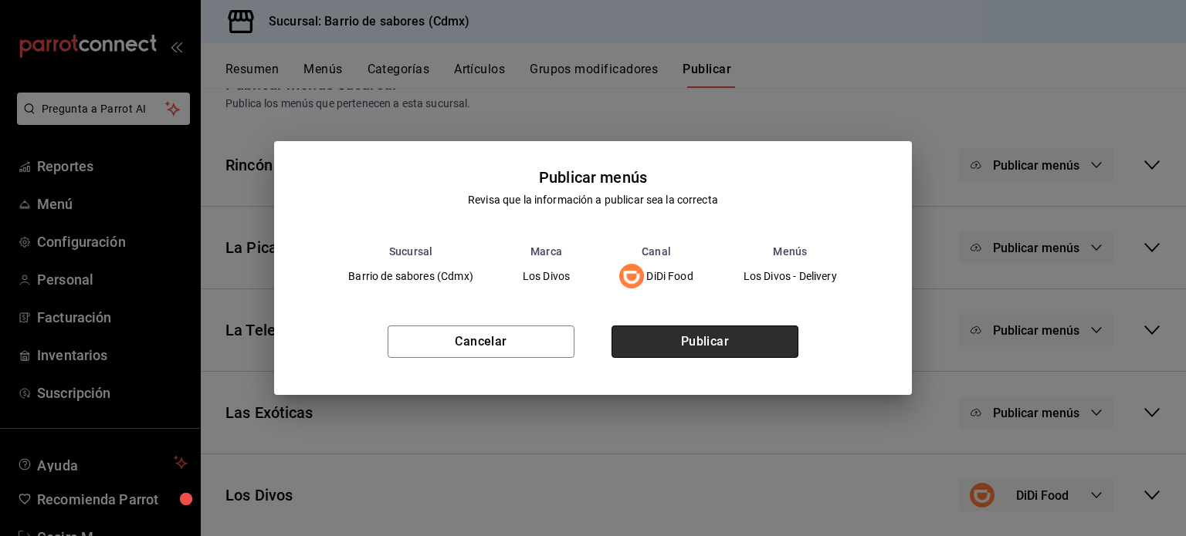
click at [764, 348] on button "Publicar" at bounding box center [704, 342] width 187 height 32
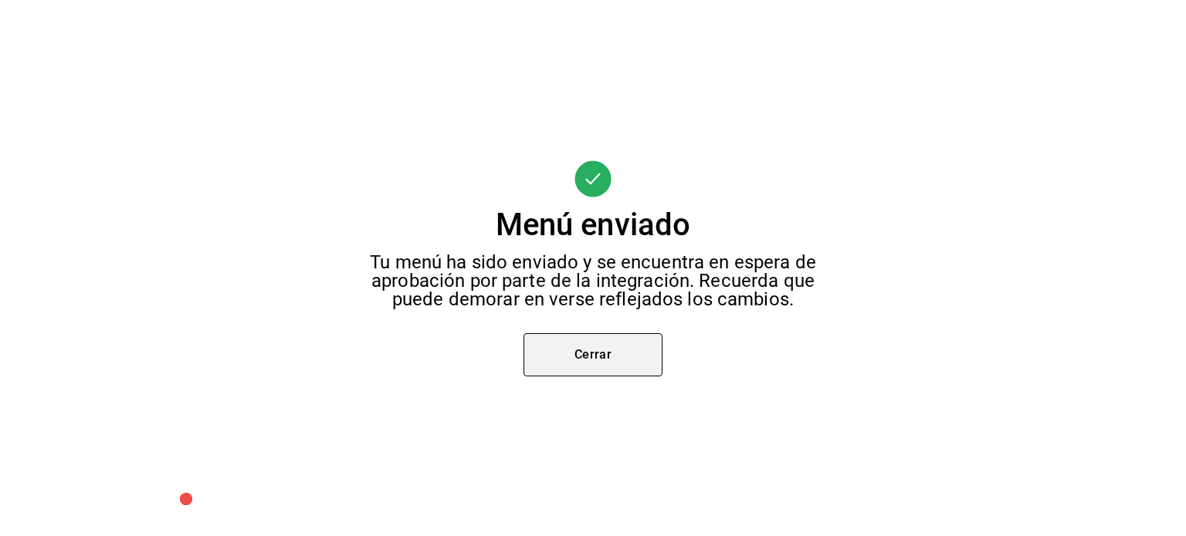
click at [628, 351] on button "Cerrar" at bounding box center [592, 354] width 139 height 43
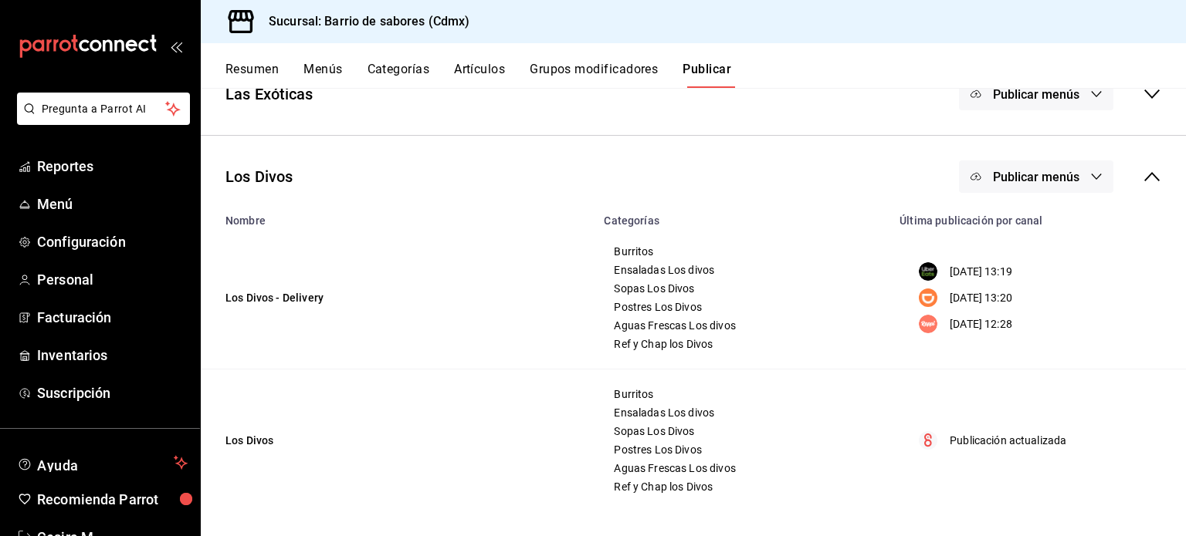
click at [1053, 170] on span "Publicar menús" at bounding box center [1036, 177] width 86 height 15
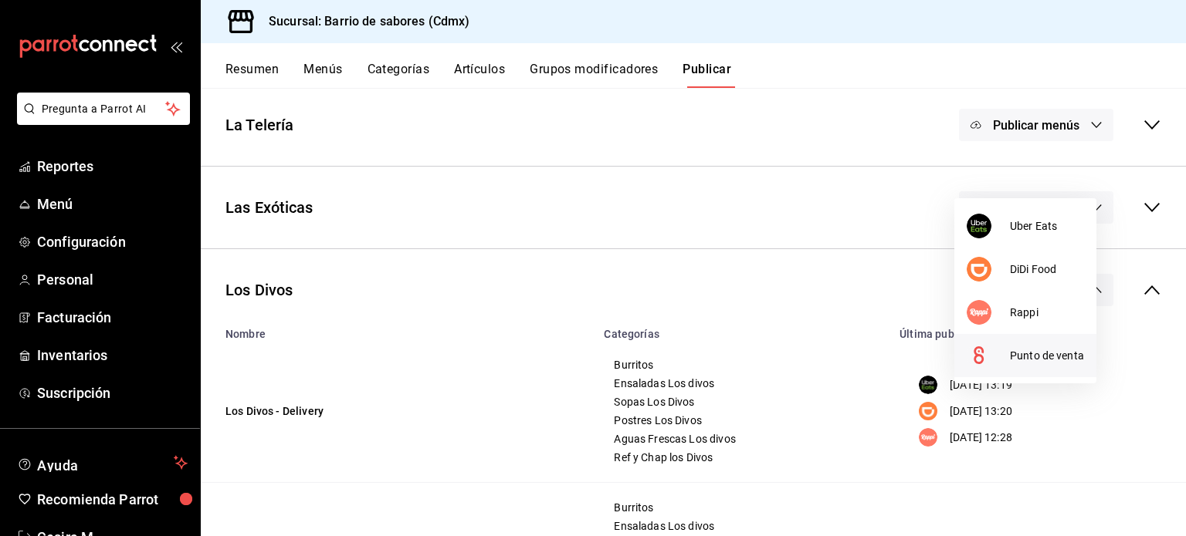
scroll to position [245, 0]
click at [1042, 296] on li "Rappi" at bounding box center [1025, 312] width 142 height 43
